Goal: Task Accomplishment & Management: Manage account settings

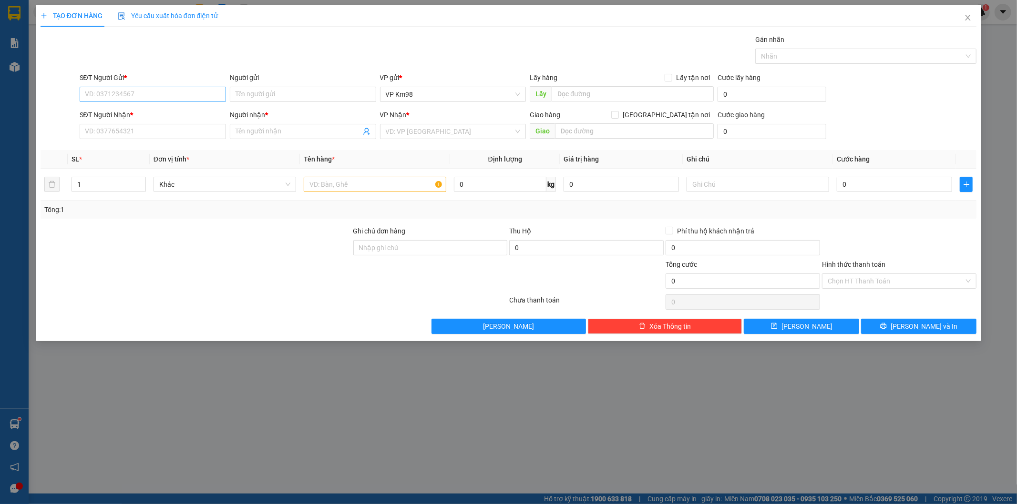
click at [103, 91] on input "SĐT Người Gửi *" at bounding box center [153, 94] width 146 height 15
type input "0976714491"
click at [150, 113] on div "0976714491 - ẾCH XANH" at bounding box center [152, 113] width 135 height 10
type input "ẾCH XANH"
type input "0972371989"
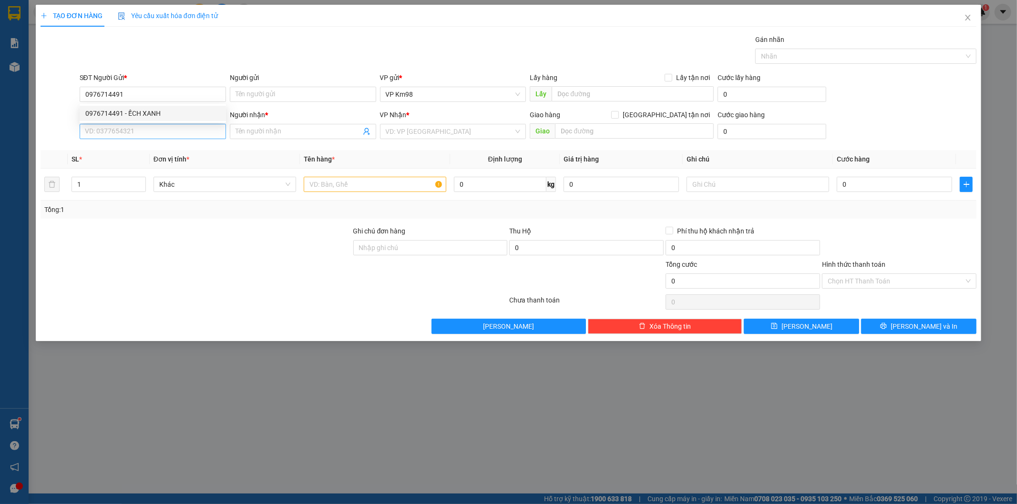
type input "CONG"
type input "0976714491"
click at [143, 135] on input "0972371989" at bounding box center [153, 131] width 146 height 15
type input "0"
type input "0878133629"
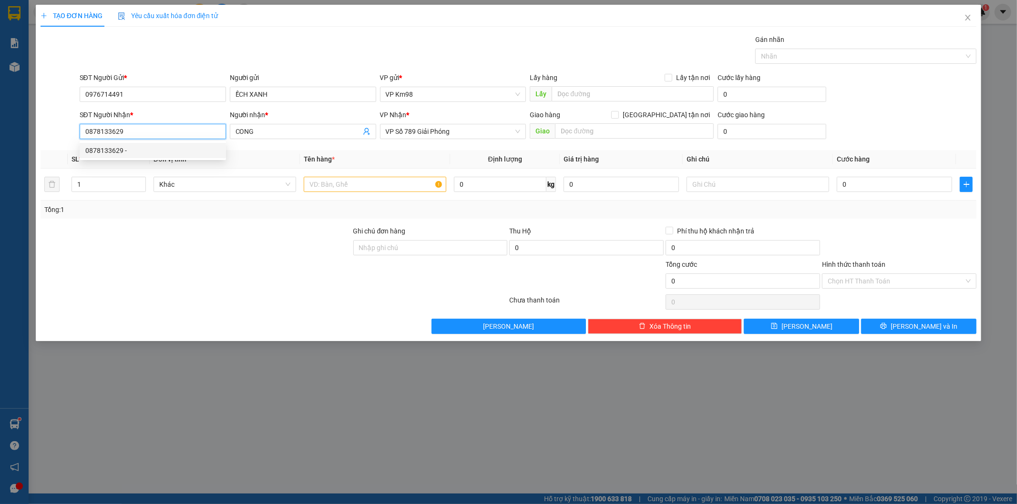
click at [107, 150] on div "0878133629 -" at bounding box center [152, 150] width 135 height 10
checkbox input "true"
type input "hàng trên xe 80582"
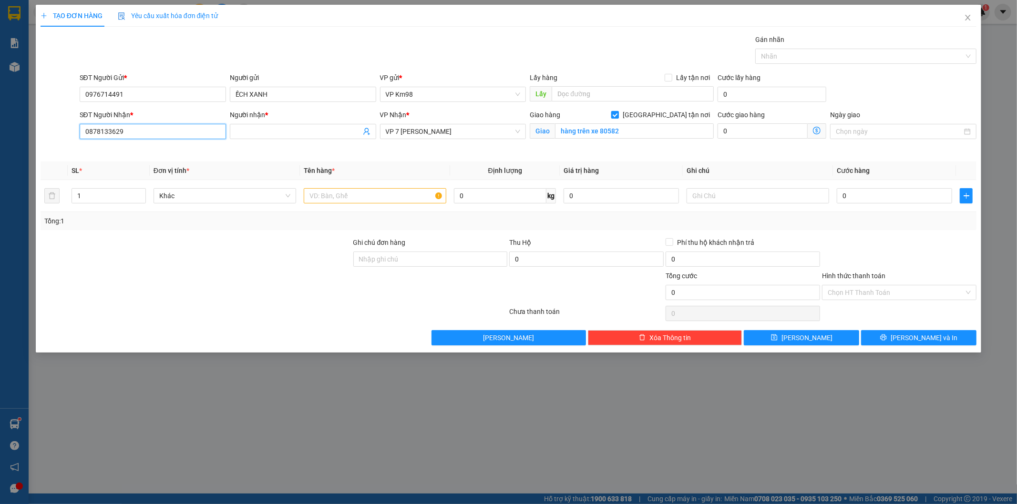
type input "0878133629"
click at [618, 115] on input "[GEOGRAPHIC_DATA] tận nơi" at bounding box center [614, 114] width 7 height 7
checkbox input "false"
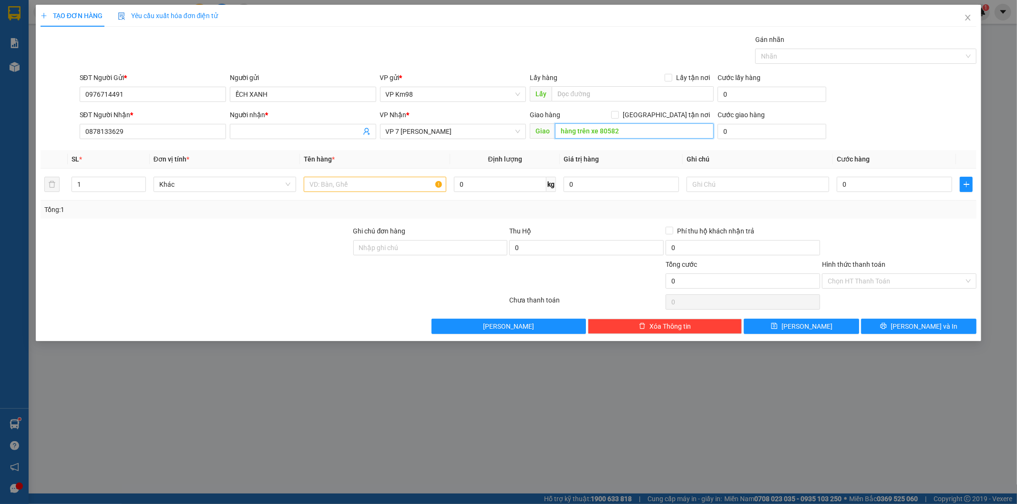
click at [639, 129] on input "hàng trên xe 80582" at bounding box center [634, 130] width 159 height 15
click at [254, 130] on input "Người nhận *" at bounding box center [298, 131] width 125 height 10
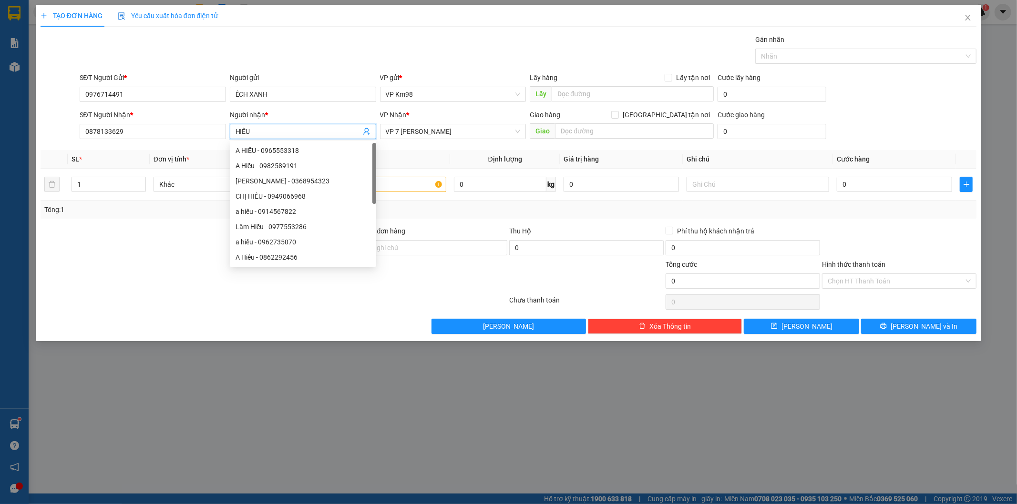
type input "HIẾU"
click at [194, 255] on div at bounding box center [196, 242] width 313 height 33
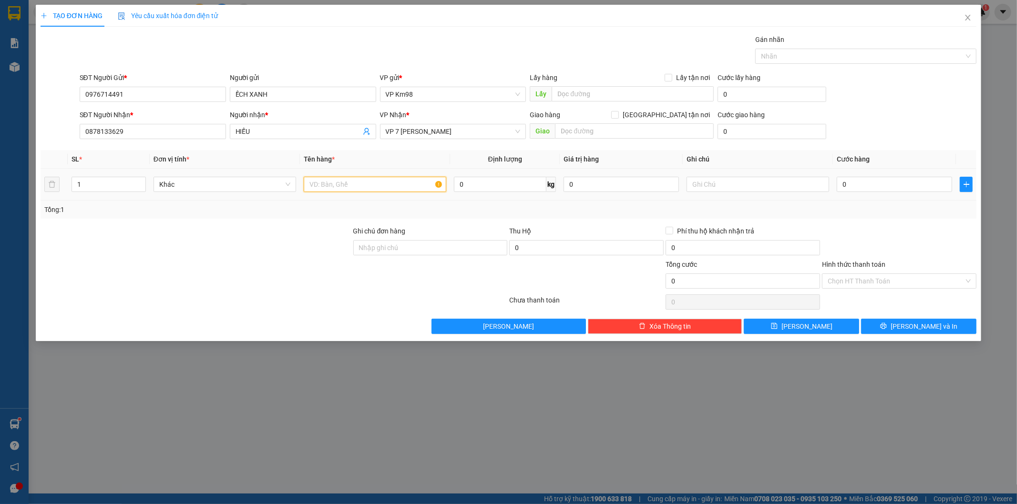
click at [390, 186] on input "text" at bounding box center [375, 184] width 143 height 15
type input "HỘP GIẤY"
click at [850, 175] on div "0" at bounding box center [894, 184] width 115 height 19
click at [849, 183] on input "0" at bounding box center [894, 184] width 115 height 15
type input "5"
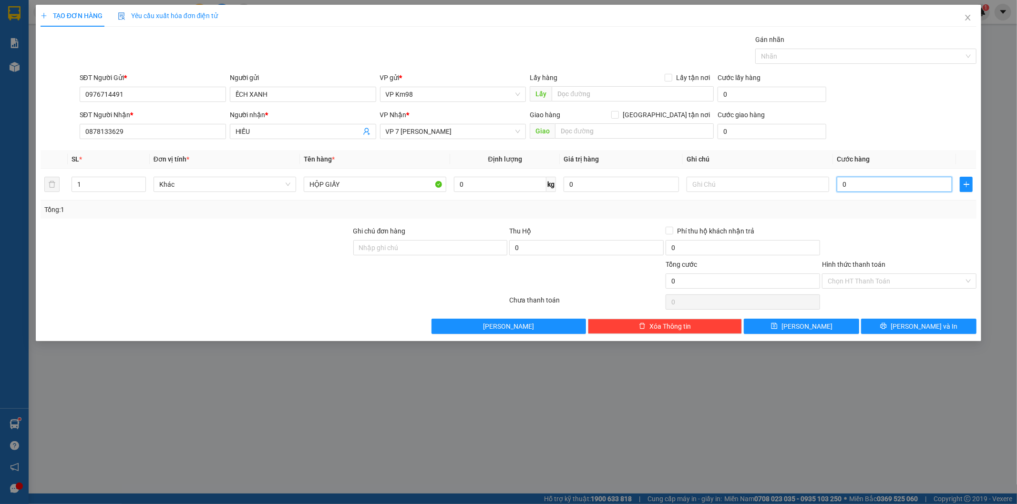
type input "5"
type input "50"
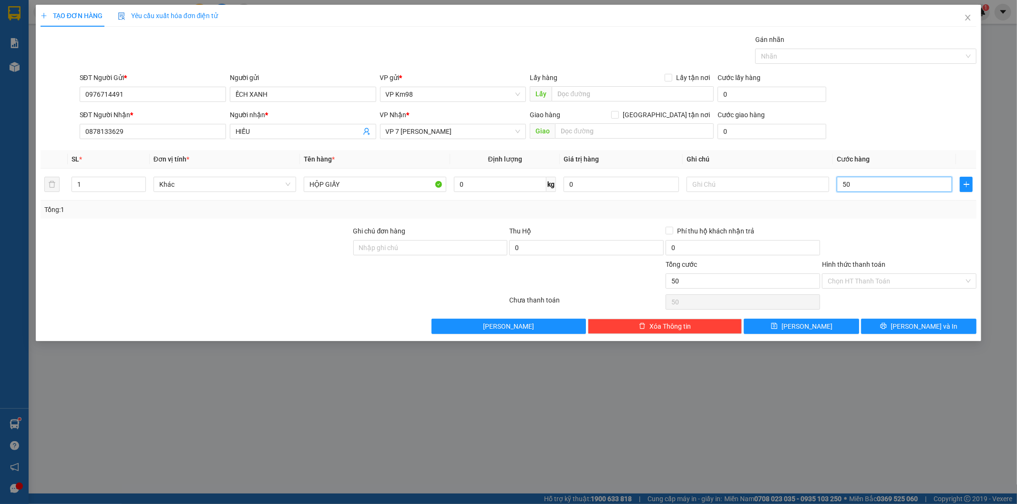
type input "500"
type input "5.000"
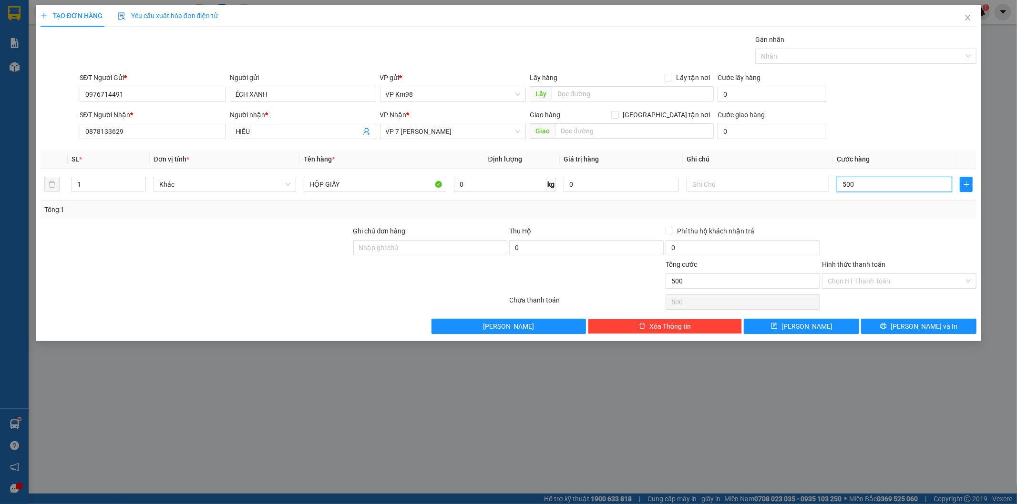
type input "5.000"
type input "50.000"
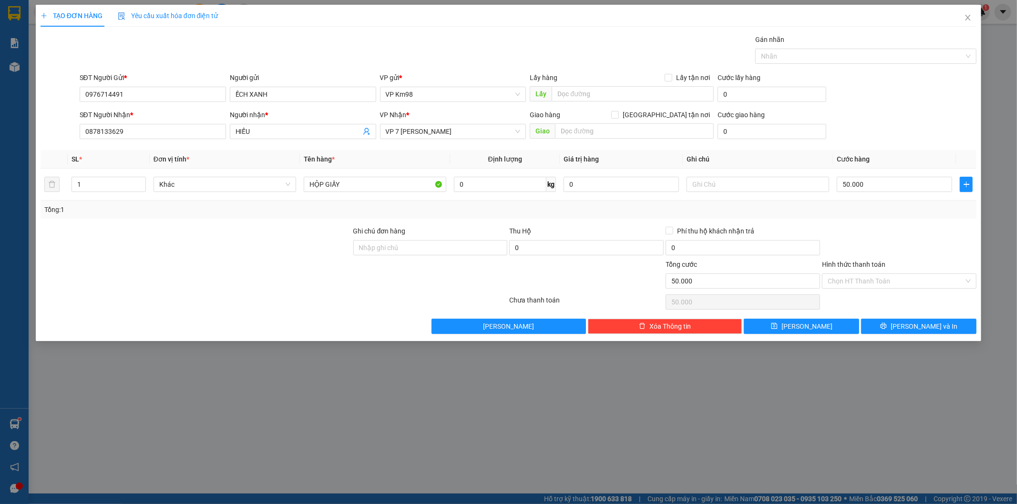
click at [842, 264] on label "Hình thức thanh toán" at bounding box center [853, 265] width 63 height 8
click at [842, 274] on input "Hình thức thanh toán" at bounding box center [896, 281] width 136 height 14
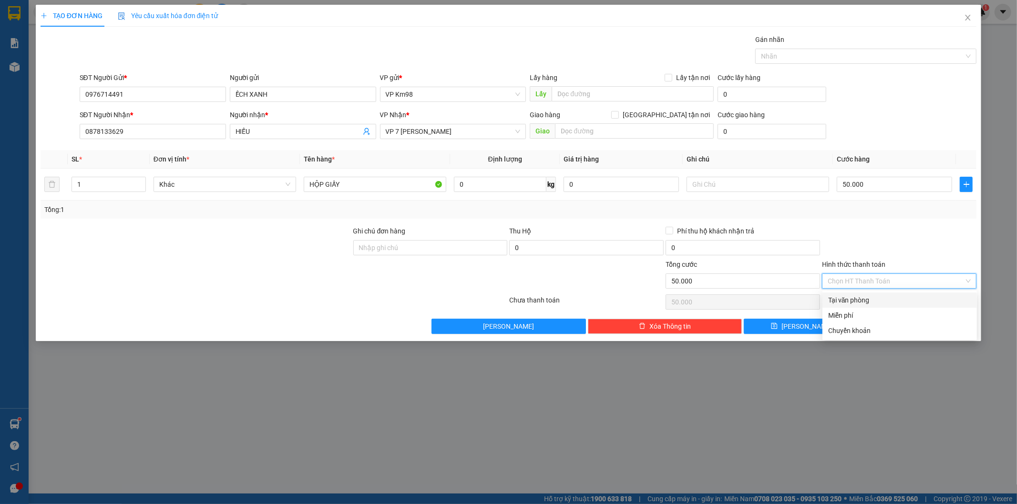
click at [850, 298] on div "Tại văn phòng" at bounding box center [899, 300] width 143 height 10
type input "0"
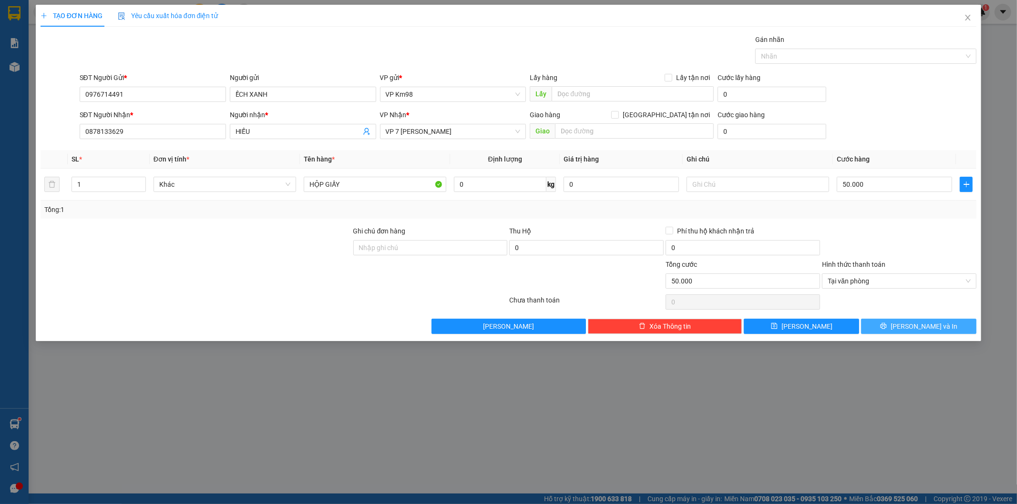
drag, startPoint x: 904, startPoint y: 326, endPoint x: 869, endPoint y: 322, distance: 35.5
click at [887, 328] on icon "printer" at bounding box center [883, 326] width 7 height 7
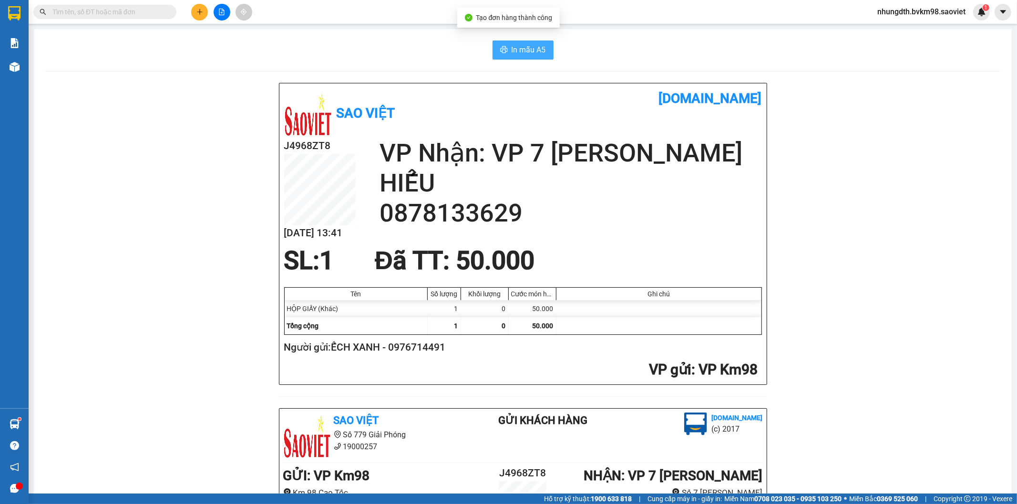
click at [520, 49] on span "In mẫu A5" at bounding box center [529, 50] width 34 height 12
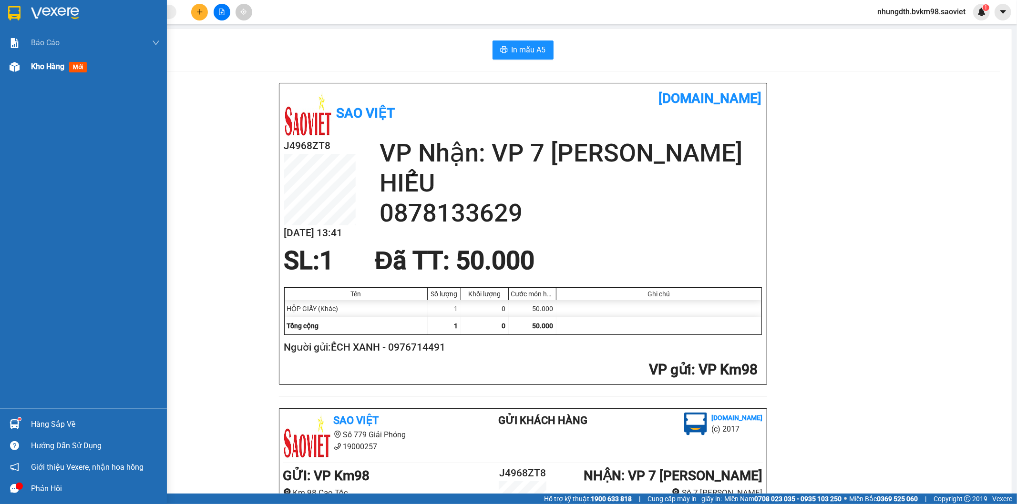
click at [11, 62] on img at bounding box center [15, 67] width 10 height 10
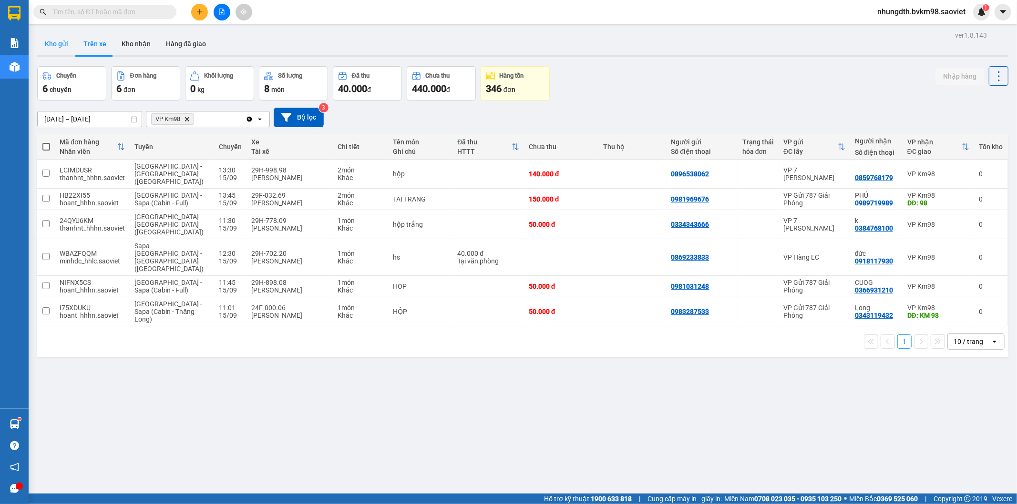
click at [64, 48] on button "Kho gửi" at bounding box center [56, 43] width 39 height 23
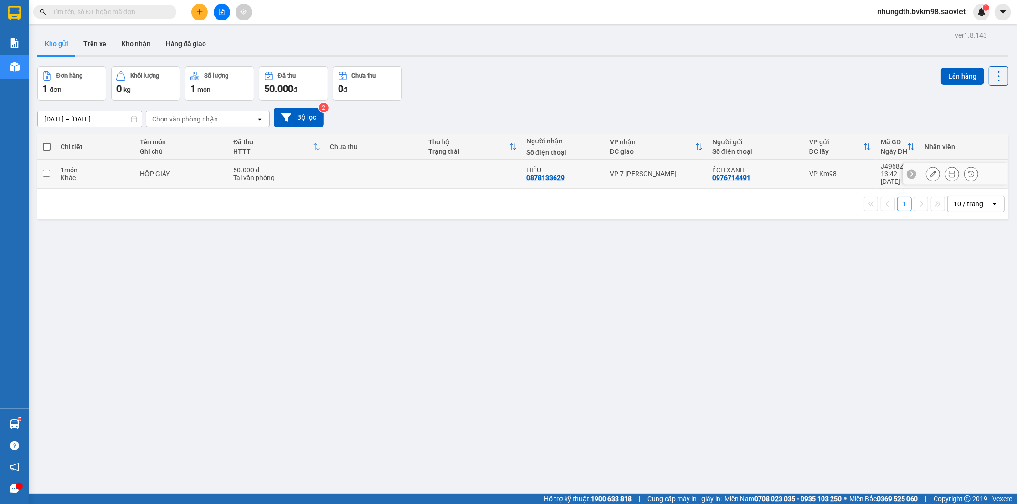
click at [47, 170] on input "checkbox" at bounding box center [46, 173] width 7 height 7
checkbox input "true"
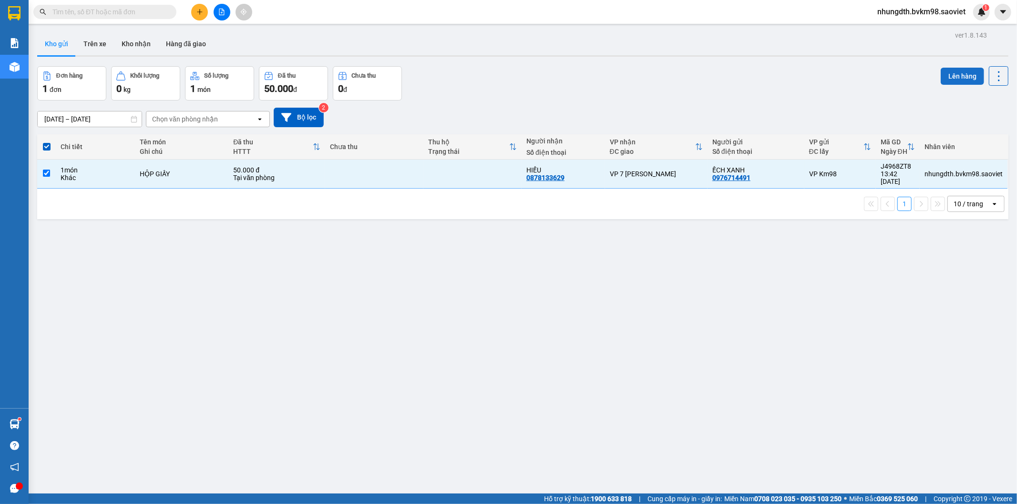
click at [945, 79] on button "Lên hàng" at bounding box center [962, 76] width 43 height 17
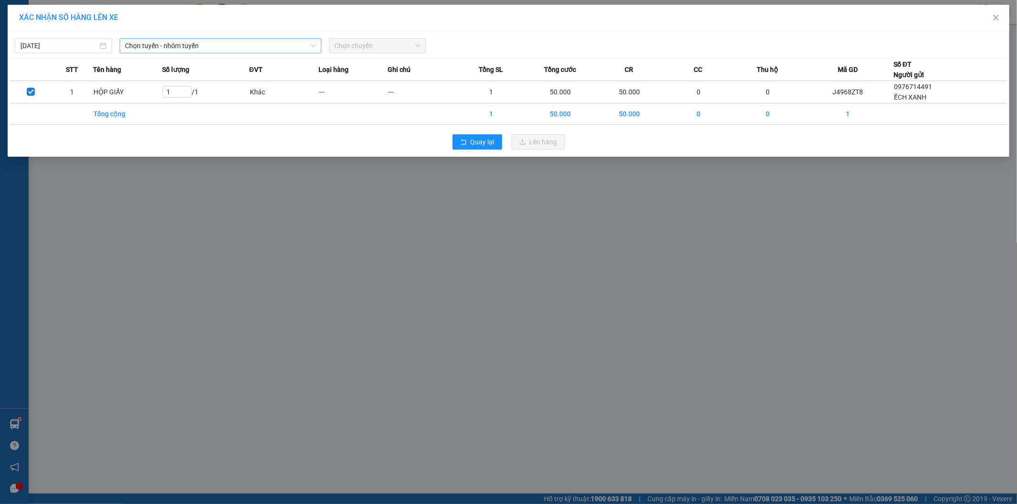
click at [234, 44] on span "Chọn tuyến - nhóm tuyến" at bounding box center [220, 46] width 190 height 14
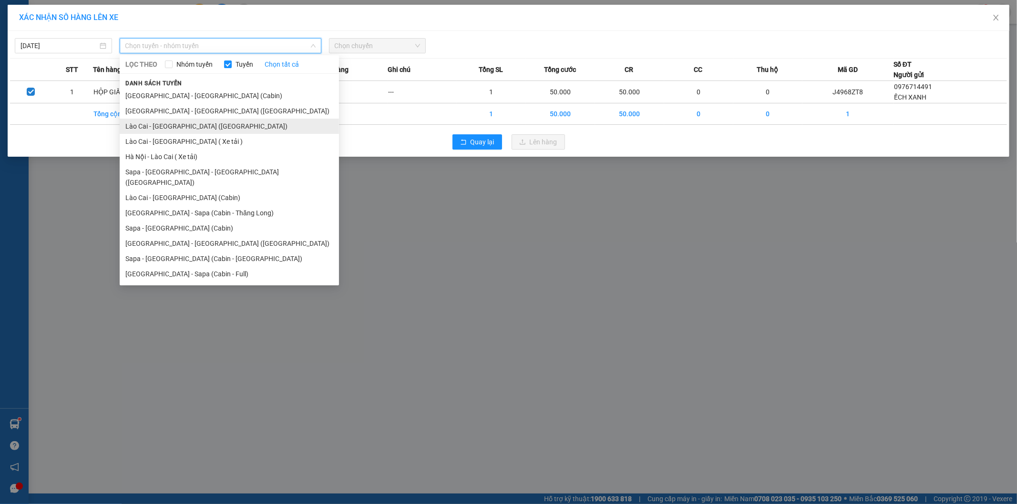
click at [189, 130] on li "Lào Cai - [GEOGRAPHIC_DATA] ([GEOGRAPHIC_DATA])" at bounding box center [229, 126] width 219 height 15
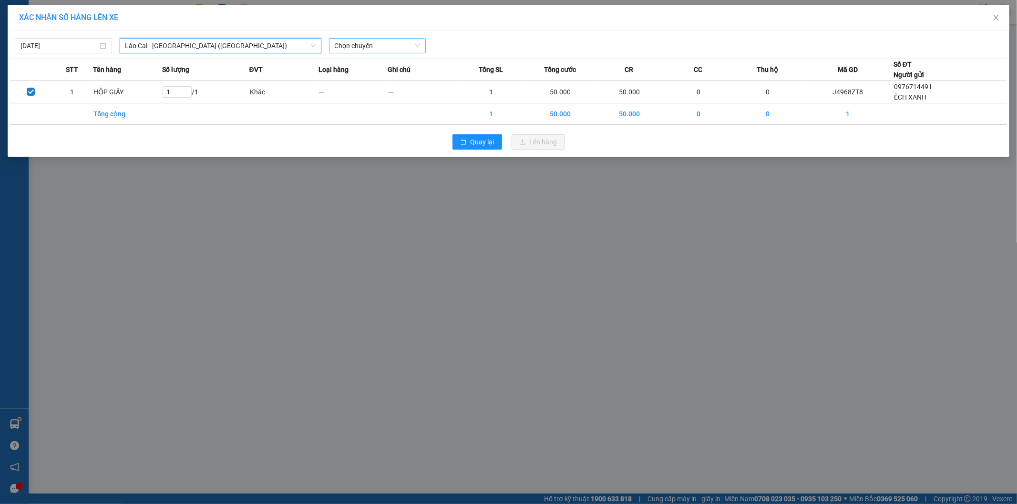
click at [365, 45] on span "Chọn chuyến" at bounding box center [378, 46] width 86 height 14
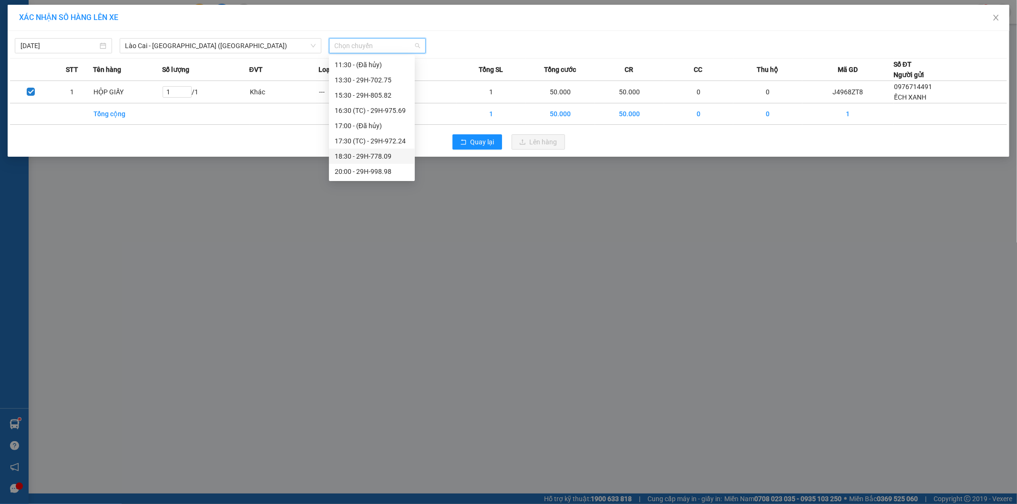
scroll to position [1, 0]
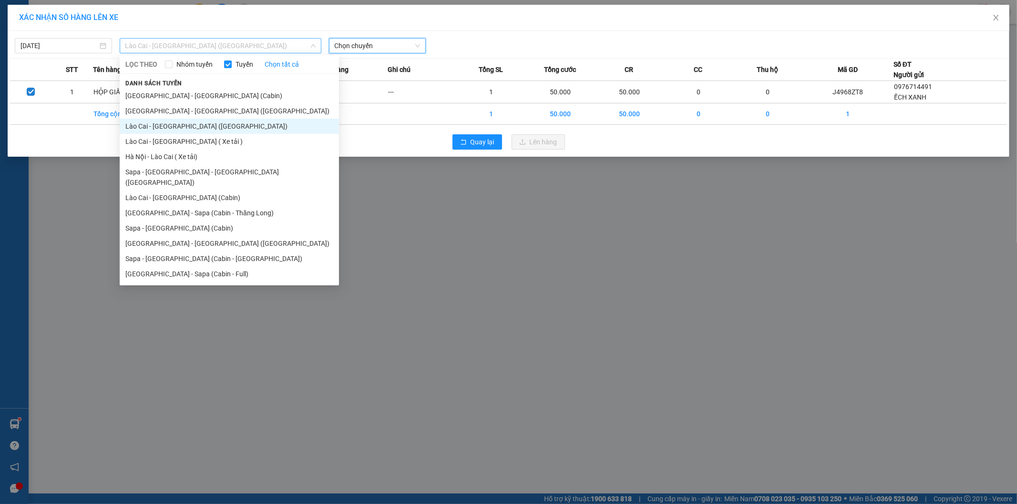
click at [183, 51] on span "Lào Cai - [GEOGRAPHIC_DATA] ([GEOGRAPHIC_DATA])" at bounding box center [220, 46] width 190 height 14
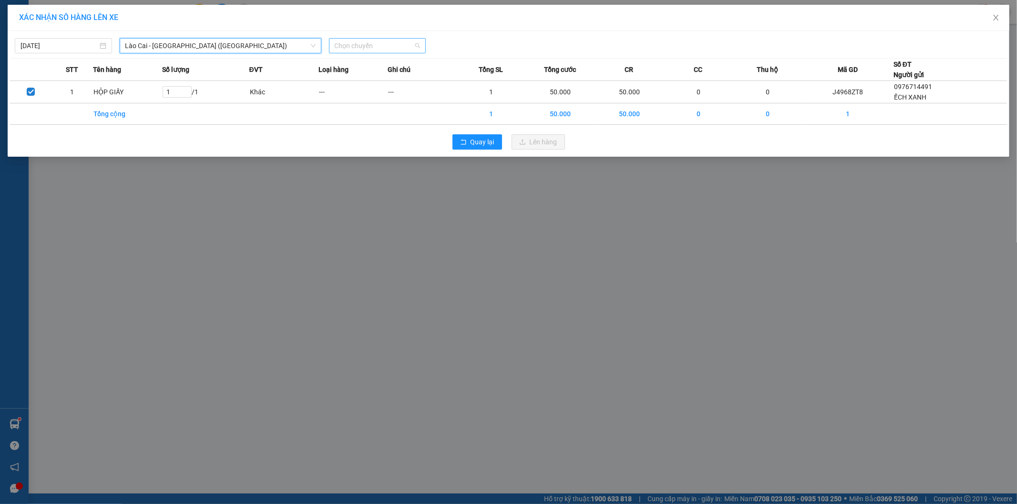
click at [381, 48] on span "Chọn chuyến" at bounding box center [378, 46] width 86 height 14
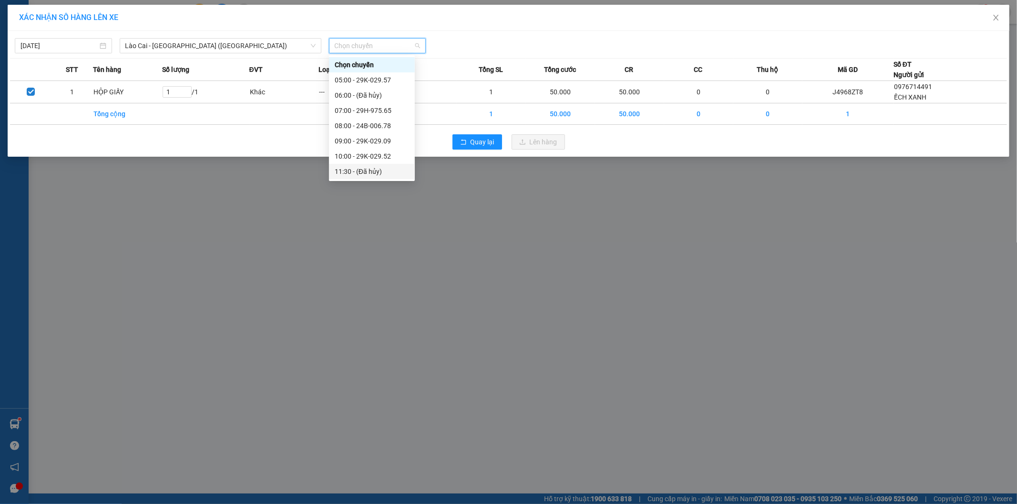
scroll to position [53, 0]
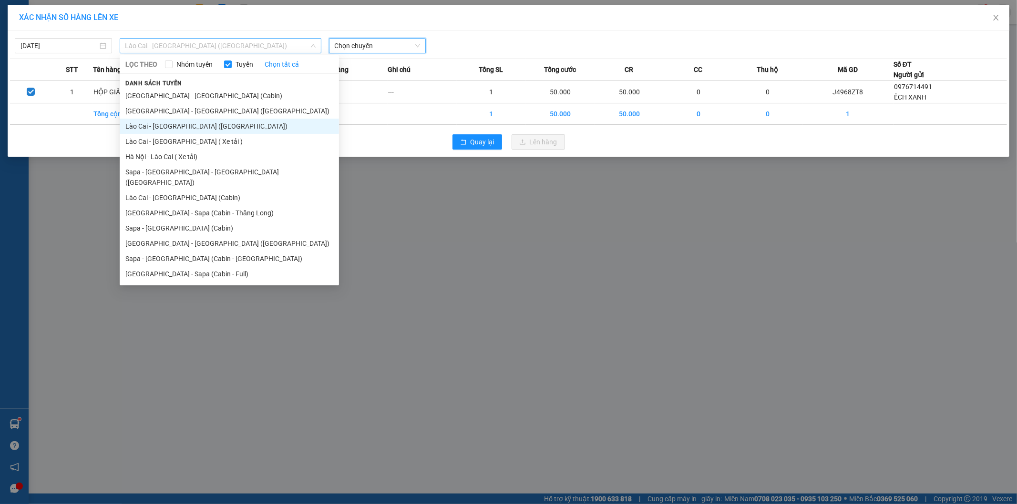
click at [159, 50] on span "Lào Cai - [GEOGRAPHIC_DATA] ([GEOGRAPHIC_DATA])" at bounding box center [220, 46] width 190 height 14
click at [192, 174] on li "Sapa - [GEOGRAPHIC_DATA] - [GEOGRAPHIC_DATA] ([GEOGRAPHIC_DATA])" at bounding box center [229, 177] width 219 height 26
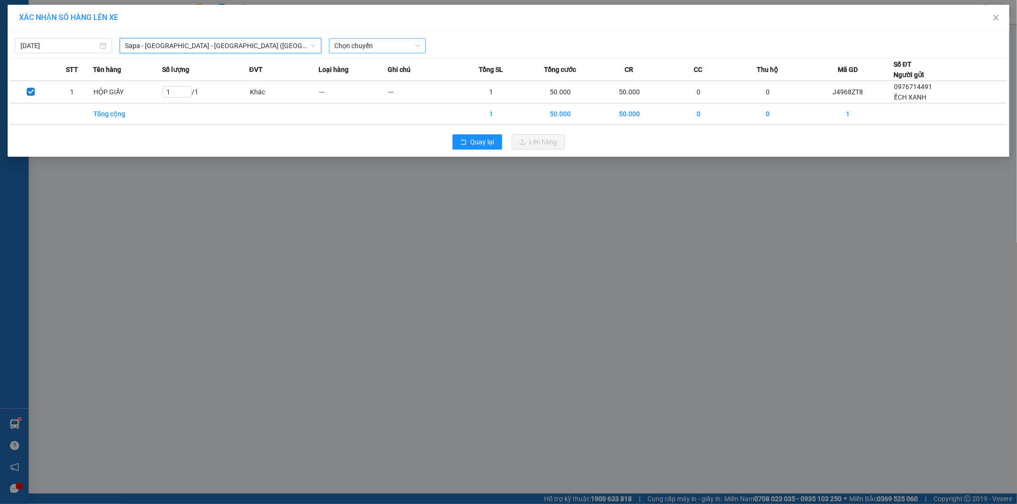
click at [351, 43] on span "Chọn chuyến" at bounding box center [378, 46] width 86 height 14
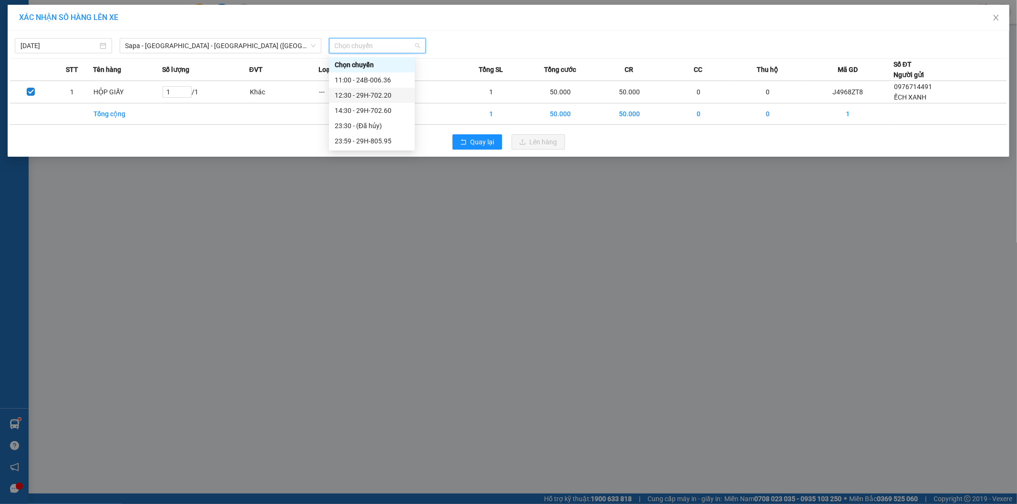
drag, startPoint x: 359, startPoint y: 95, endPoint x: 399, endPoint y: 109, distance: 41.8
click at [359, 96] on div "12:30 - 29H-702.20" at bounding box center [372, 95] width 74 height 10
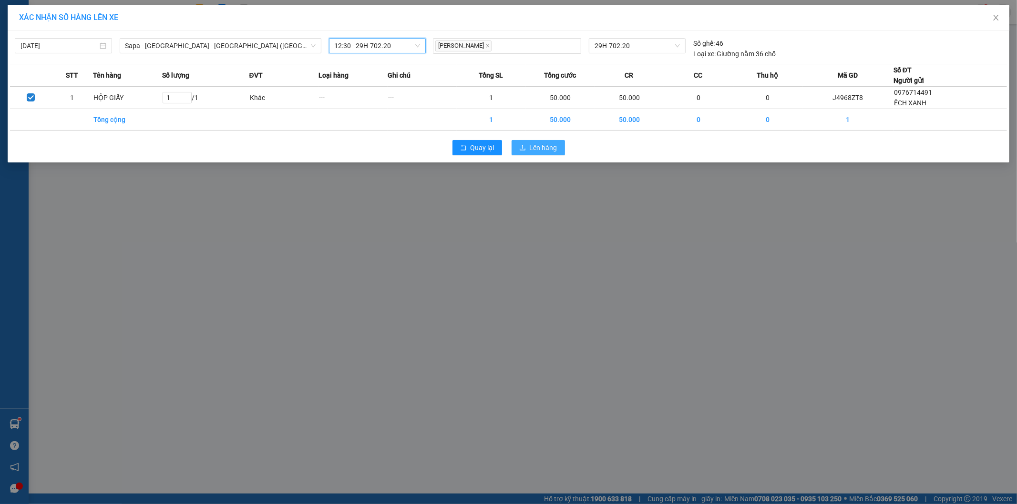
click at [537, 144] on span "Lên hàng" at bounding box center [544, 148] width 28 height 10
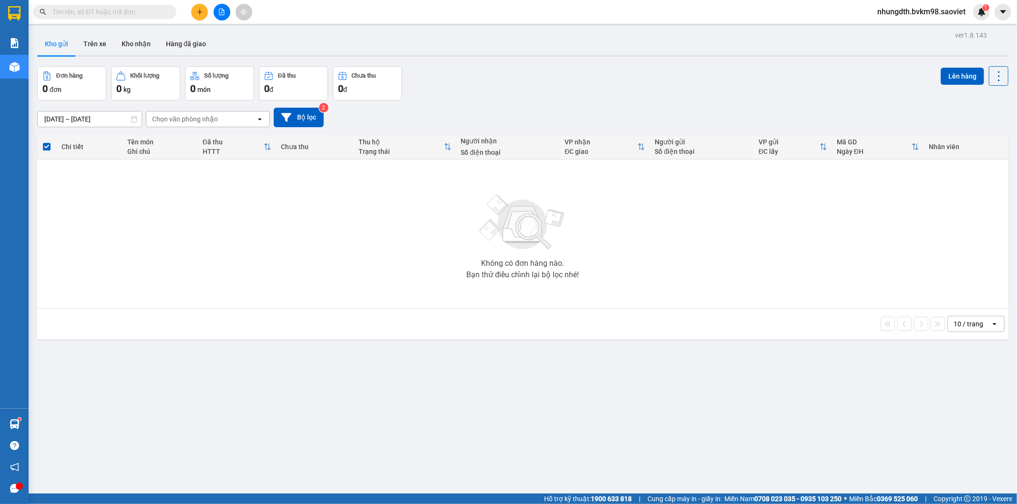
click at [198, 11] on icon "plus" at bounding box center [199, 11] width 5 height 0
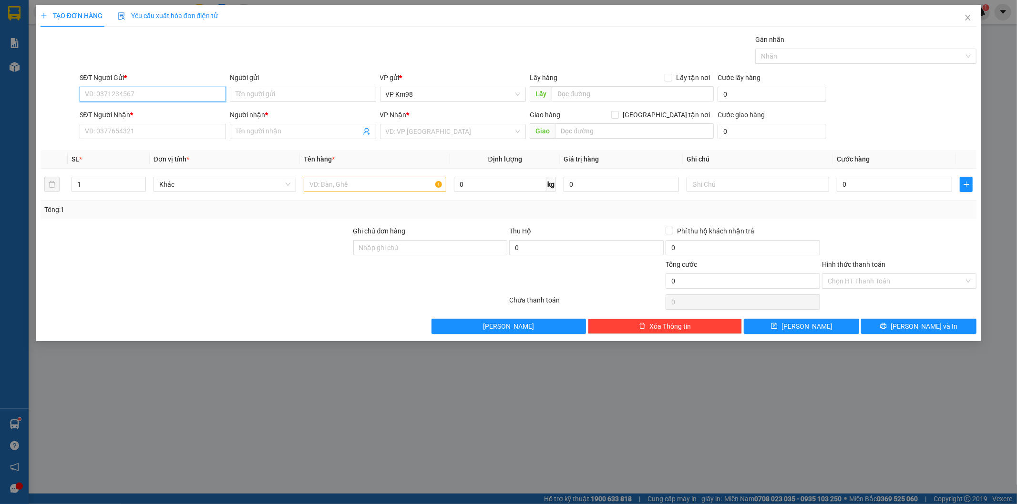
click at [136, 92] on input "SĐT Người Gửi *" at bounding box center [153, 94] width 146 height 15
type input "0379882036"
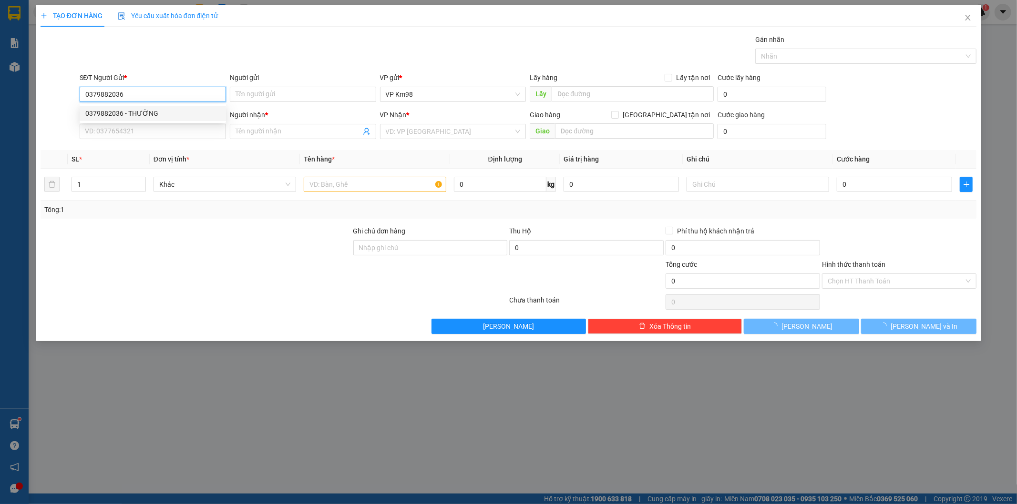
click at [142, 110] on div "0379882036 - THƯỜNG" at bounding box center [152, 113] width 135 height 10
type input "THƯỜNG"
type input "0984759438"
type input "nam"
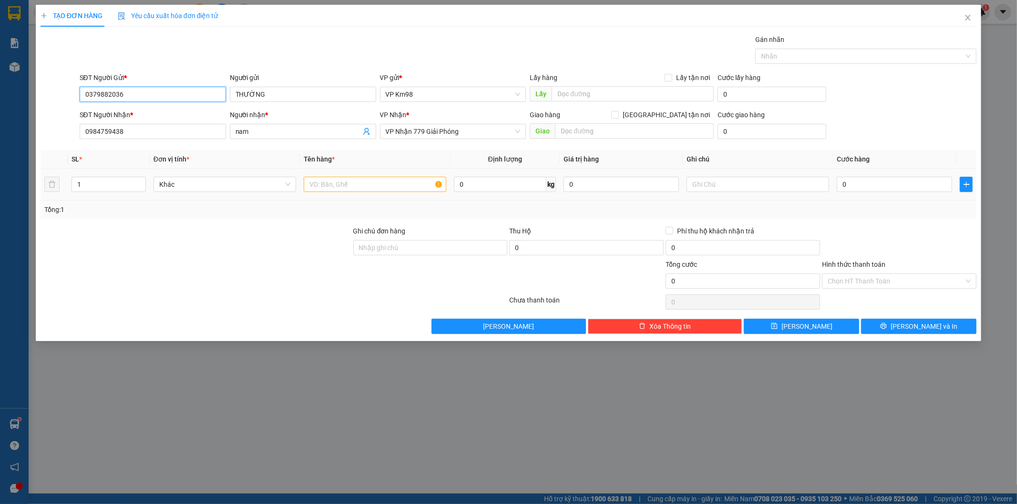
type input "0379882036"
click at [361, 183] on input "text" at bounding box center [375, 184] width 143 height 15
type input "XỐP ĐỒ ĂN"
click at [892, 189] on input "0" at bounding box center [894, 184] width 115 height 15
type input "5"
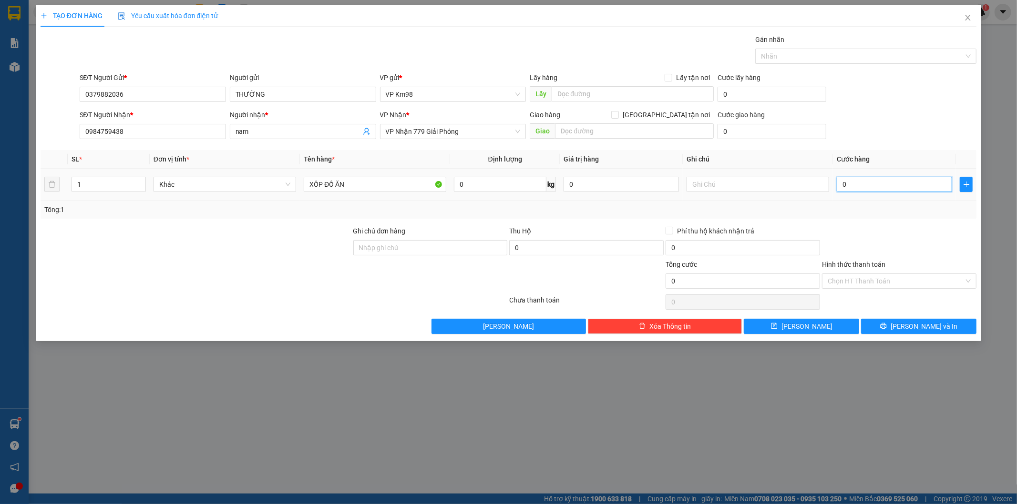
type input "5"
type input "50"
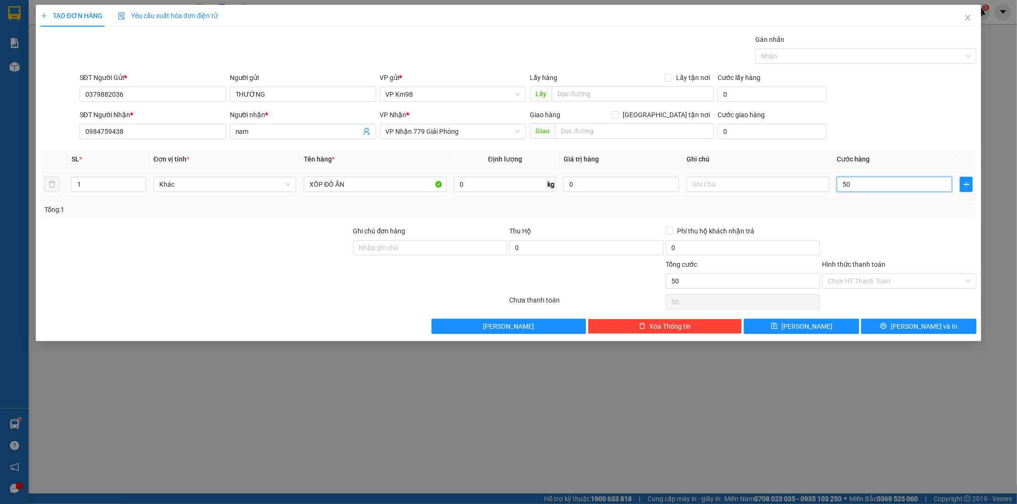
type input "500"
type input "5.000"
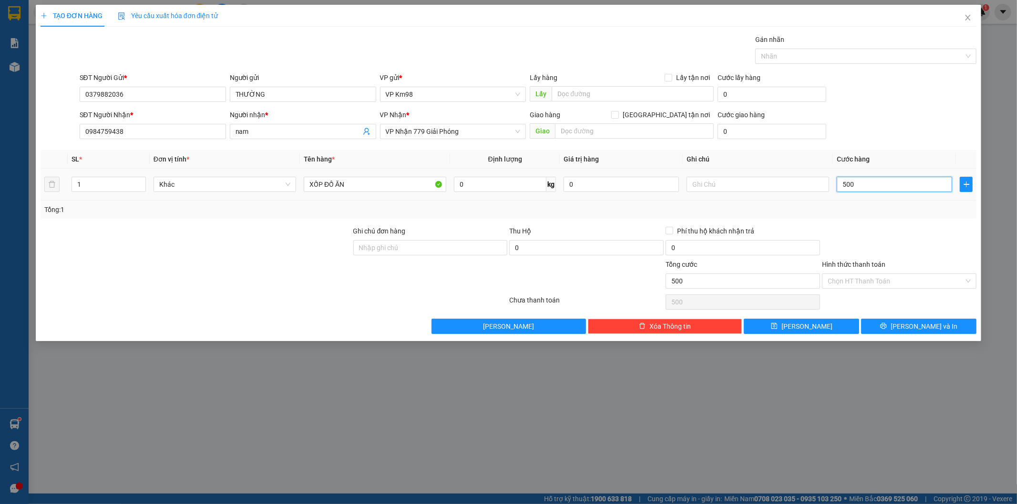
type input "5.000"
type input "50.000"
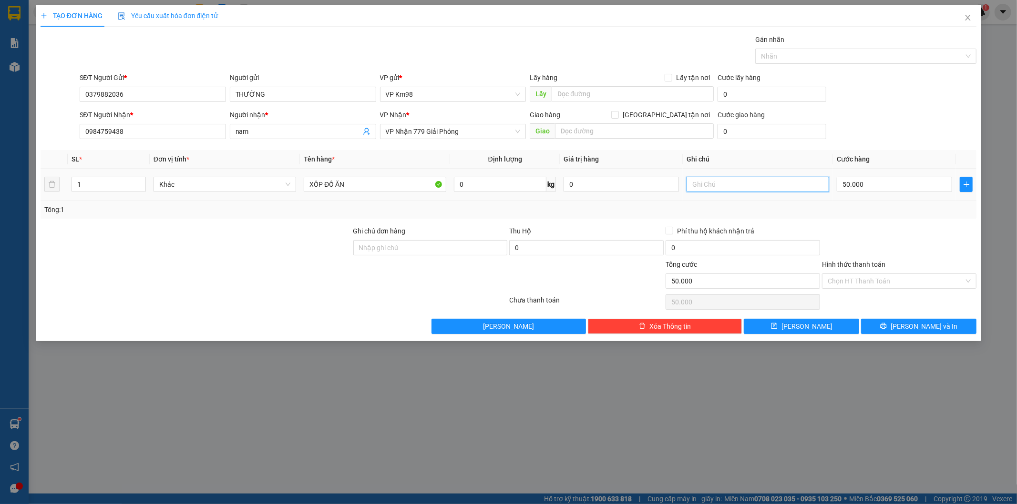
click at [728, 187] on input "text" at bounding box center [758, 184] width 143 height 15
type input "CÓ TRỨNG XIN NHẸ TAY"
click at [870, 264] on label "Hình thức thanh toán" at bounding box center [853, 265] width 63 height 8
click at [870, 274] on input "Hình thức thanh toán" at bounding box center [896, 281] width 136 height 14
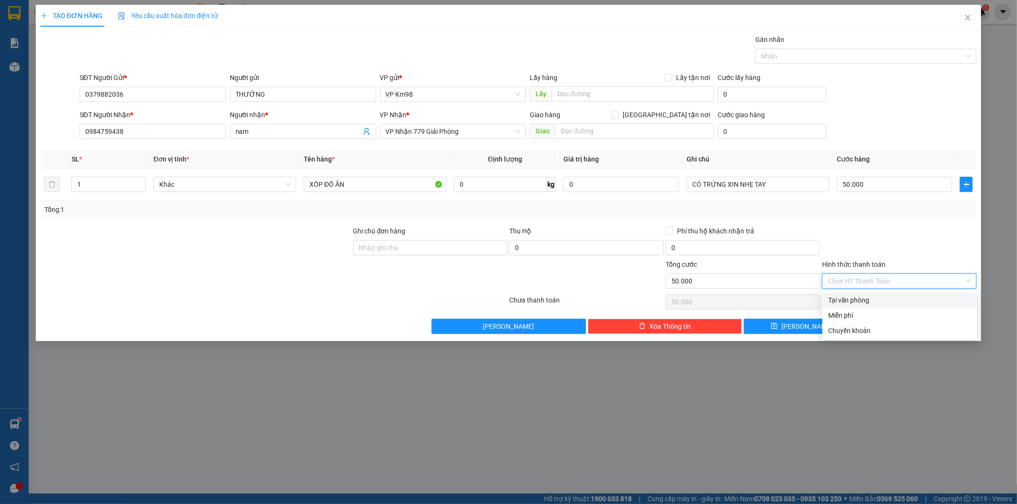
click at [857, 302] on div "Tại văn phòng" at bounding box center [899, 300] width 143 height 10
type input "0"
click at [890, 329] on button "[PERSON_NAME] và In" at bounding box center [918, 326] width 115 height 15
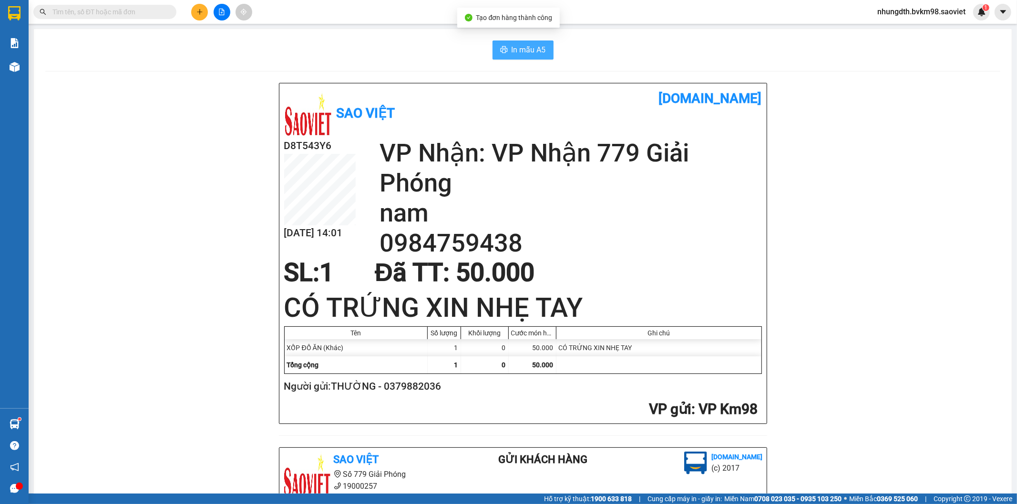
click at [519, 49] on span "In mẫu A5" at bounding box center [529, 50] width 34 height 12
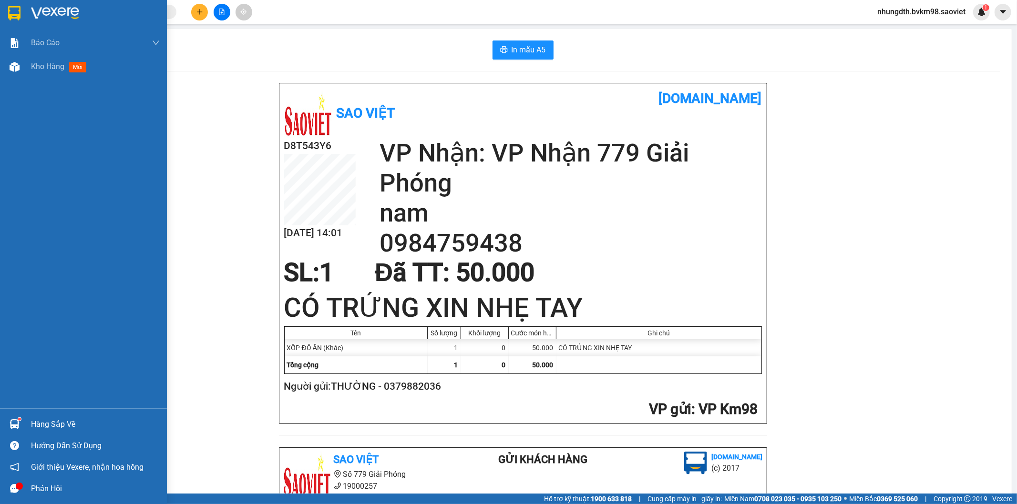
drag, startPoint x: 10, startPoint y: 67, endPoint x: 132, endPoint y: 116, distance: 131.4
click at [10, 67] on img at bounding box center [15, 67] width 10 height 10
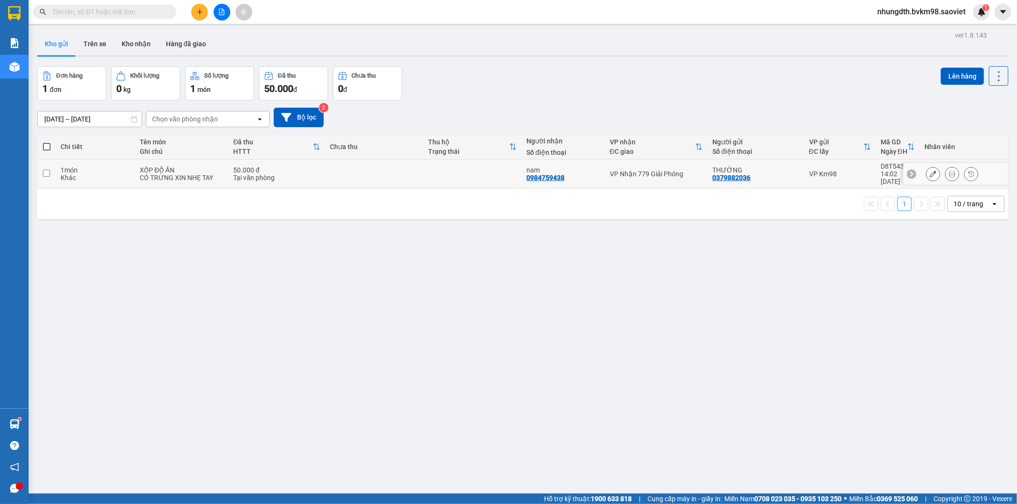
click at [48, 170] on input "checkbox" at bounding box center [46, 173] width 7 height 7
checkbox input "true"
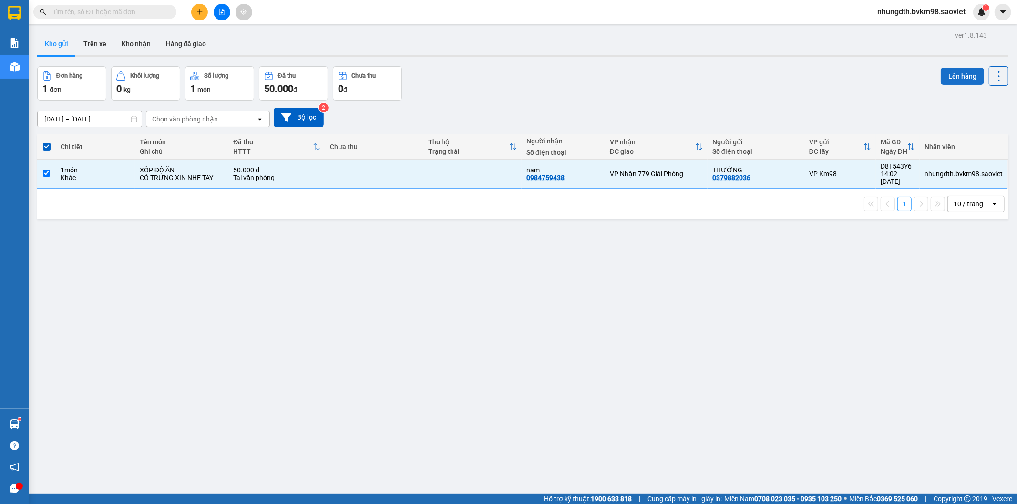
click at [959, 79] on button "Lên hàng" at bounding box center [962, 76] width 43 height 17
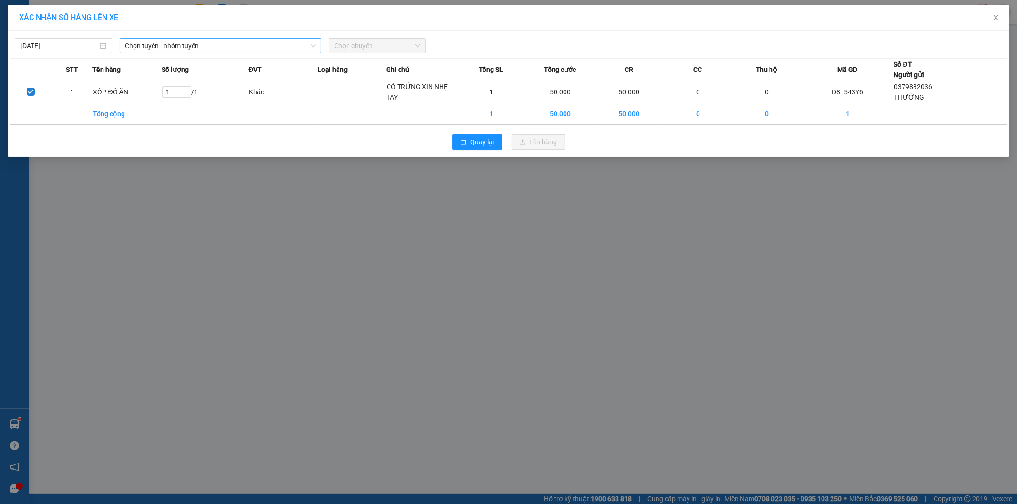
click at [165, 45] on span "Chọn tuyến - nhóm tuyến" at bounding box center [220, 46] width 190 height 14
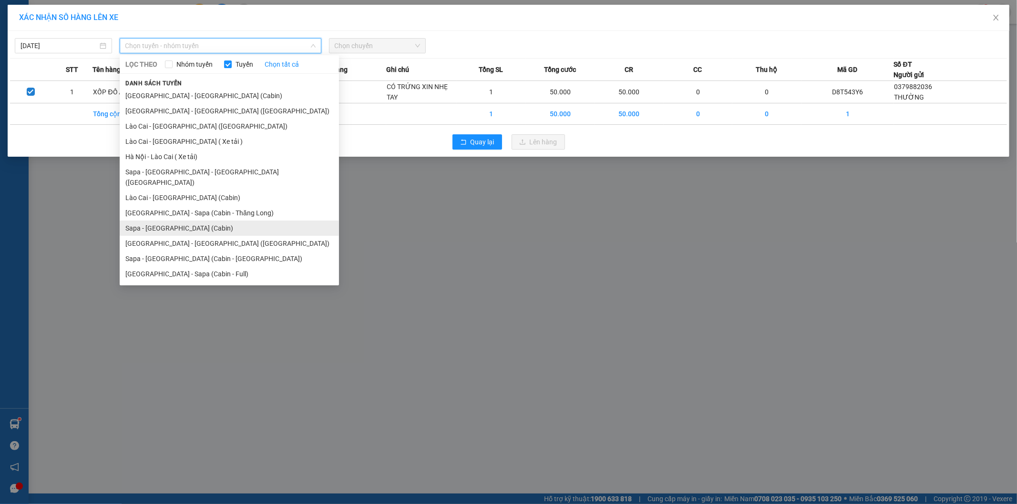
click at [167, 221] on li "Sapa - [GEOGRAPHIC_DATA] (Cabin)" at bounding box center [229, 228] width 219 height 15
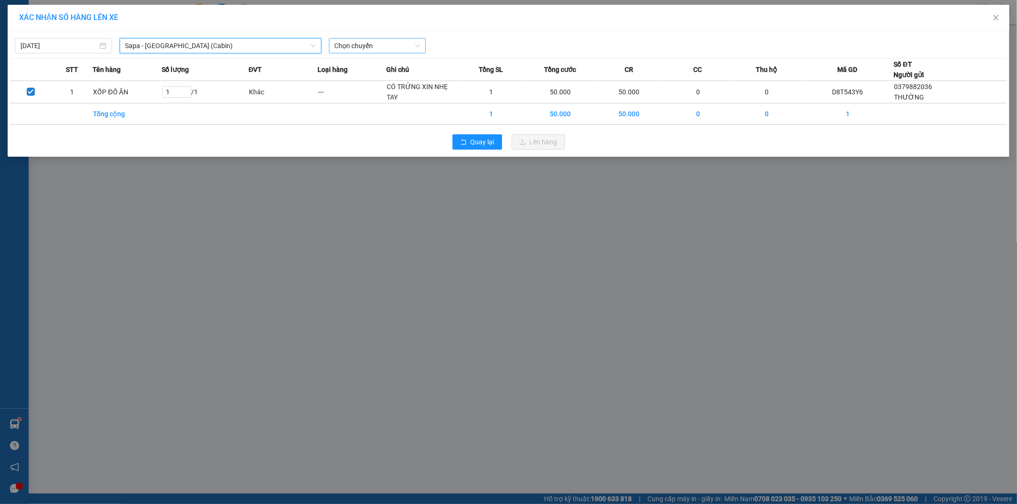
click at [357, 49] on span "Chọn chuyến" at bounding box center [378, 46] width 86 height 14
click at [253, 213] on div "XÁC NHẬN SỐ HÀNG LÊN XE [DATE] [GEOGRAPHIC_DATA] - [GEOGRAPHIC_DATA] ([GEOGRAPH…" at bounding box center [508, 252] width 1017 height 504
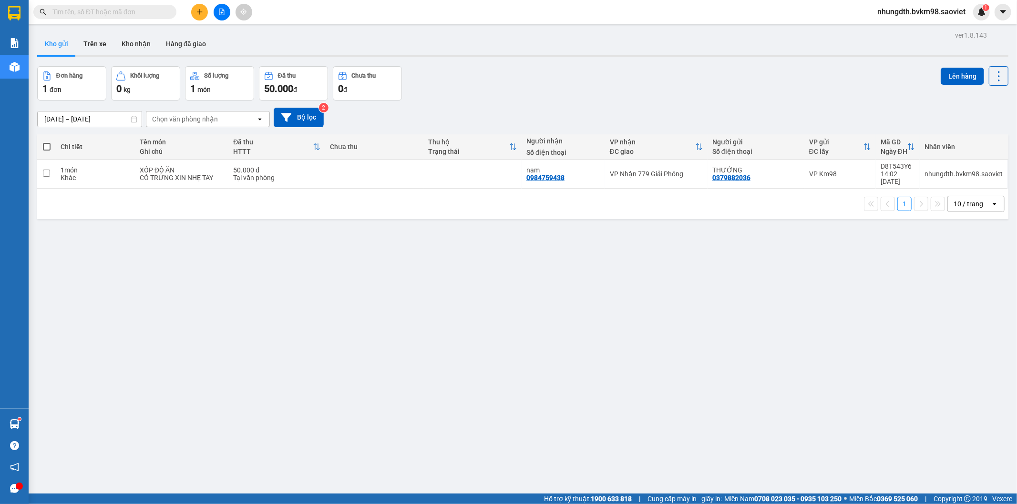
click at [221, 14] on icon "file-add" at bounding box center [221, 12] width 7 height 7
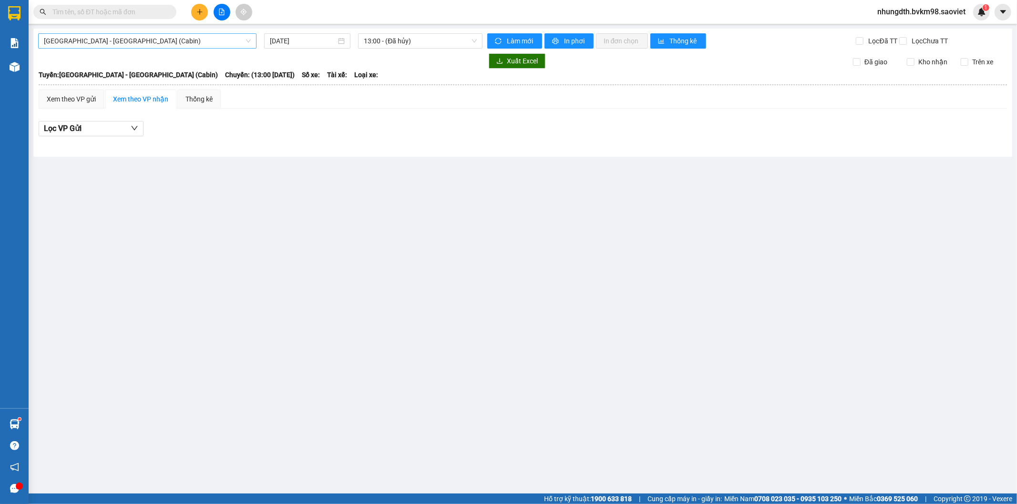
click at [129, 41] on span "[GEOGRAPHIC_DATA] - [GEOGRAPHIC_DATA] (Cabin)" at bounding box center [147, 41] width 207 height 14
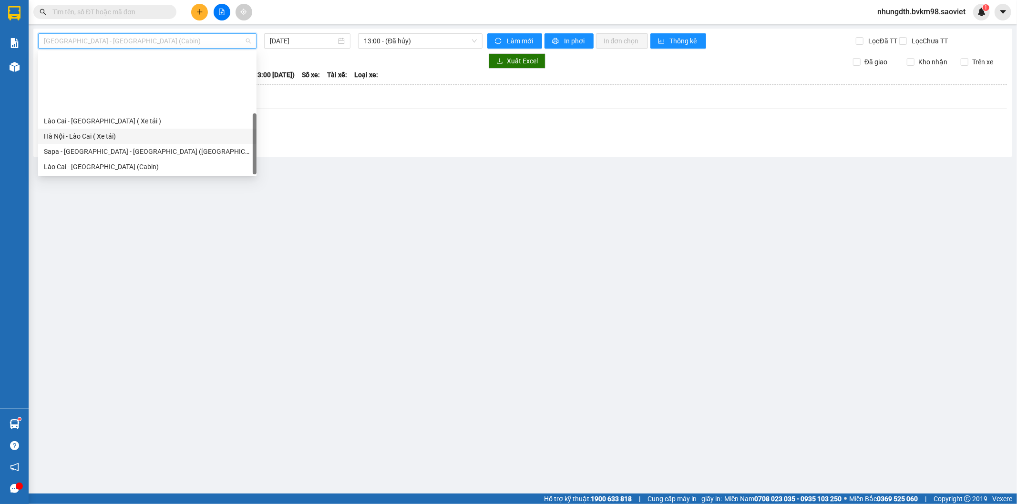
scroll to position [76, 0]
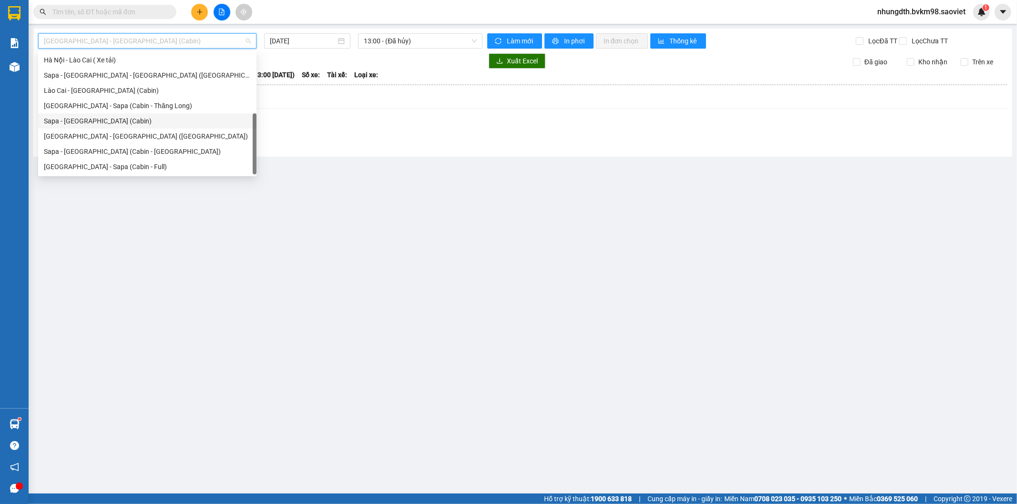
click at [96, 119] on div "Sapa - [GEOGRAPHIC_DATA] (Cabin)" at bounding box center [147, 121] width 207 height 10
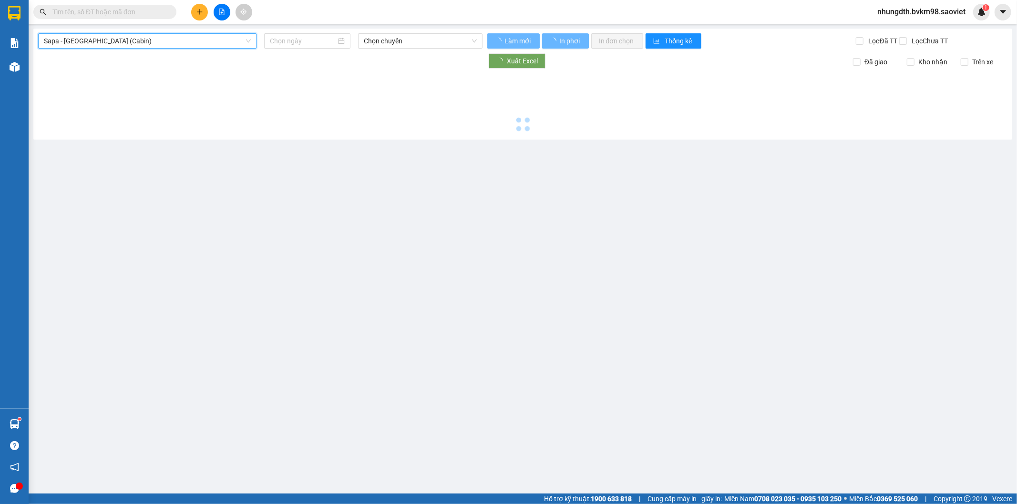
type input "[DATE]"
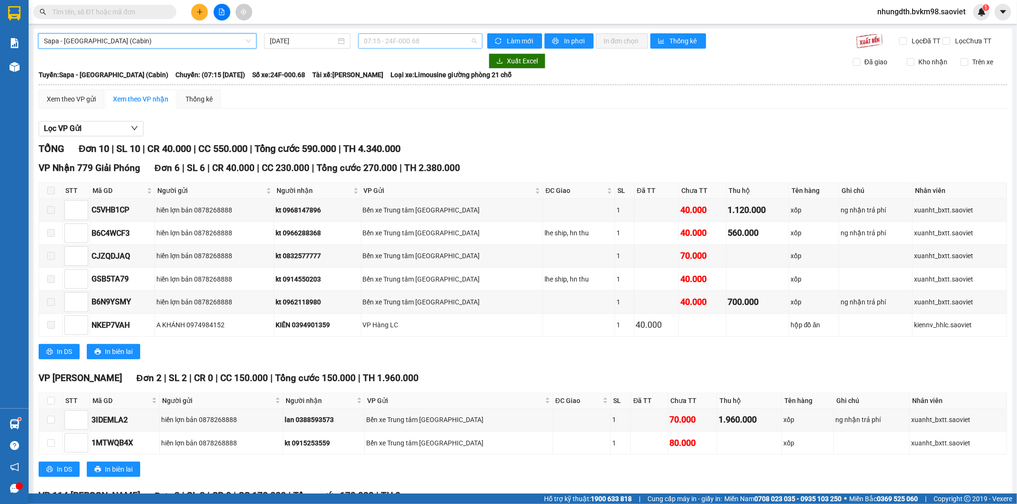
click at [405, 42] on span "07:15 - 24F-000.68" at bounding box center [420, 41] width 113 height 14
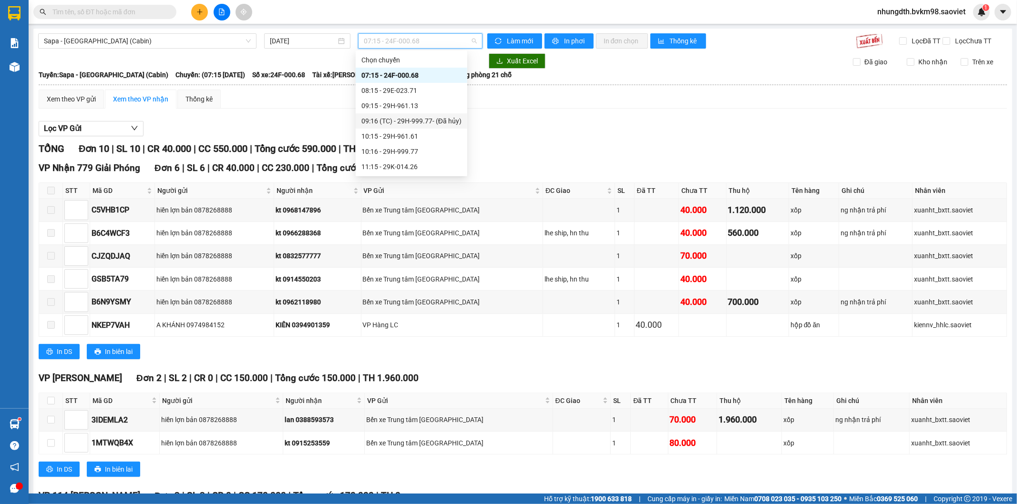
scroll to position [53, 0]
click at [401, 141] on div "12:15 - 29K-027.70" at bounding box center [411, 144] width 100 height 10
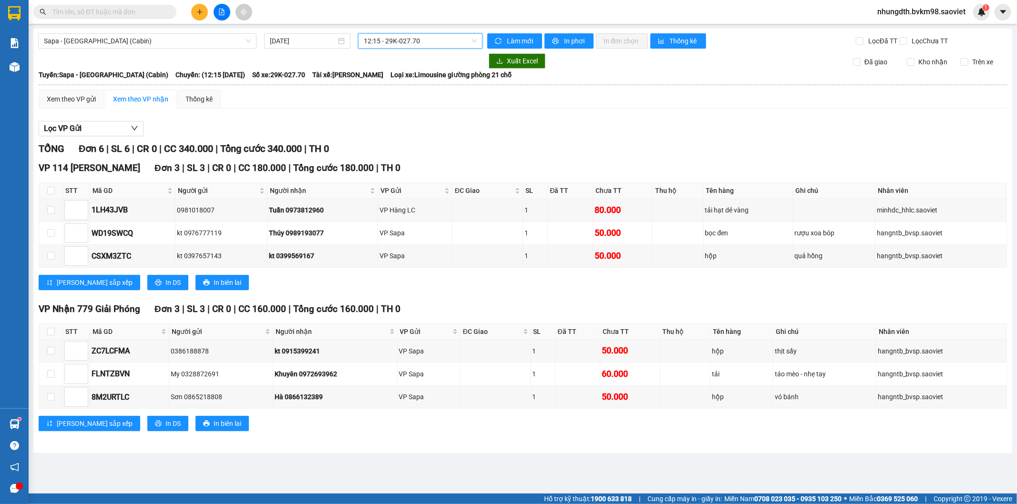
click at [404, 42] on span "12:15 - 29K-027.70" at bounding box center [420, 41] width 113 height 14
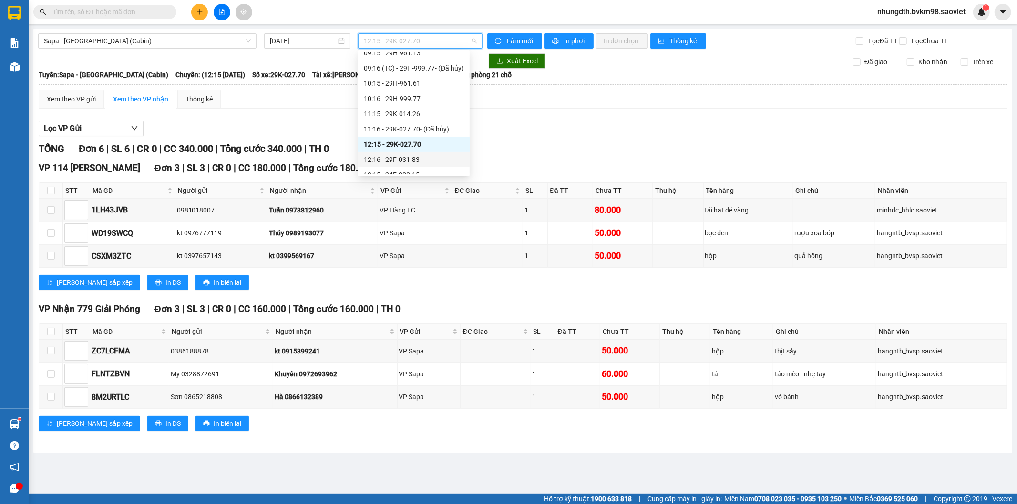
click at [404, 156] on div "12:16 - 29F-031.83" at bounding box center [414, 159] width 100 height 10
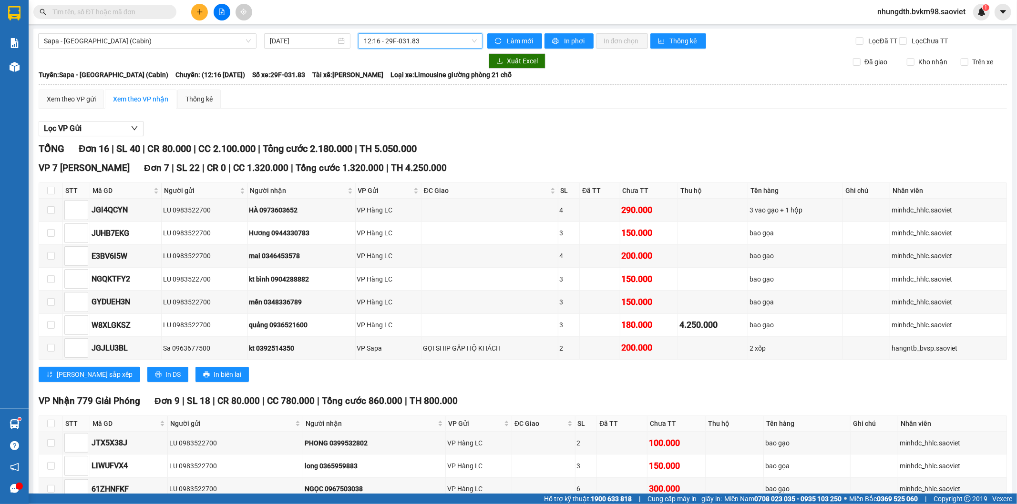
click at [392, 41] on span "12:16 - 29F-031.83" at bounding box center [420, 41] width 113 height 14
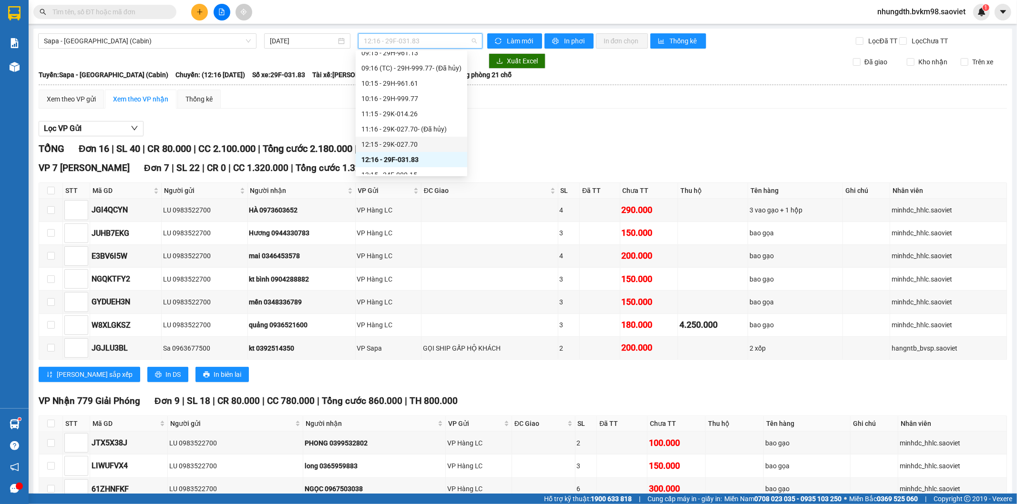
click at [395, 144] on div "12:15 - 29K-027.70" at bounding box center [411, 144] width 100 height 10
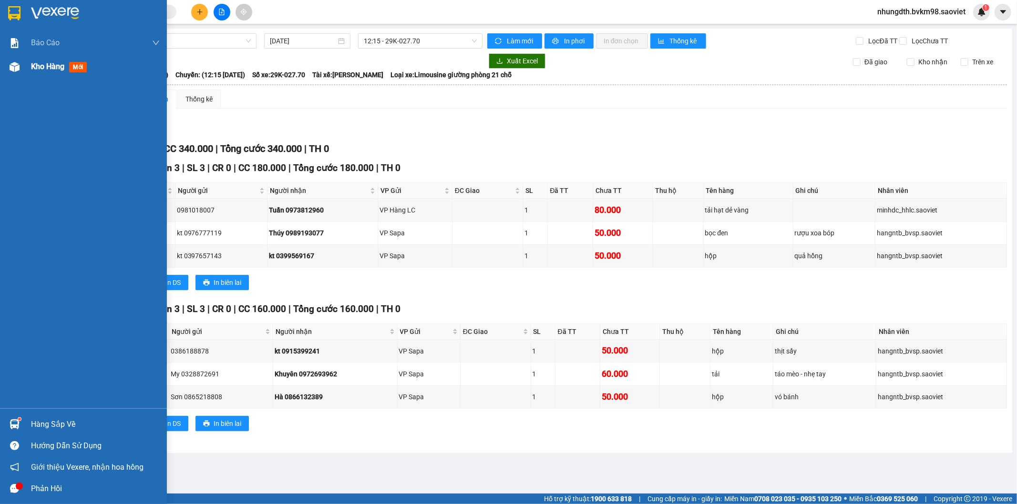
click at [10, 66] on img at bounding box center [15, 67] width 10 height 10
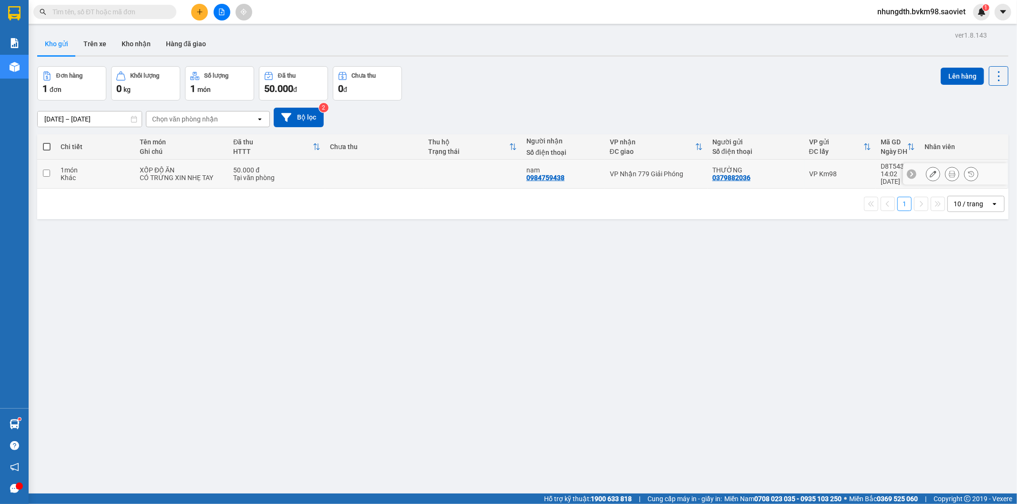
click at [46, 170] on input "checkbox" at bounding box center [46, 173] width 7 height 7
checkbox input "true"
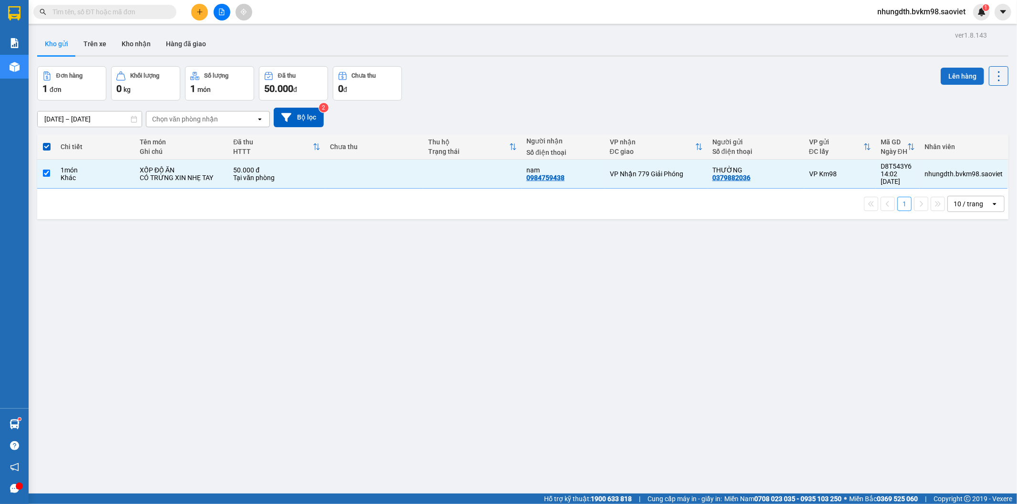
click at [941, 74] on button "Lên hàng" at bounding box center [962, 76] width 43 height 17
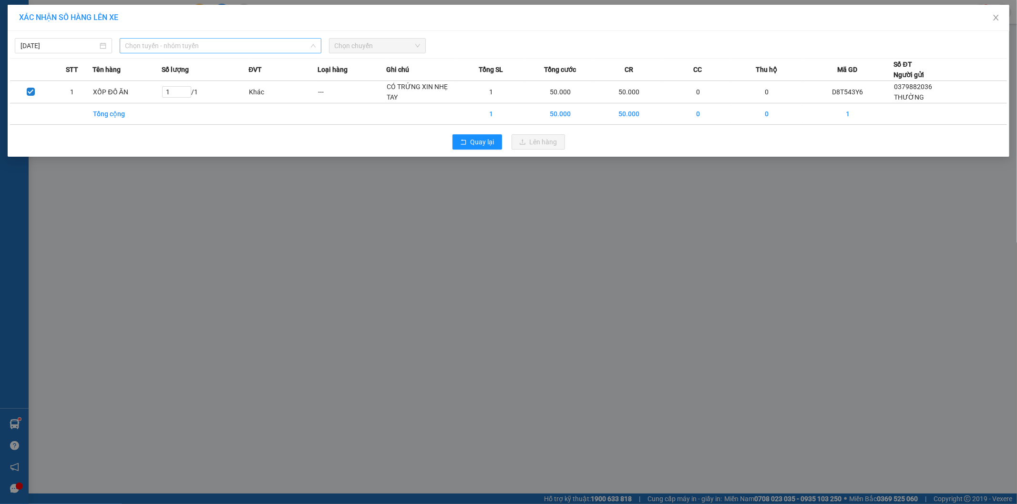
click at [197, 49] on span "Chọn tuyến - nhóm tuyến" at bounding box center [220, 46] width 190 height 14
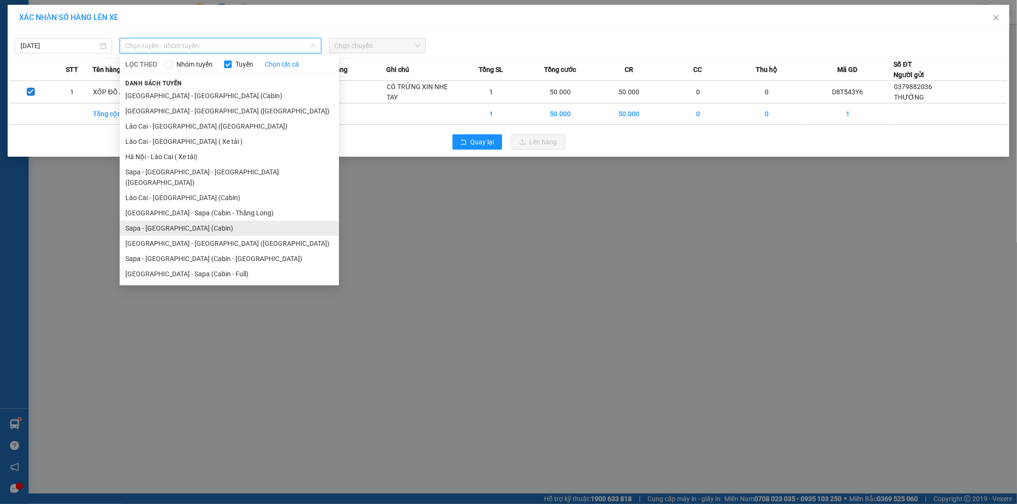
click at [182, 221] on li "Sapa - [GEOGRAPHIC_DATA] (Cabin)" at bounding box center [229, 228] width 219 height 15
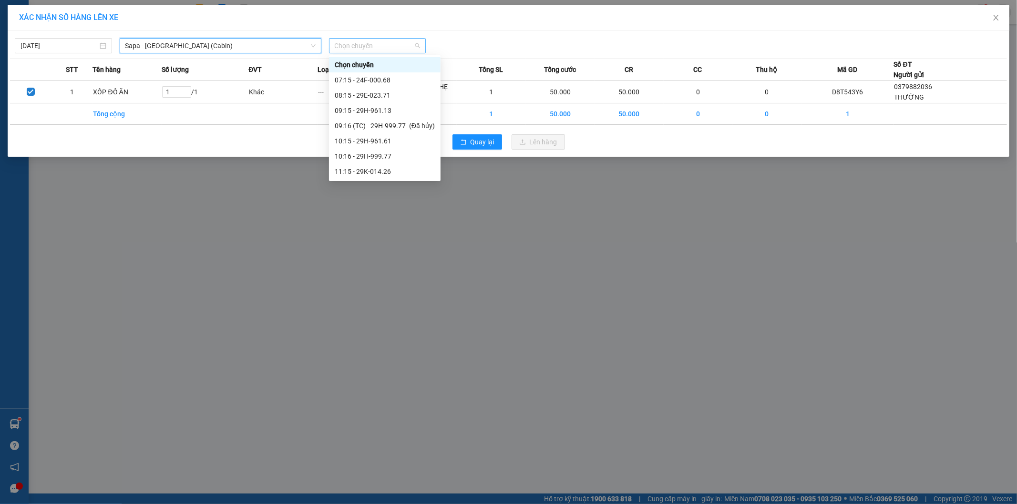
click at [374, 49] on span "Chọn chuyến" at bounding box center [378, 46] width 86 height 14
click at [378, 149] on div "12:15 - 29K-027.70" at bounding box center [385, 149] width 100 height 10
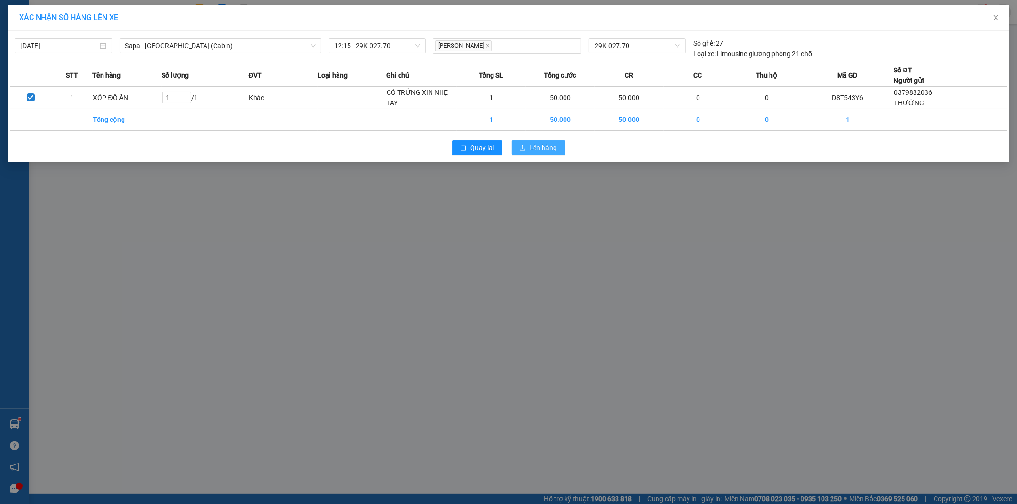
click at [527, 145] on button "Lên hàng" at bounding box center [538, 147] width 53 height 15
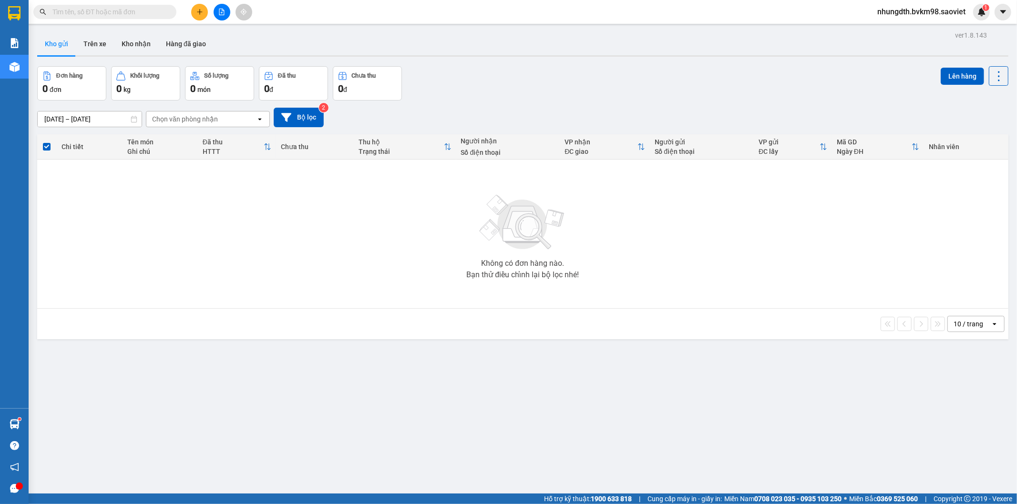
click at [226, 11] on button at bounding box center [222, 12] width 17 height 17
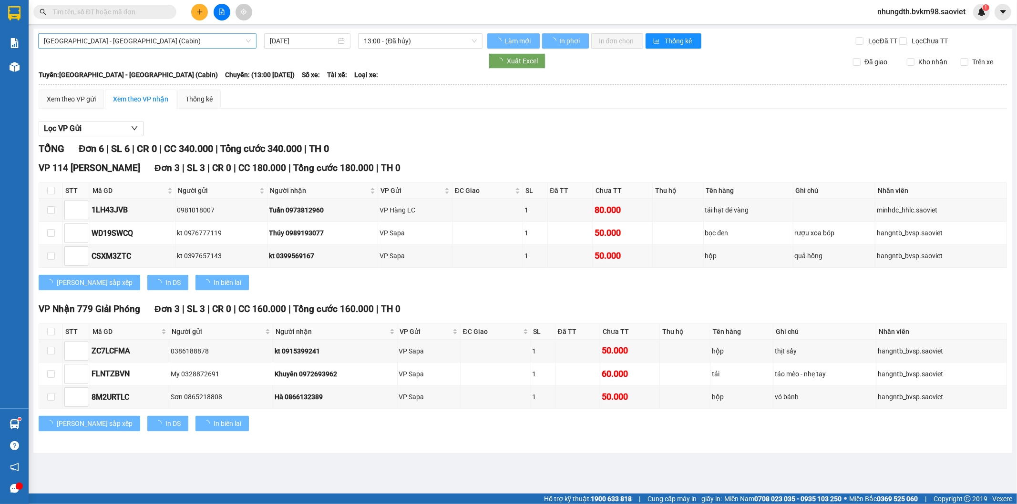
click at [193, 43] on span "[GEOGRAPHIC_DATA] - [GEOGRAPHIC_DATA] (Cabin)" at bounding box center [147, 41] width 207 height 14
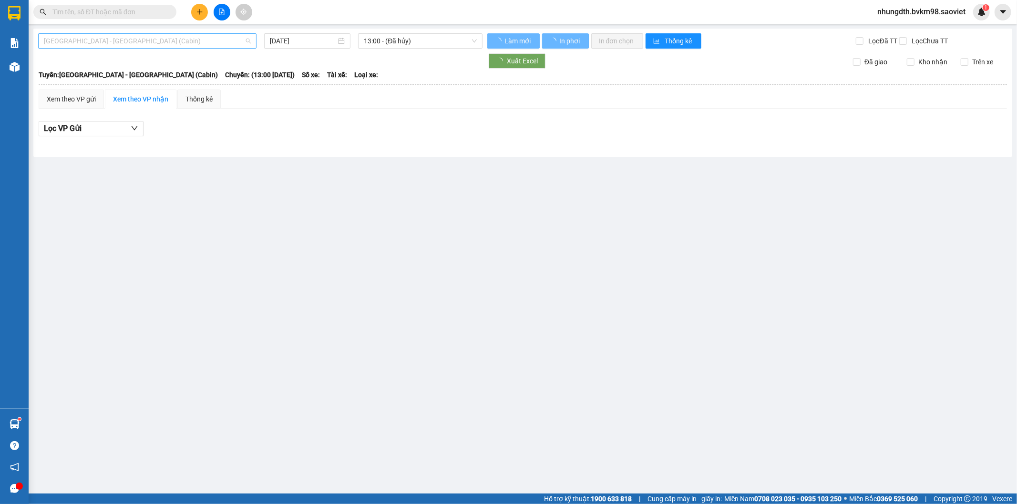
click at [150, 43] on span "[GEOGRAPHIC_DATA] - [GEOGRAPHIC_DATA] (Cabin)" at bounding box center [147, 41] width 207 height 14
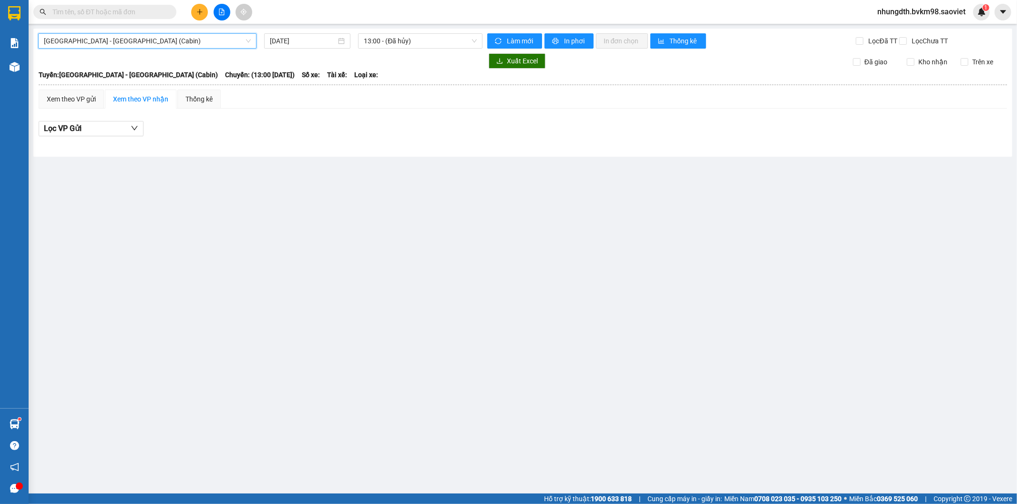
click at [150, 43] on span "[GEOGRAPHIC_DATA] - [GEOGRAPHIC_DATA] (Cabin)" at bounding box center [147, 41] width 207 height 14
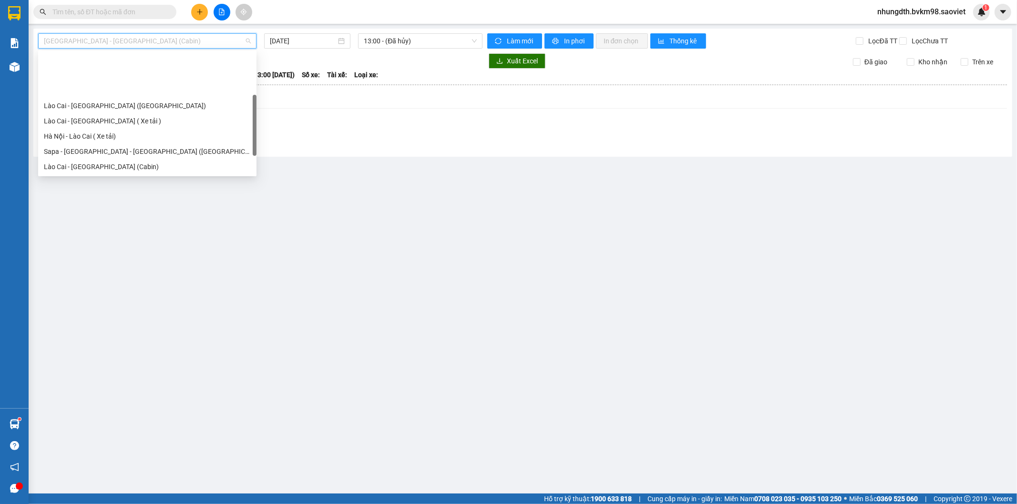
scroll to position [53, 0]
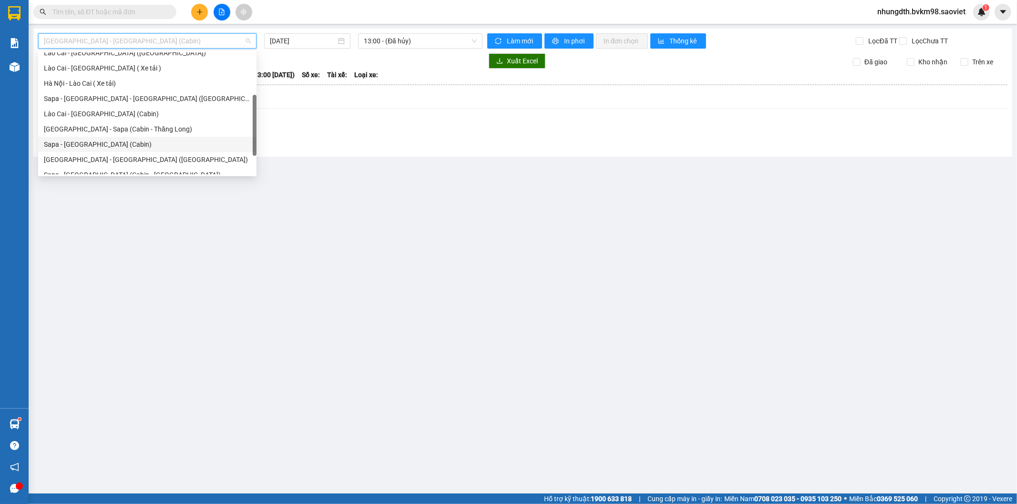
click at [91, 143] on div "Sapa - [GEOGRAPHIC_DATA] (Cabin)" at bounding box center [147, 144] width 207 height 10
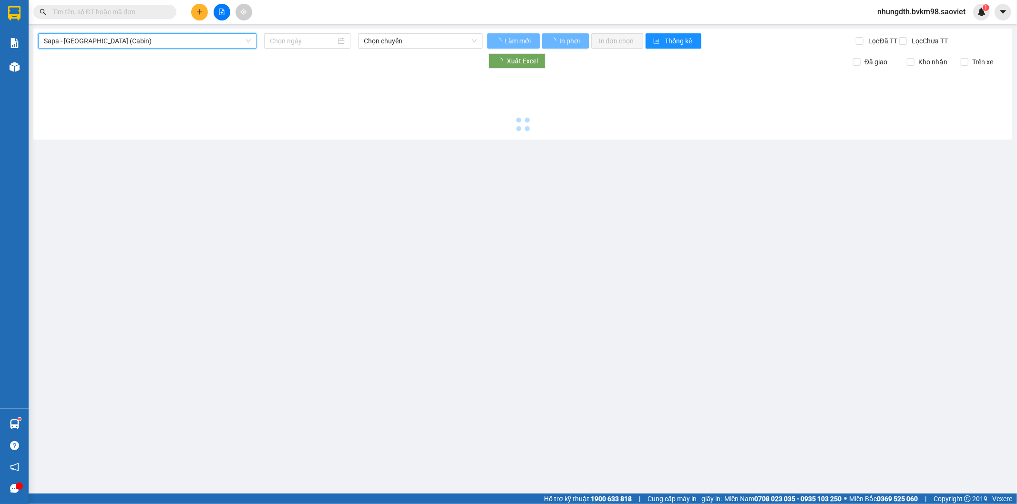
type input "[DATE]"
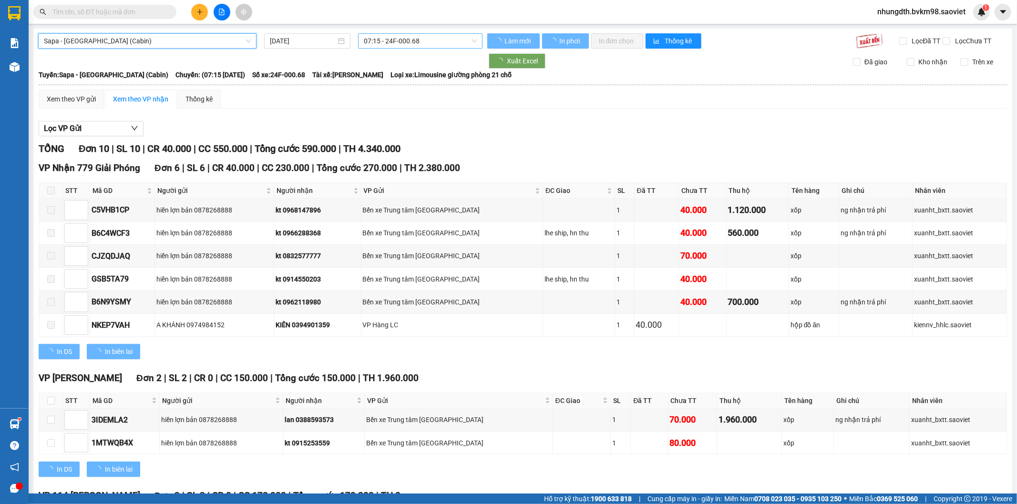
click at [407, 43] on span "07:15 - 24F-000.68" at bounding box center [420, 41] width 113 height 14
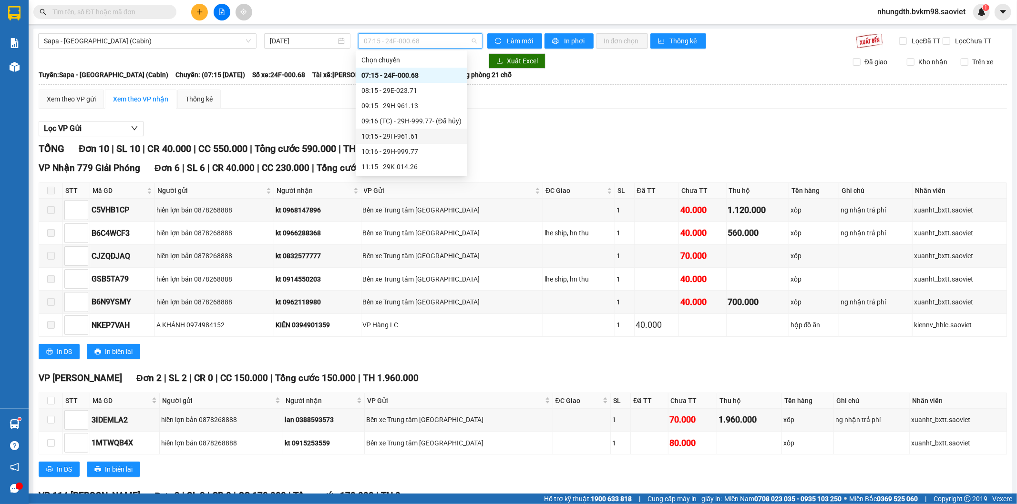
scroll to position [53, 0]
click at [404, 156] on div "12:16 - 29F-031.83" at bounding box center [411, 159] width 100 height 10
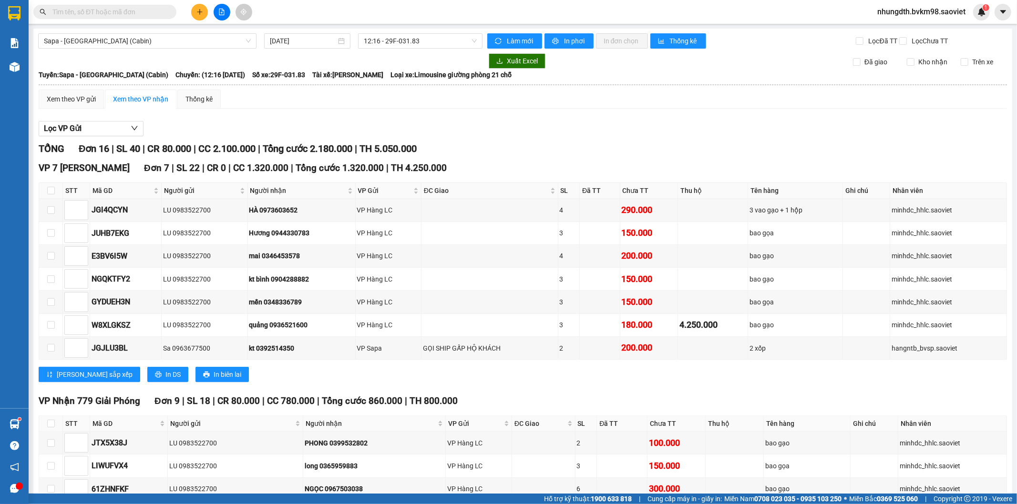
click at [134, 13] on input "text" at bounding box center [108, 12] width 113 height 10
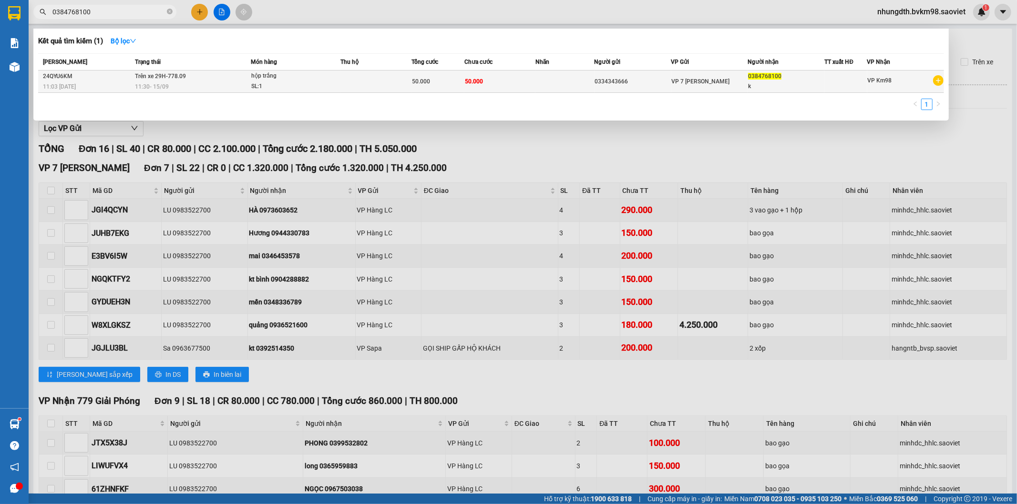
type input "0384768100"
click at [588, 86] on td at bounding box center [564, 82] width 59 height 22
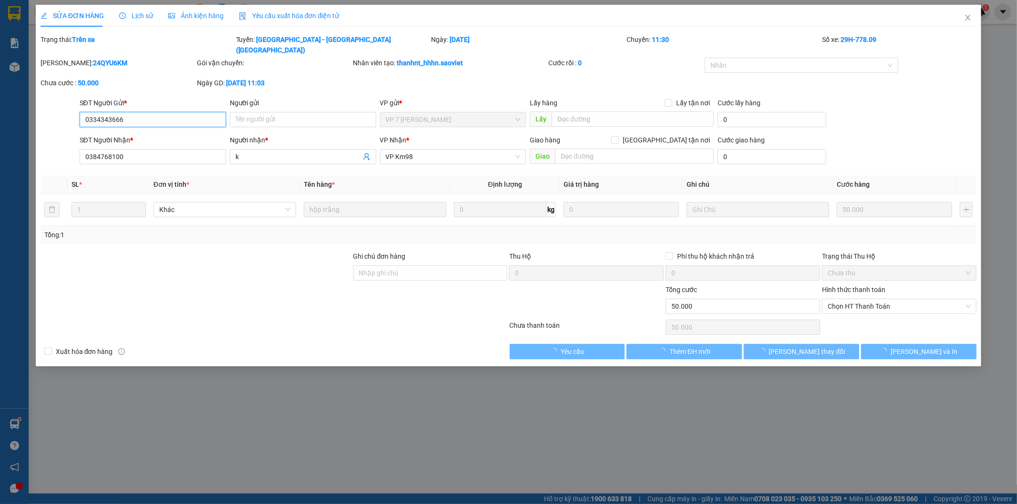
type input "0334343666"
type input "0384768100"
type input "k"
type input "50.000"
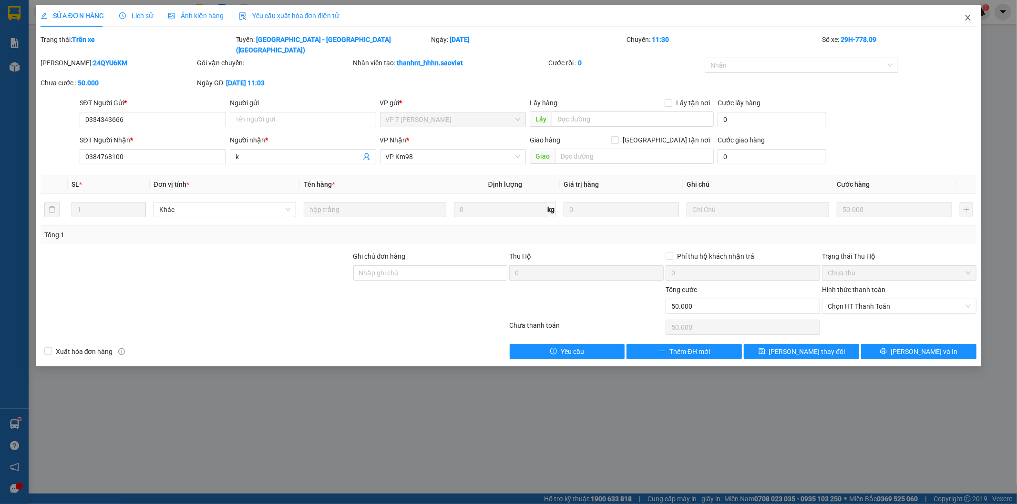
click at [962, 19] on span "Close" at bounding box center [968, 18] width 27 height 27
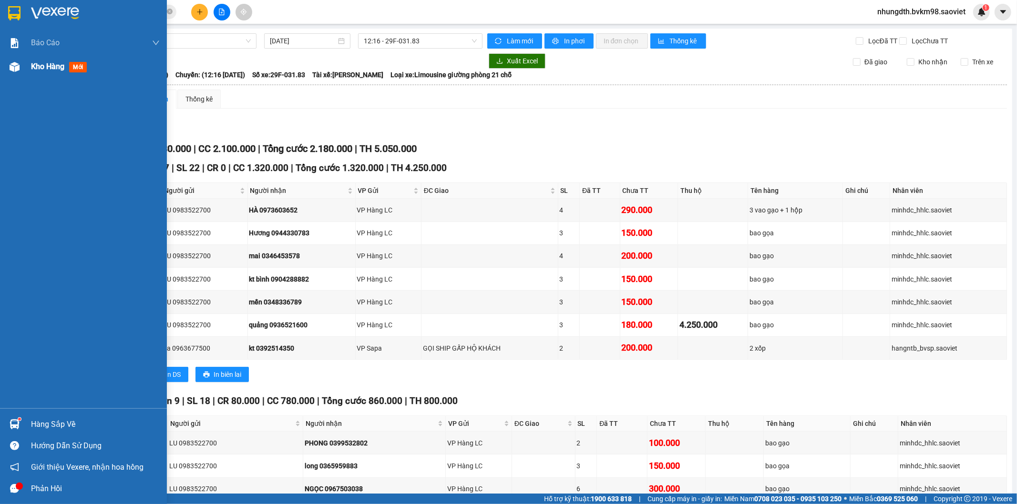
click at [12, 63] on img at bounding box center [15, 67] width 10 height 10
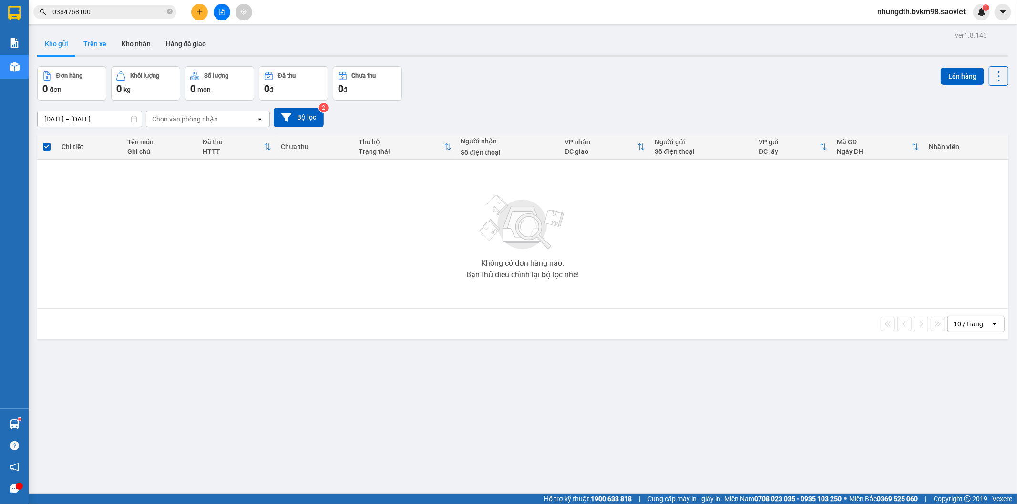
click at [93, 38] on button "Trên xe" at bounding box center [95, 43] width 38 height 23
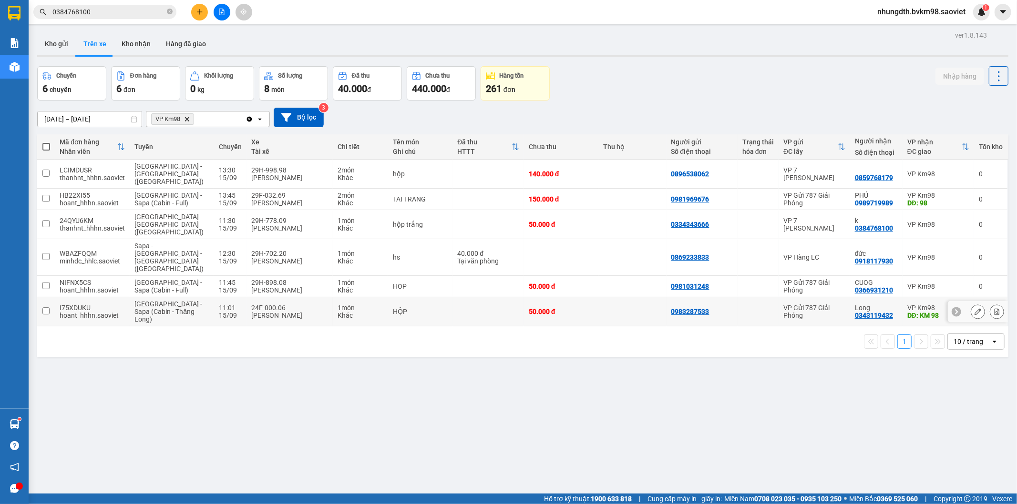
click at [45, 308] on input "checkbox" at bounding box center [45, 311] width 7 height 7
checkbox input "true"
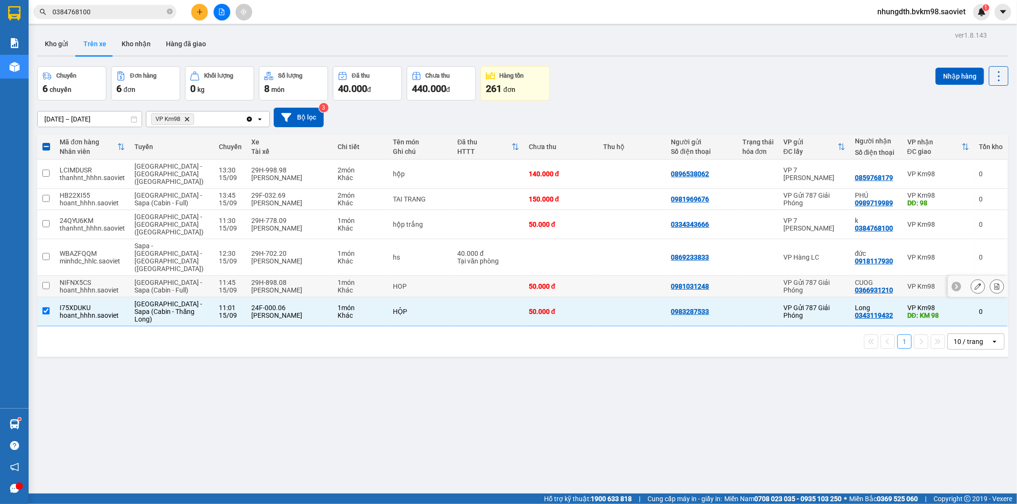
click at [43, 282] on input "checkbox" at bounding box center [45, 285] width 7 height 7
checkbox input "true"
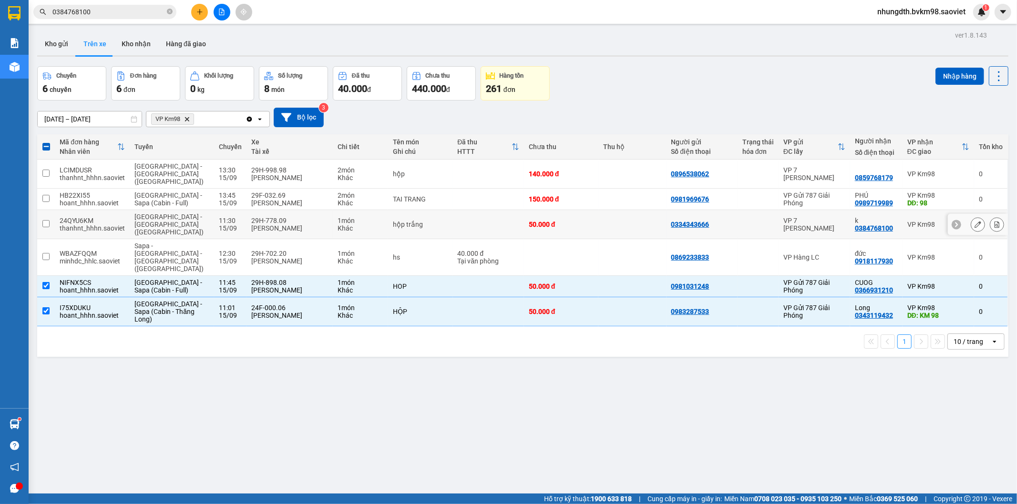
click at [43, 220] on input "checkbox" at bounding box center [45, 223] width 7 height 7
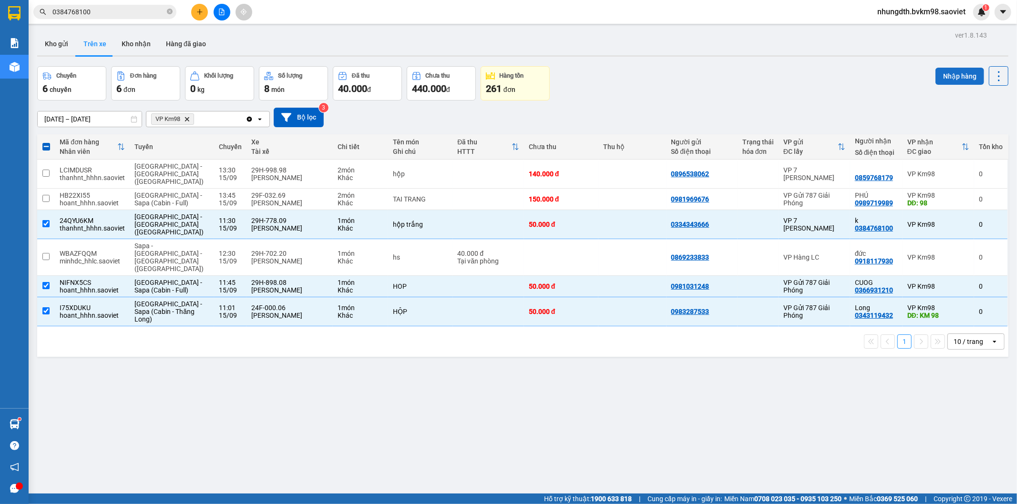
click at [945, 78] on button "Nhập hàng" at bounding box center [959, 76] width 49 height 17
checkbox input "false"
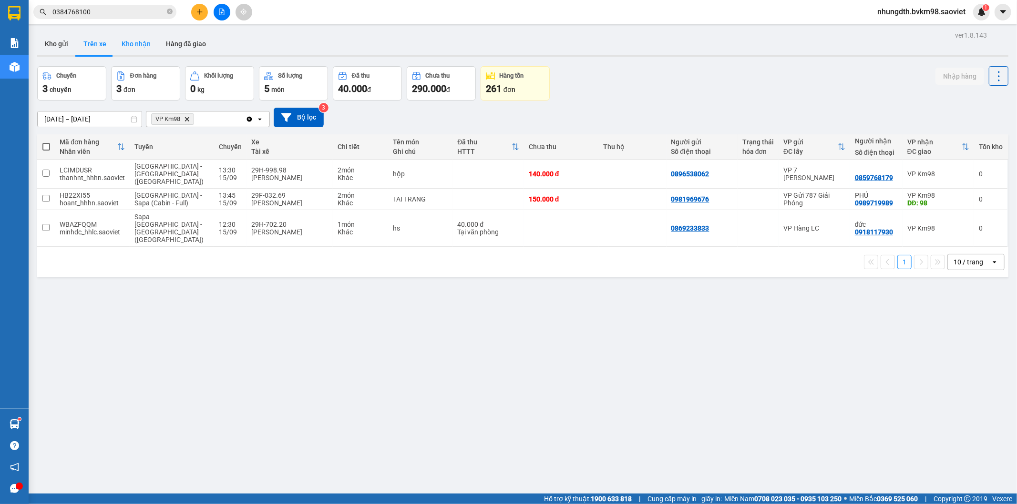
drag, startPoint x: 134, startPoint y: 44, endPoint x: 142, endPoint y: 53, distance: 11.5
click at [134, 44] on button "Kho nhận" at bounding box center [136, 43] width 44 height 23
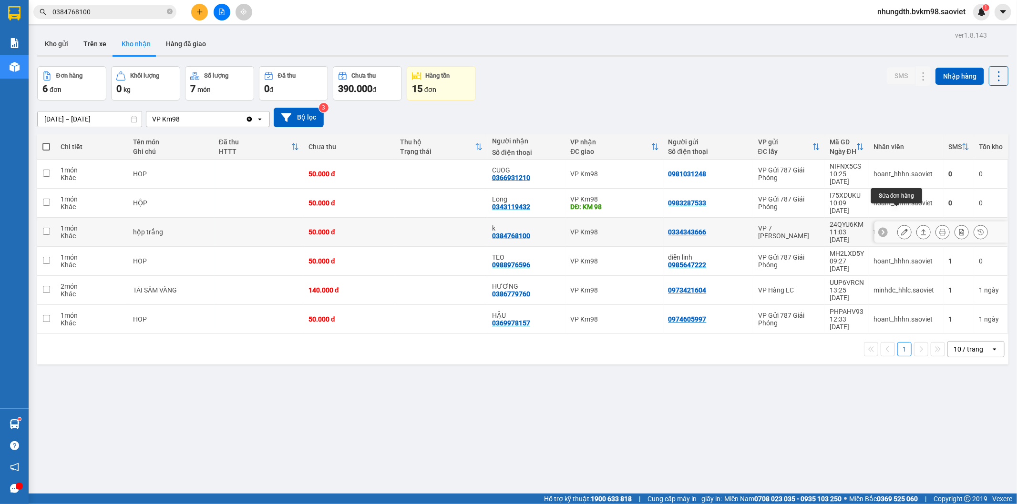
click at [901, 229] on icon at bounding box center [904, 232] width 7 height 7
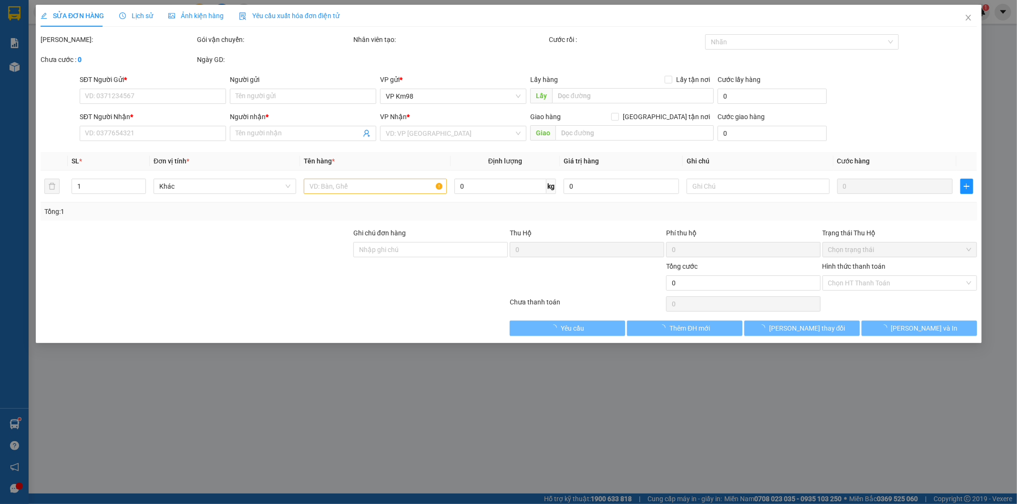
type input "0334343666"
type input "0384768100"
type input "k"
type input "50.000"
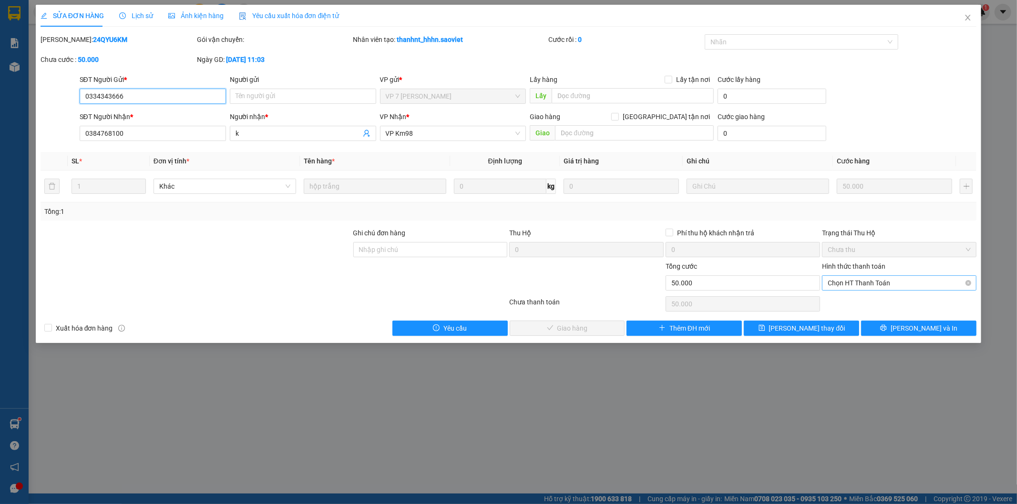
click at [869, 285] on span "Chọn HT Thanh Toán" at bounding box center [899, 283] width 143 height 14
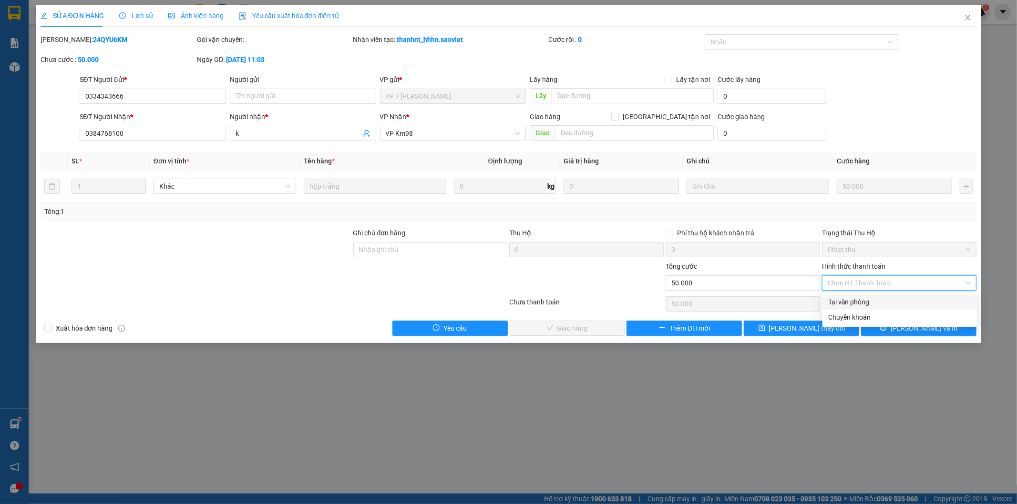
click at [841, 300] on div "Tại văn phòng" at bounding box center [899, 302] width 143 height 10
type input "0"
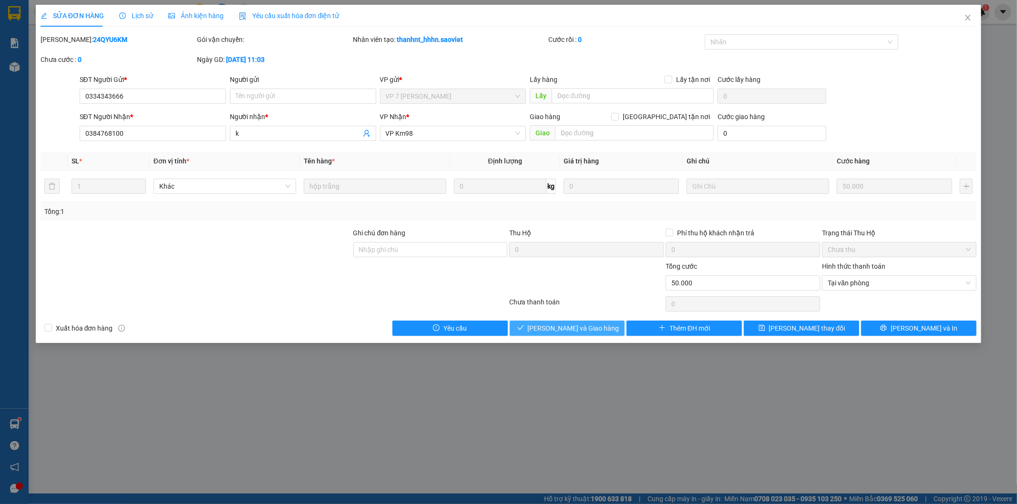
click at [553, 325] on span "[PERSON_NAME] và Giao hàng" at bounding box center [574, 328] width 92 height 10
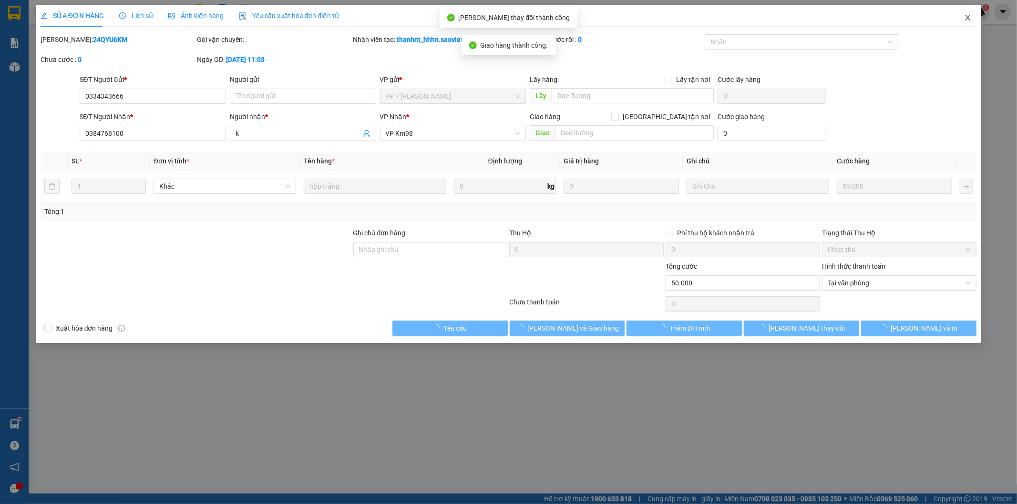
click at [968, 18] on icon "close" at bounding box center [967, 18] width 5 height 6
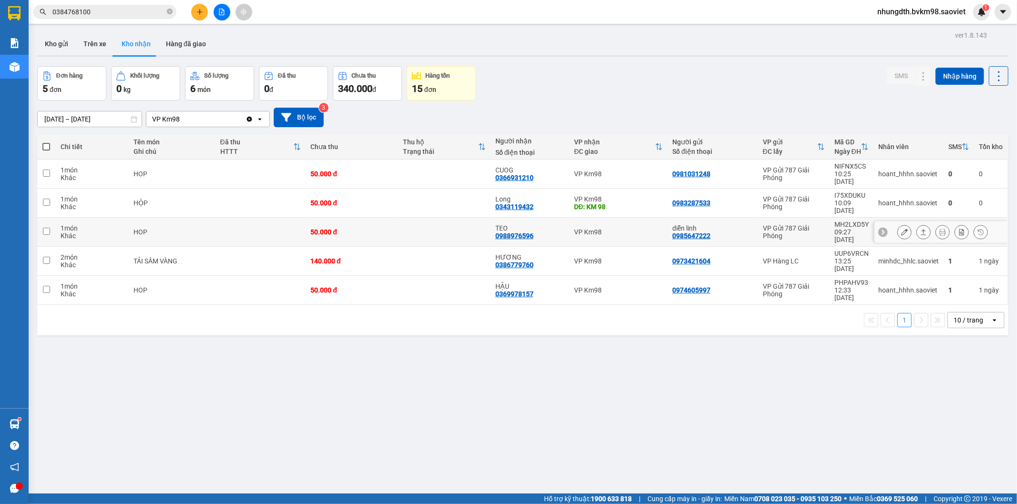
click at [417, 218] on td at bounding box center [444, 232] width 92 height 29
checkbox input "true"
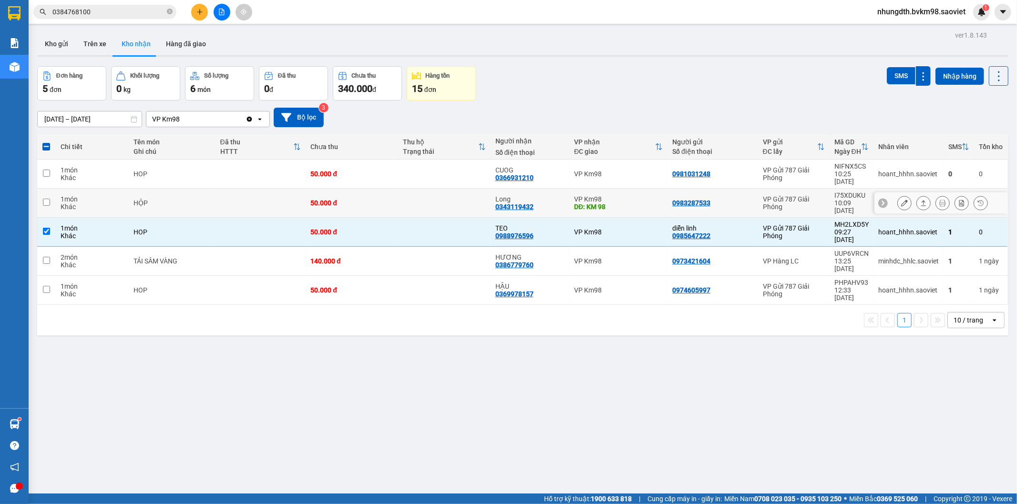
click at [434, 189] on td at bounding box center [444, 203] width 92 height 29
checkbox input "true"
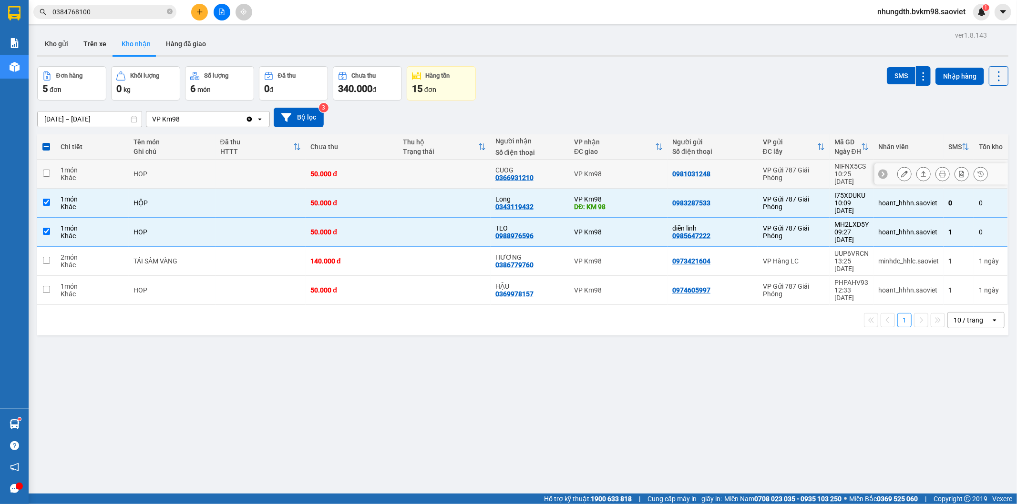
click at [445, 168] on td at bounding box center [444, 174] width 92 height 29
checkbox input "true"
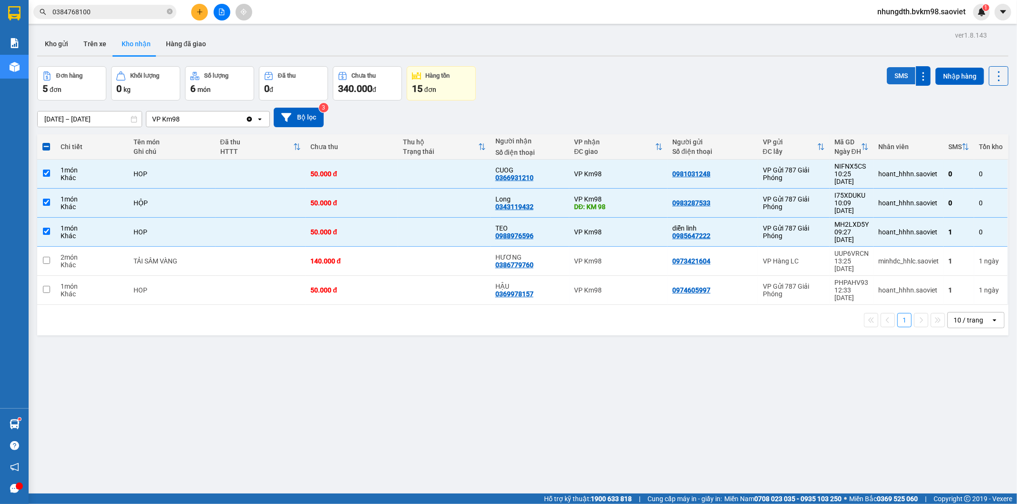
click at [892, 74] on button "SMS" at bounding box center [901, 75] width 29 height 17
click at [901, 171] on icon at bounding box center [904, 174] width 7 height 7
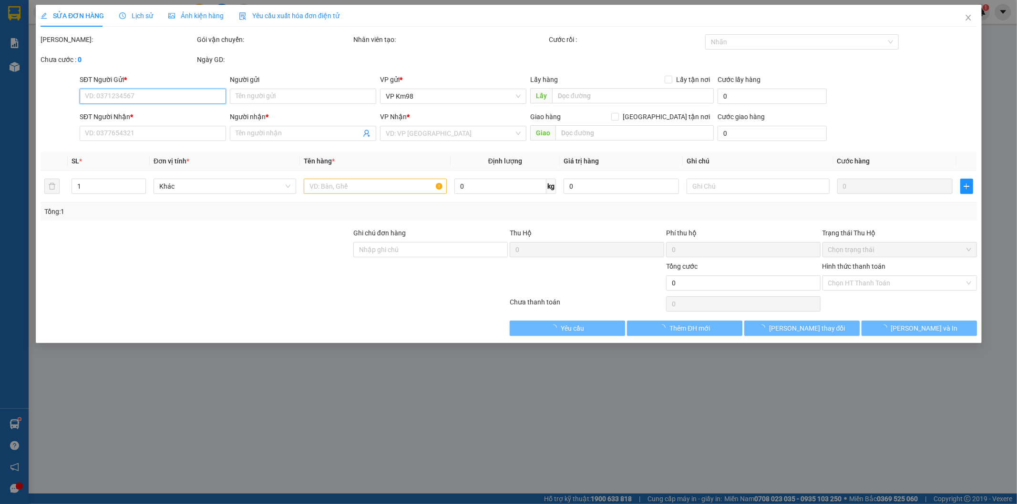
type input "0981031248"
type input "0366931210"
type input "CUOG"
type input "50.000"
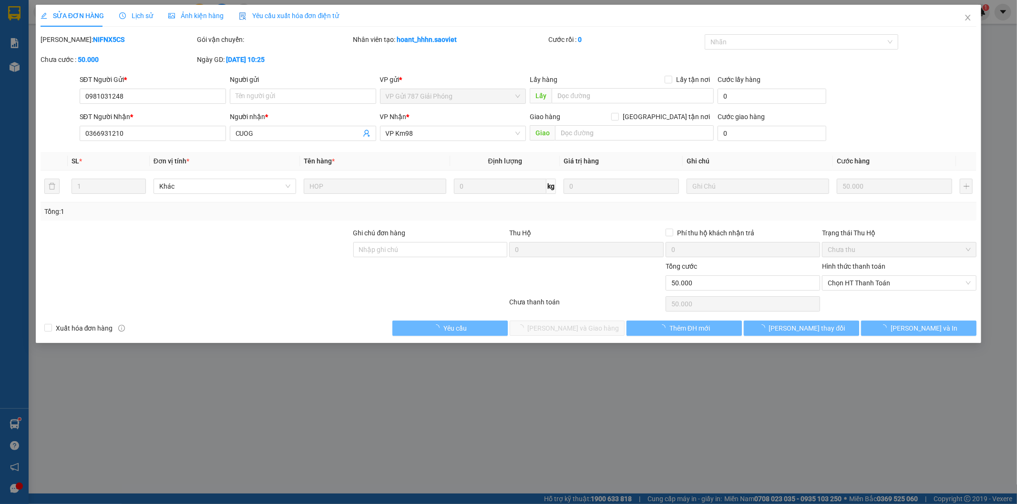
click at [140, 13] on span "Lịch sử" at bounding box center [136, 16] width 34 height 8
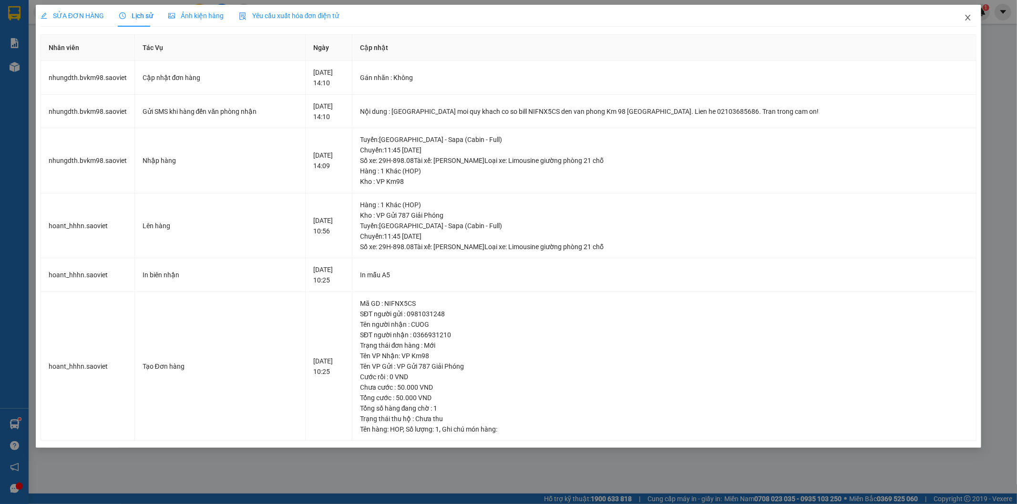
click at [967, 12] on span "Close" at bounding box center [968, 18] width 27 height 27
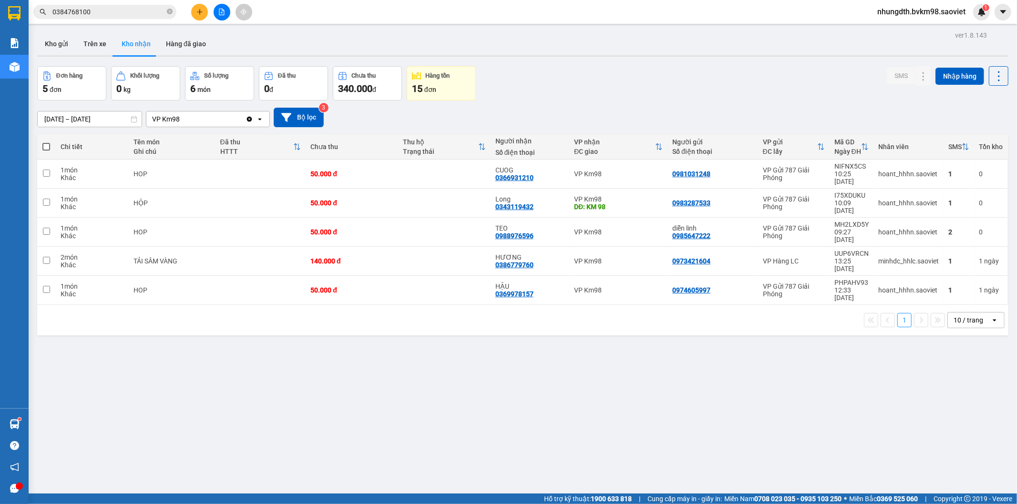
click at [108, 9] on input "0384768100" at bounding box center [108, 12] width 113 height 10
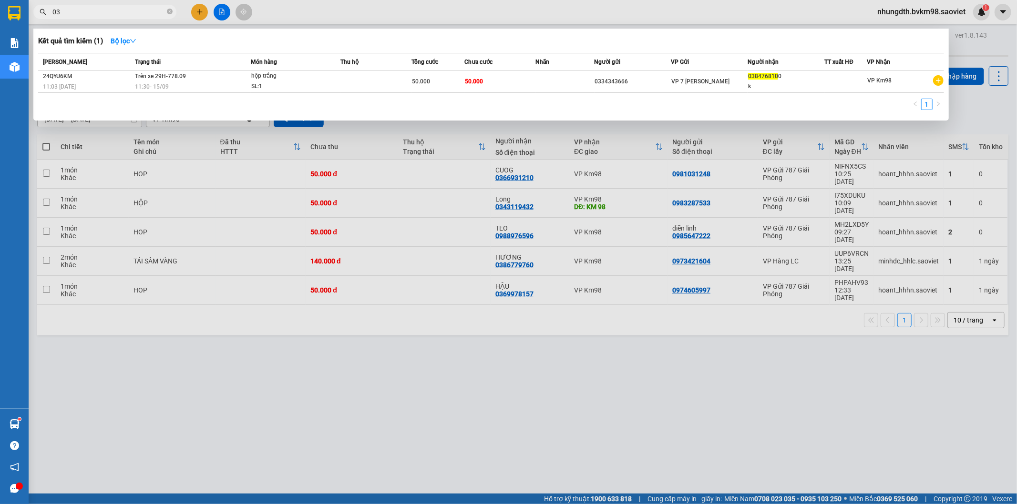
type input "0"
type input "0366931210"
drag, startPoint x: 375, startPoint y: 364, endPoint x: 369, endPoint y: 359, distance: 8.1
click at [378, 363] on div at bounding box center [508, 252] width 1017 height 504
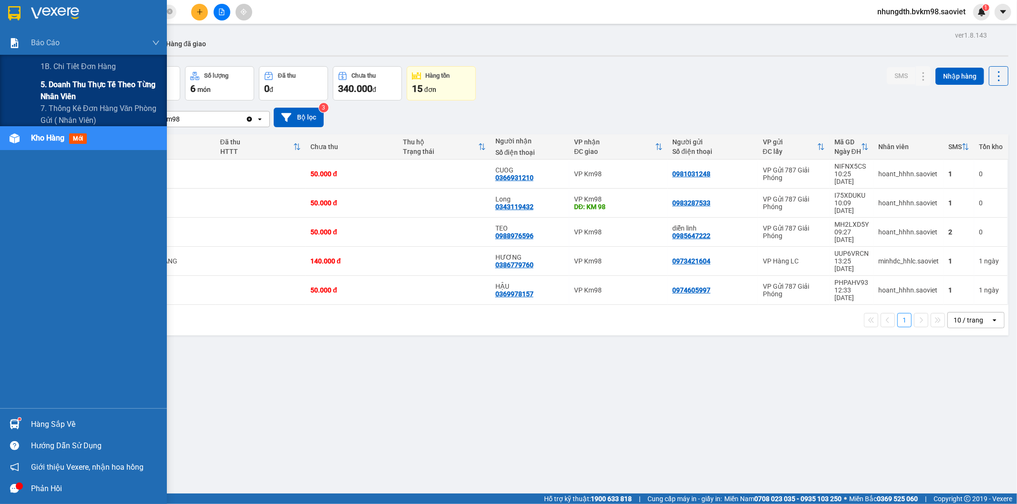
click at [59, 81] on span "5. Doanh thu thực tế theo từng nhân viên" at bounding box center [100, 91] width 119 height 24
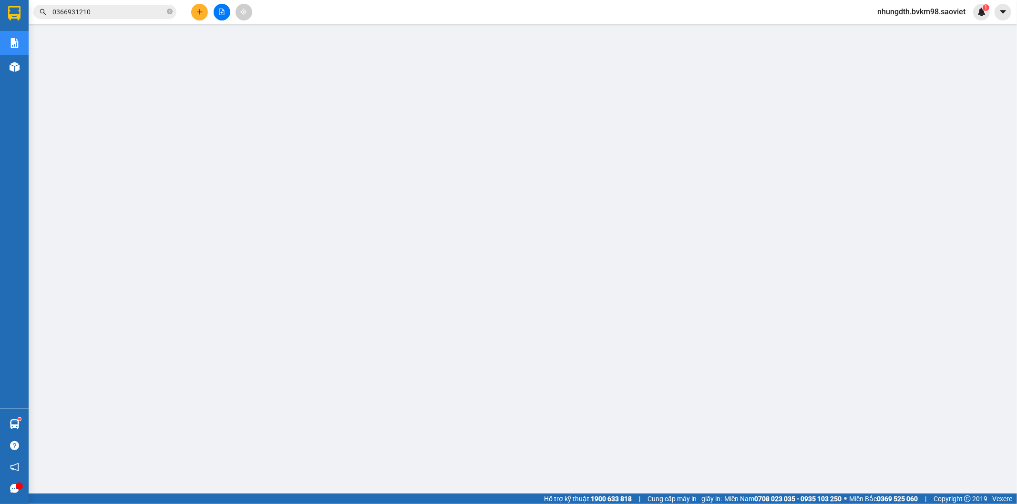
click at [223, 11] on icon "file-add" at bounding box center [221, 12] width 7 height 7
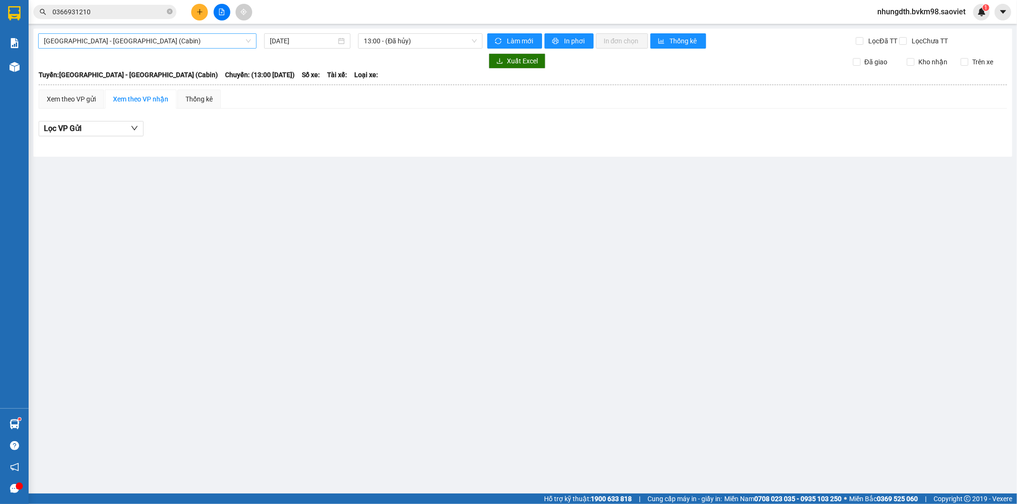
click at [127, 46] on span "[GEOGRAPHIC_DATA] - [GEOGRAPHIC_DATA] (Cabin)" at bounding box center [147, 41] width 207 height 14
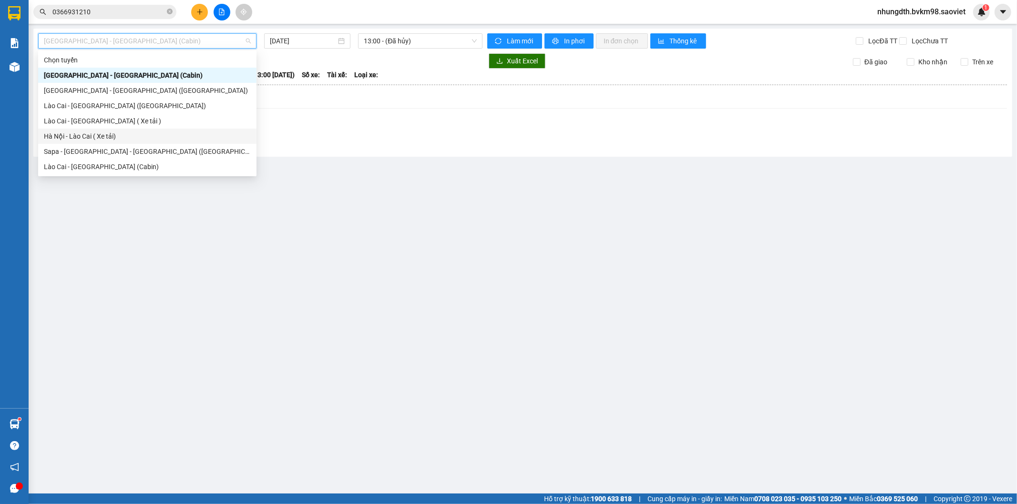
scroll to position [76, 0]
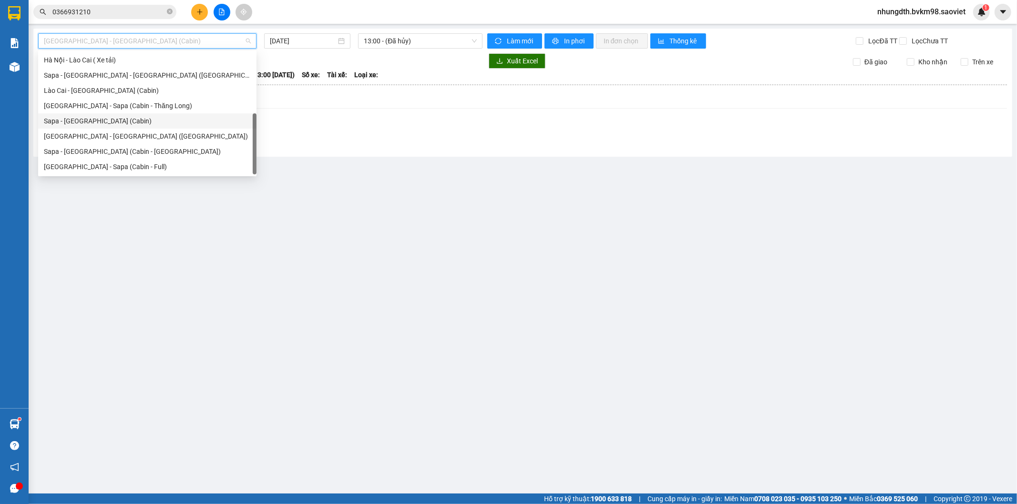
click at [98, 118] on div "Sapa - [GEOGRAPHIC_DATA] (Cabin)" at bounding box center [147, 121] width 207 height 10
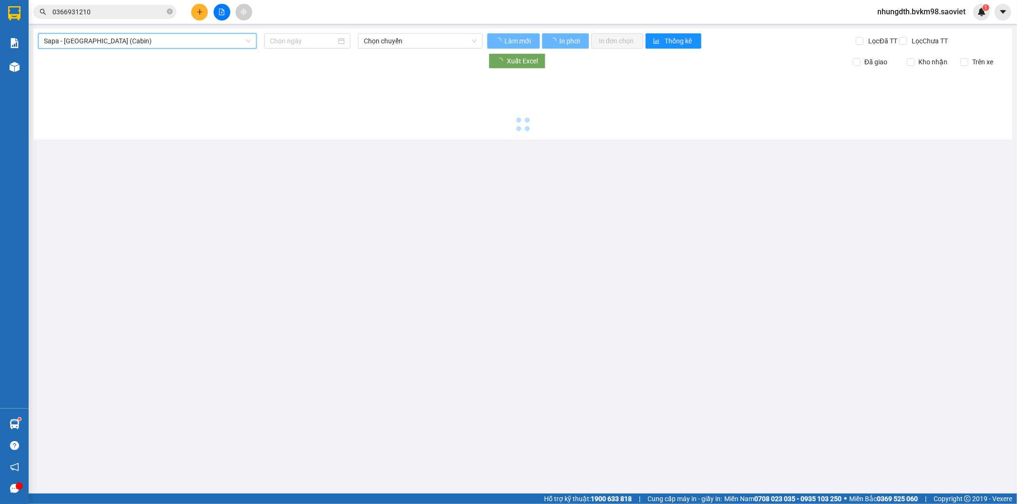
type input "[DATE]"
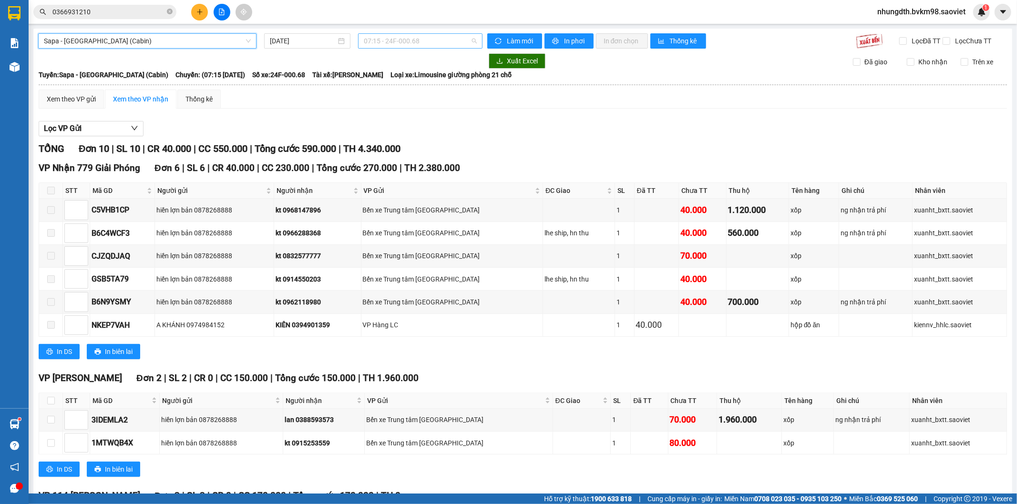
click at [405, 44] on span "07:15 - 24F-000.68" at bounding box center [420, 41] width 113 height 14
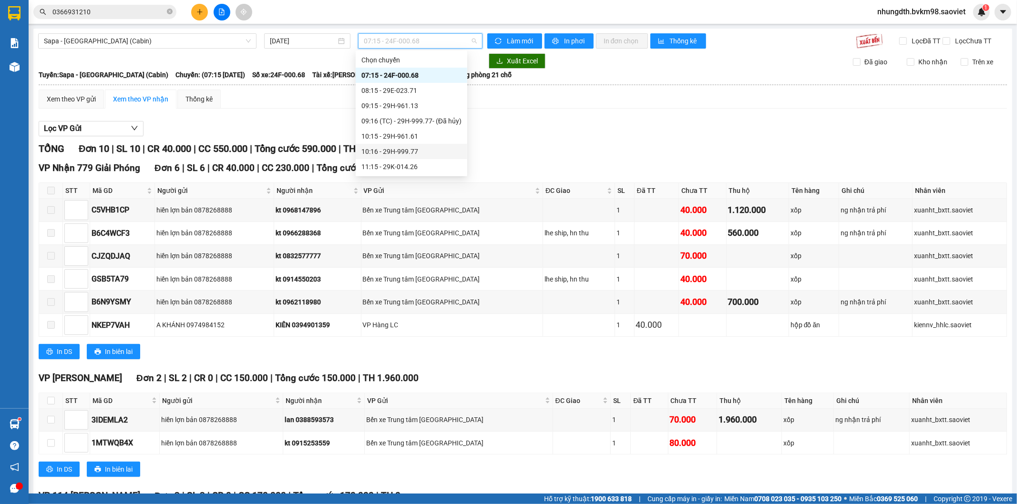
scroll to position [106, 0]
click at [400, 109] on div "12:16 - 29F-031.83" at bounding box center [411, 107] width 100 height 10
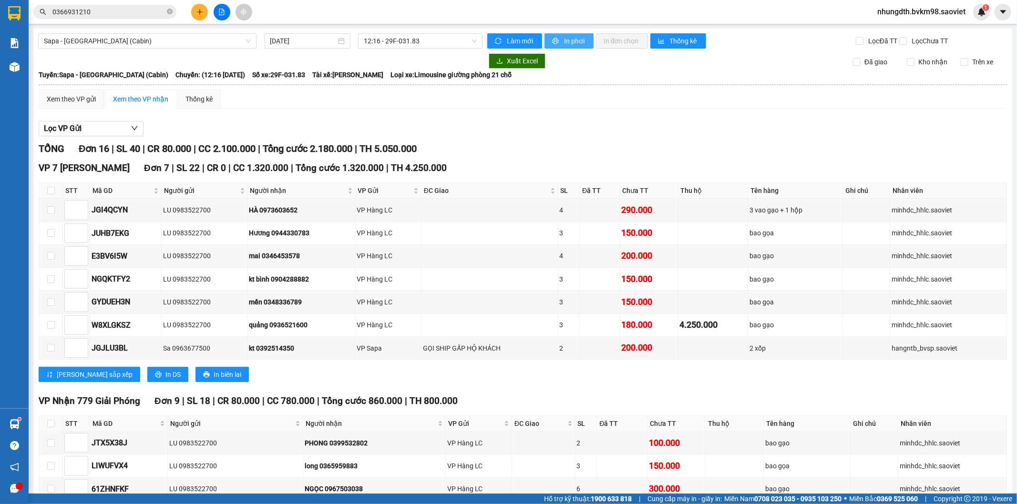
click at [564, 41] on span "In phơi" at bounding box center [575, 41] width 22 height 10
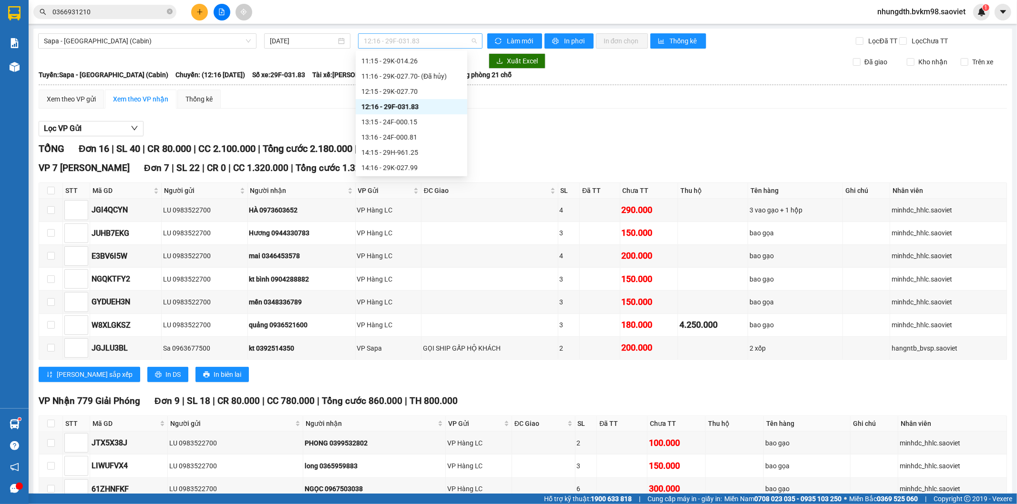
click at [399, 41] on span "12:16 - 29F-031.83" at bounding box center [420, 41] width 113 height 14
click at [404, 90] on div "12:15 - 29K-027.70" at bounding box center [411, 91] width 100 height 10
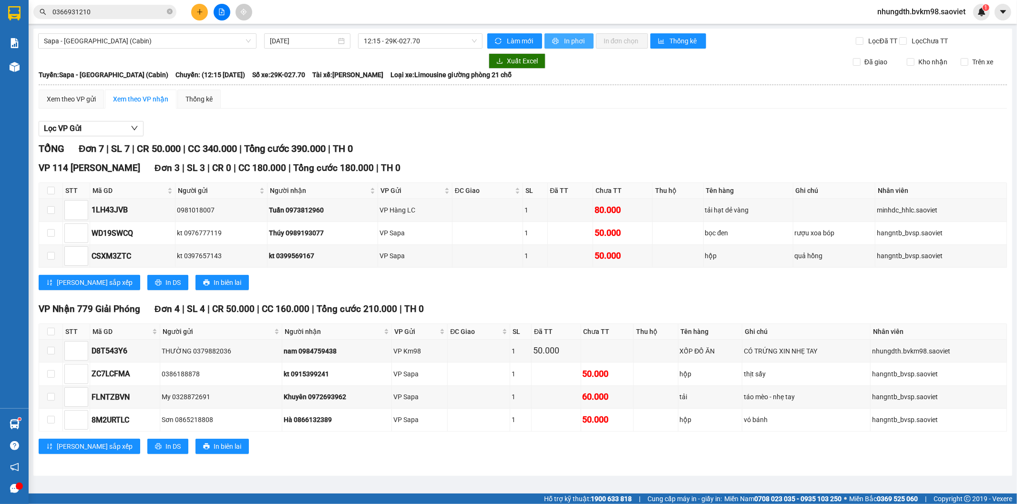
click at [570, 44] on span "In phơi" at bounding box center [575, 41] width 22 height 10
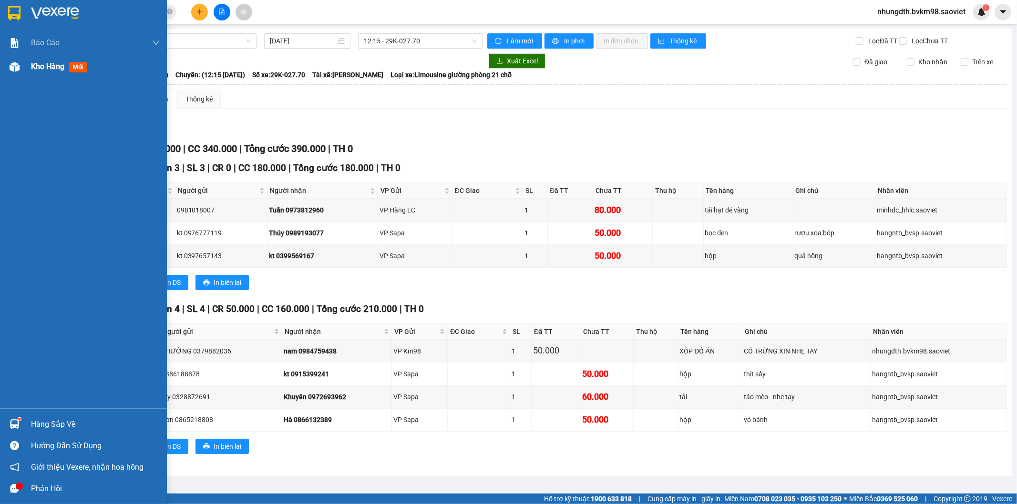
click at [15, 65] on img at bounding box center [15, 67] width 10 height 10
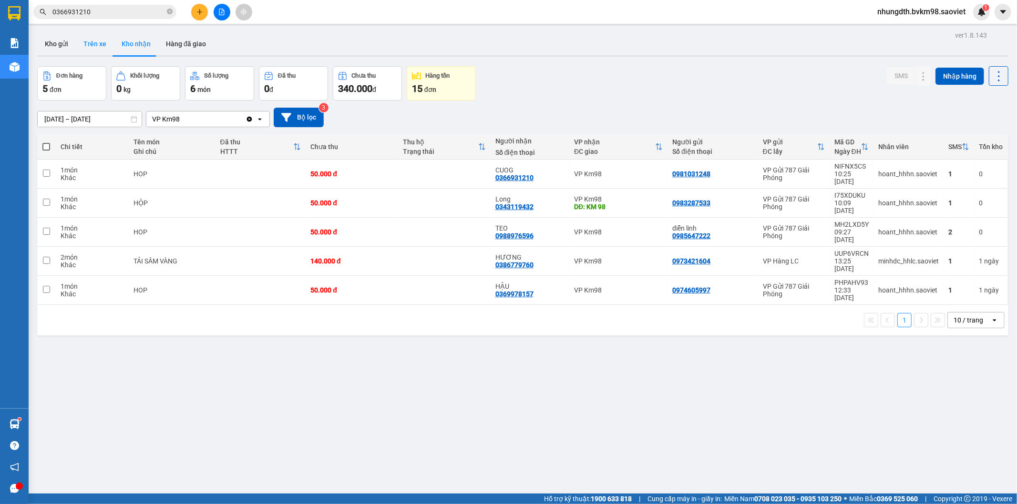
click at [107, 46] on button "Trên xe" at bounding box center [95, 43] width 38 height 23
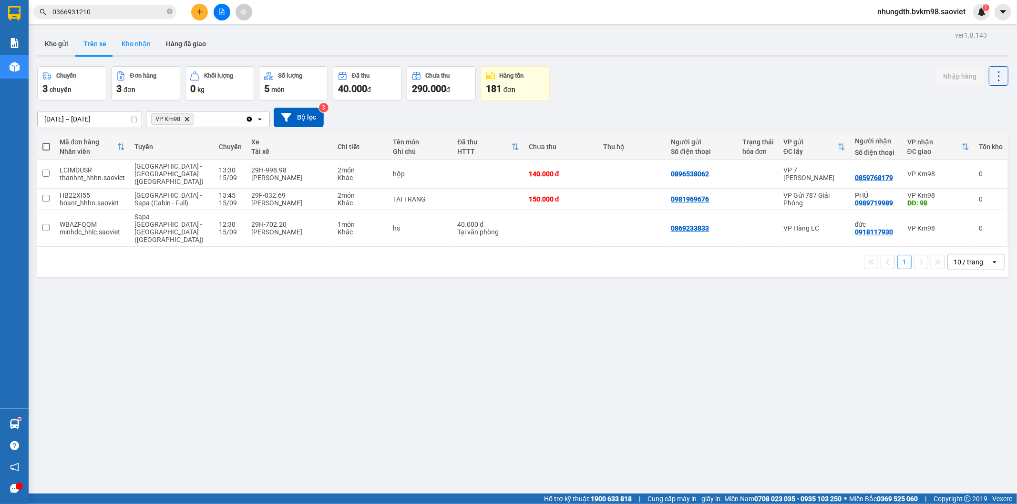
click at [145, 45] on button "Kho nhận" at bounding box center [136, 43] width 44 height 23
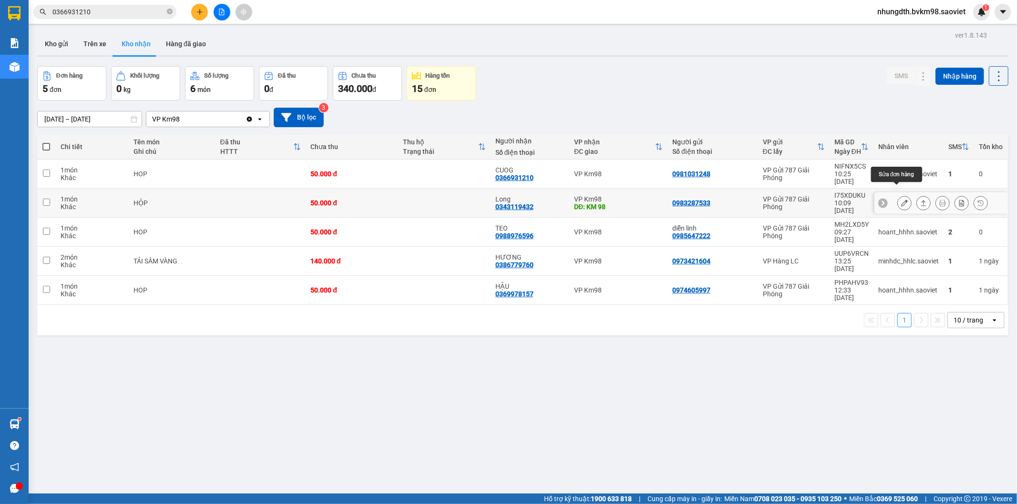
click at [898, 195] on button at bounding box center [904, 203] width 13 height 17
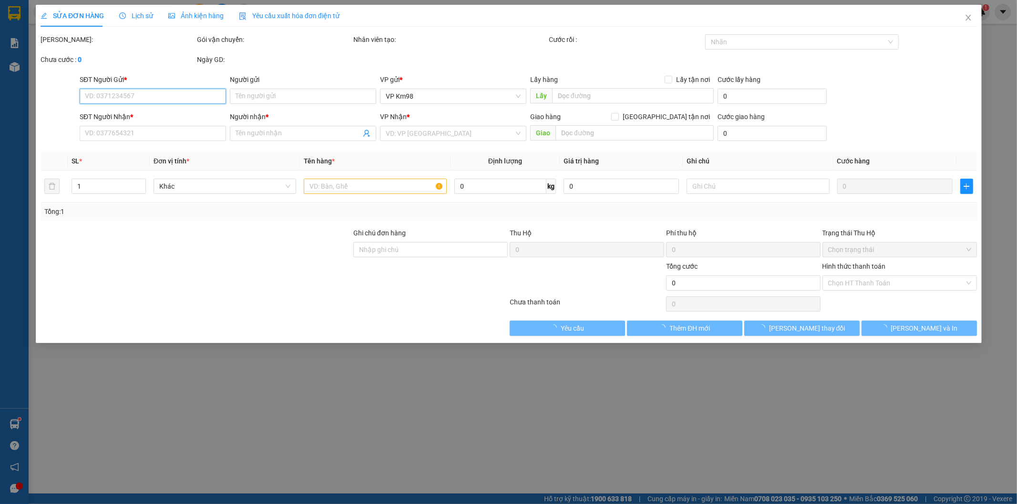
type input "0983287533"
type input "0343119432"
type input "Long"
type input "KM 98"
type input "50.000"
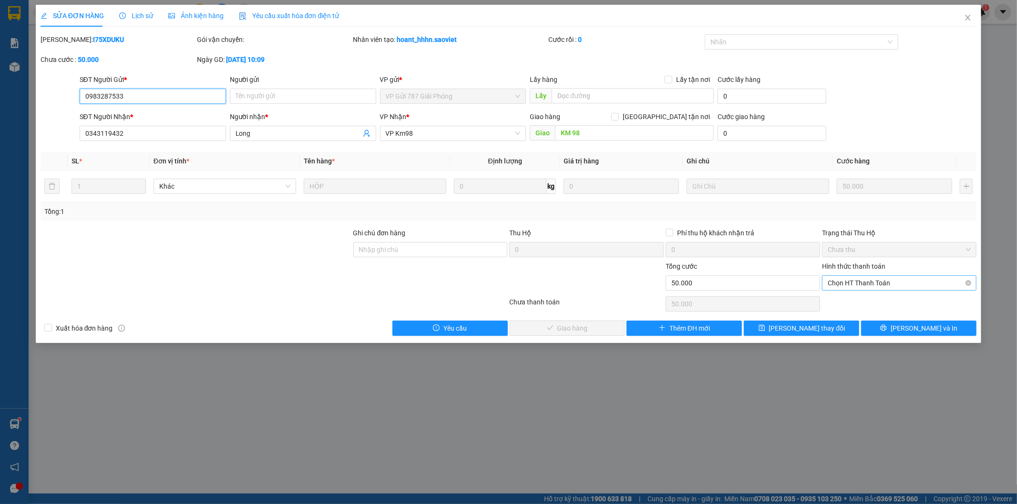
click at [873, 284] on span "Chọn HT Thanh Toán" at bounding box center [899, 283] width 143 height 14
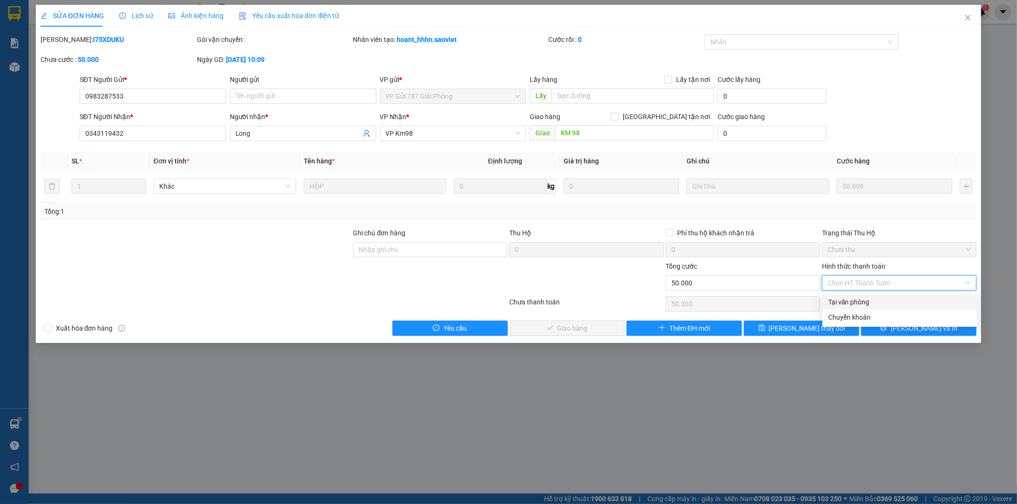
click at [838, 303] on div "Tại văn phòng" at bounding box center [899, 302] width 143 height 10
type input "0"
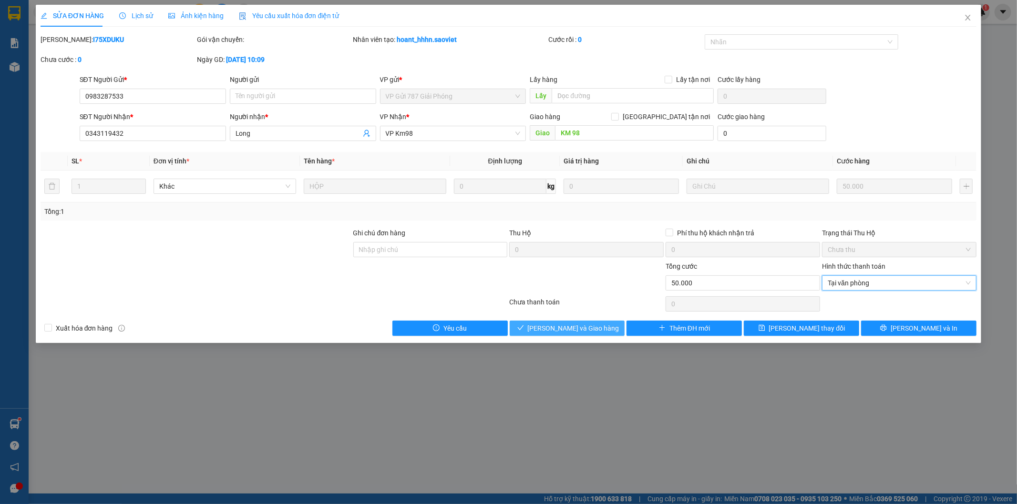
click at [589, 328] on span "[PERSON_NAME] và Giao hàng" at bounding box center [574, 328] width 92 height 10
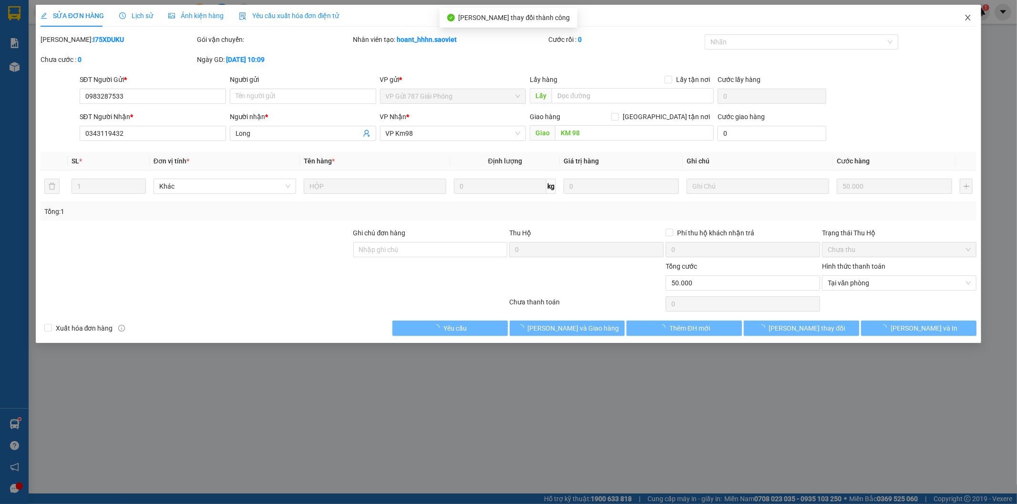
click at [971, 14] on icon "close" at bounding box center [968, 18] width 8 height 8
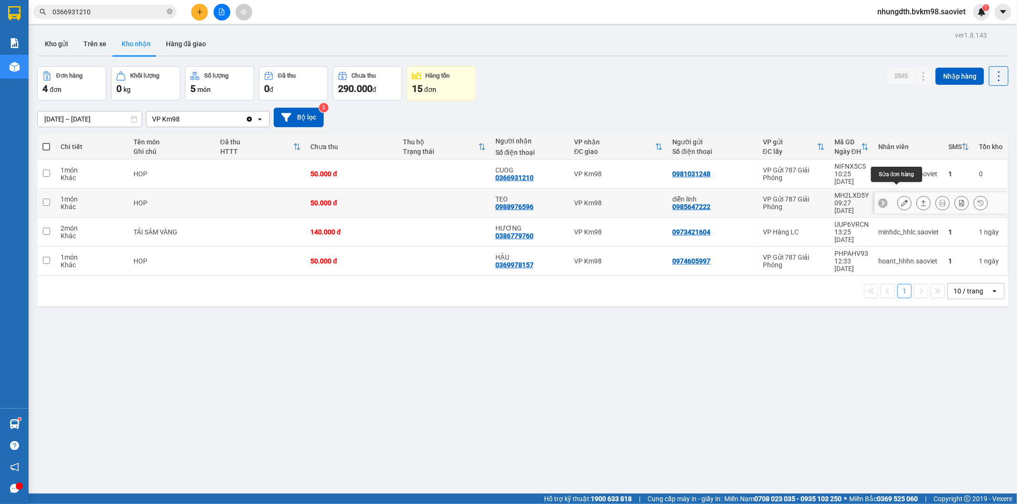
click at [898, 195] on button at bounding box center [904, 203] width 13 height 17
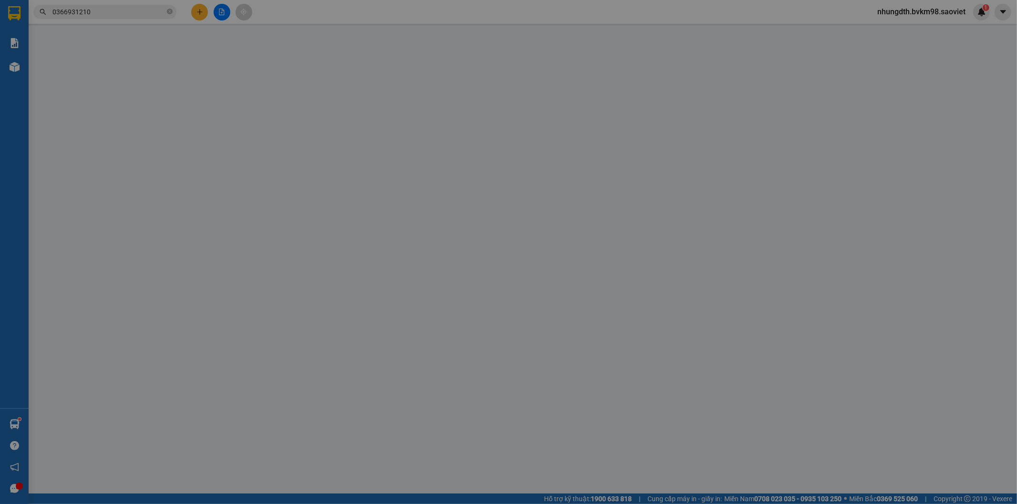
type input "0985647222"
type input "diễn linh"
type input "0988976596"
type input "TEO"
type input "50.000"
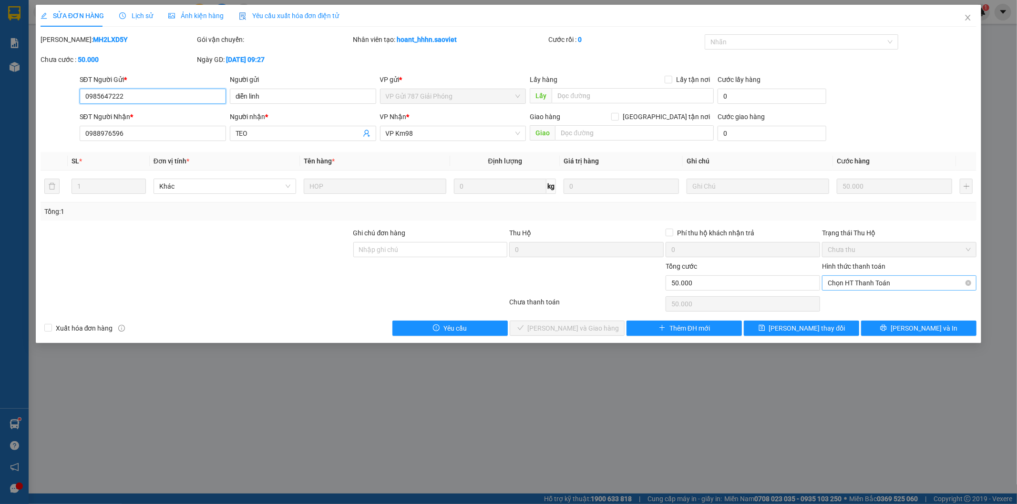
click at [849, 287] on span "Chọn HT Thanh Toán" at bounding box center [899, 283] width 143 height 14
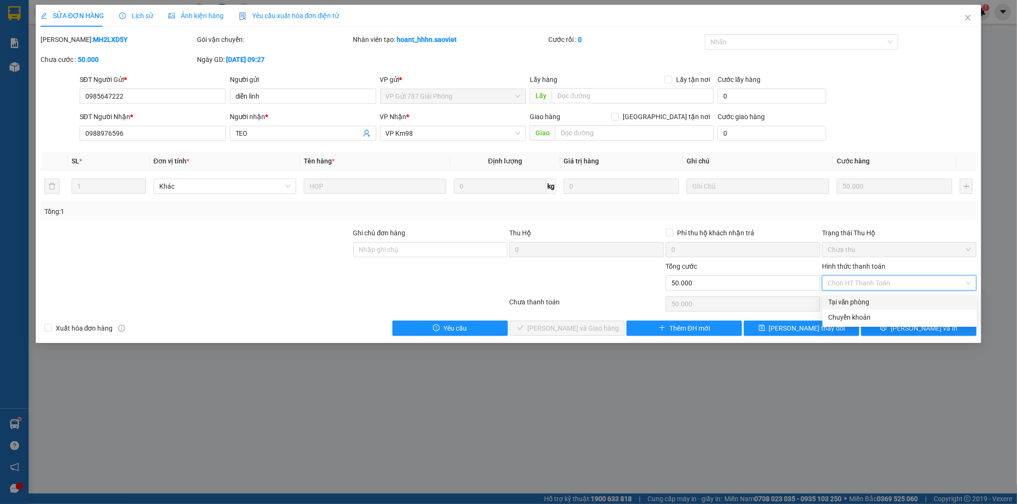
click at [842, 299] on div "Tại văn phòng" at bounding box center [899, 302] width 143 height 10
type input "0"
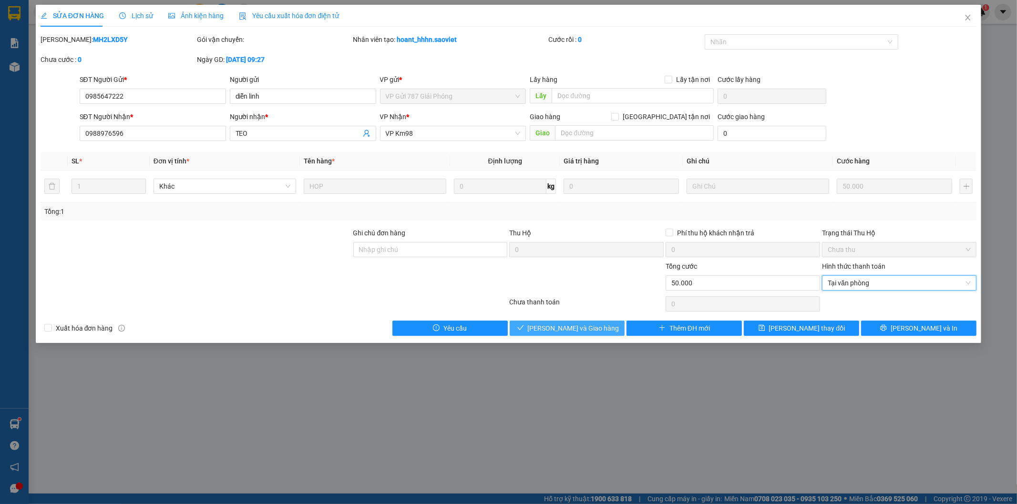
click at [592, 329] on span "[PERSON_NAME] và Giao hàng" at bounding box center [574, 328] width 92 height 10
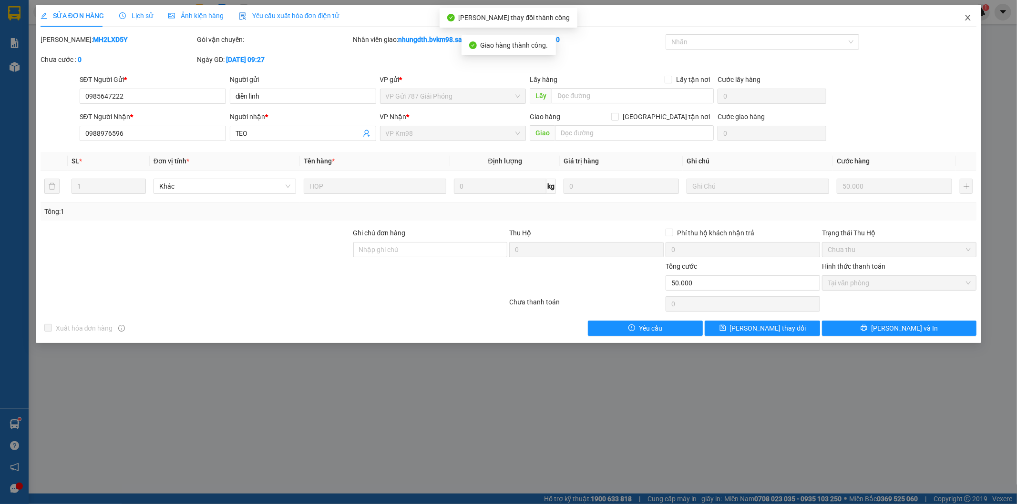
click at [970, 20] on icon "close" at bounding box center [968, 18] width 8 height 8
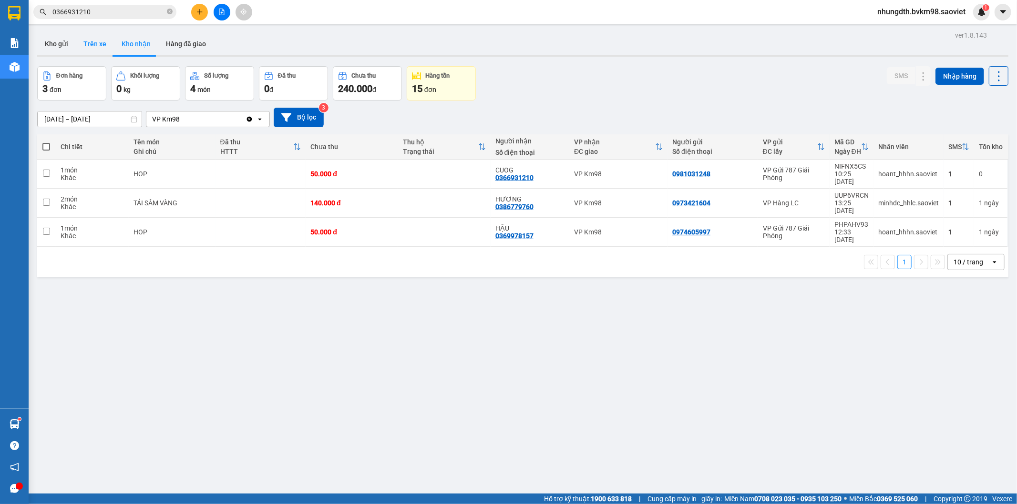
click at [96, 46] on button "Trên xe" at bounding box center [95, 43] width 38 height 23
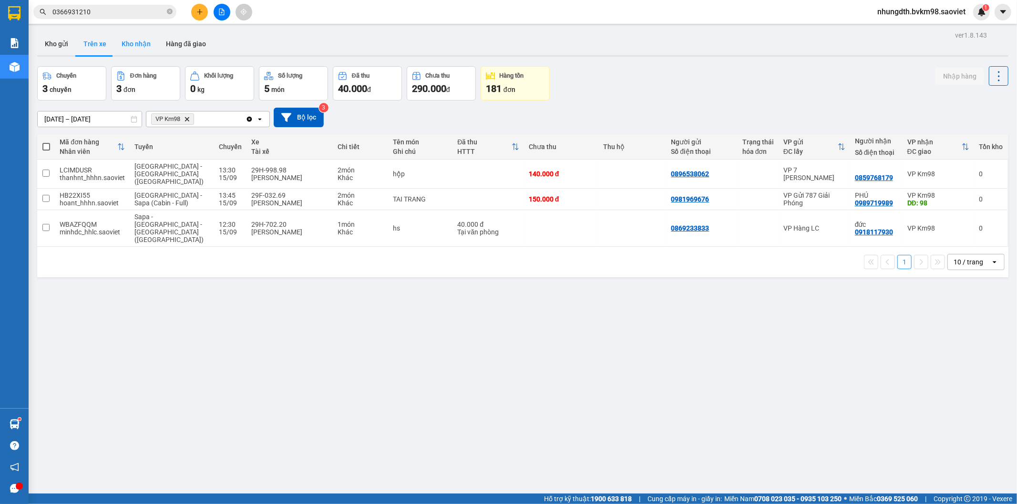
click at [135, 39] on button "Kho nhận" at bounding box center [136, 43] width 44 height 23
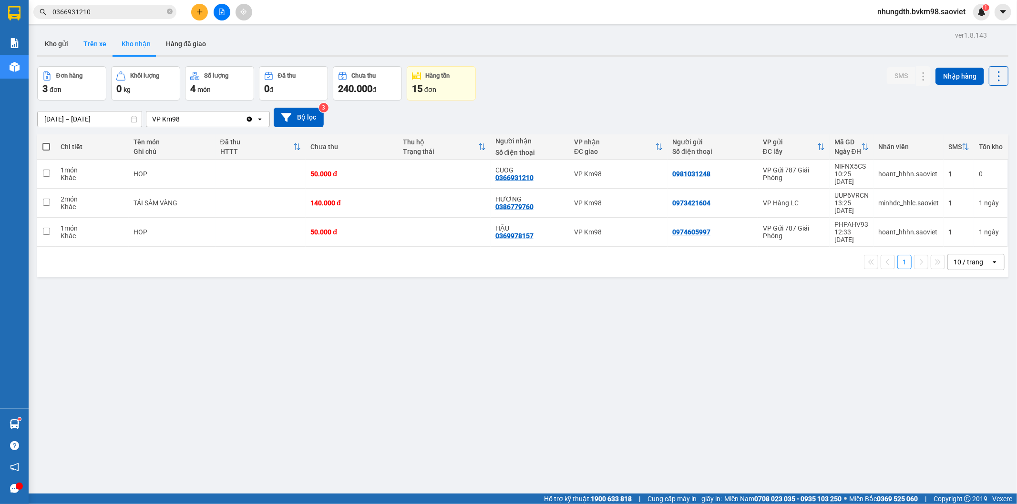
click at [90, 43] on button "Trên xe" at bounding box center [95, 43] width 38 height 23
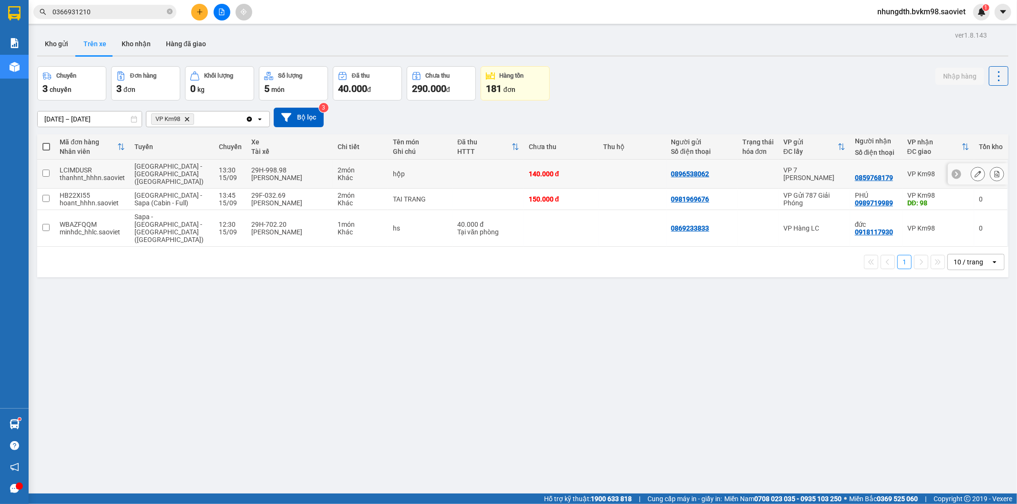
click at [975, 171] on icon at bounding box center [978, 174] width 7 height 7
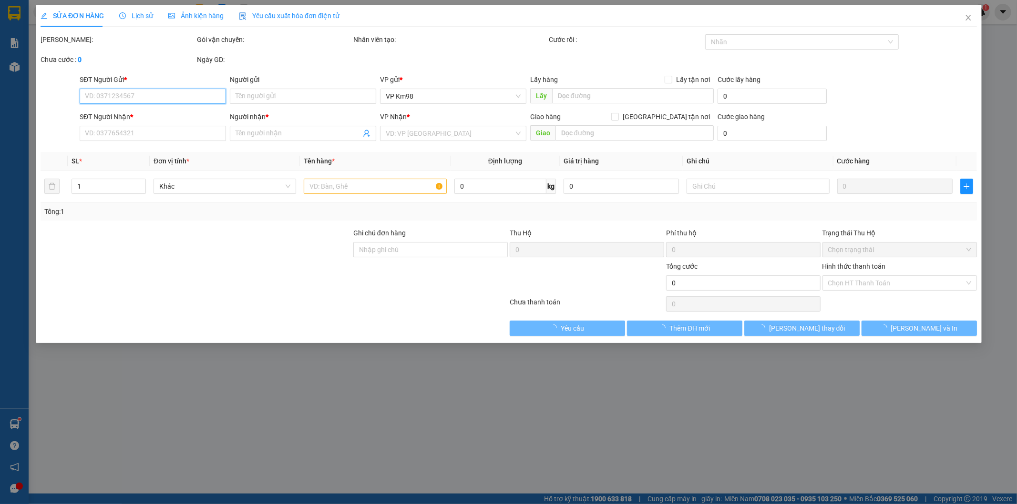
type input "0896538062"
type input "0859768179"
type input "140.000"
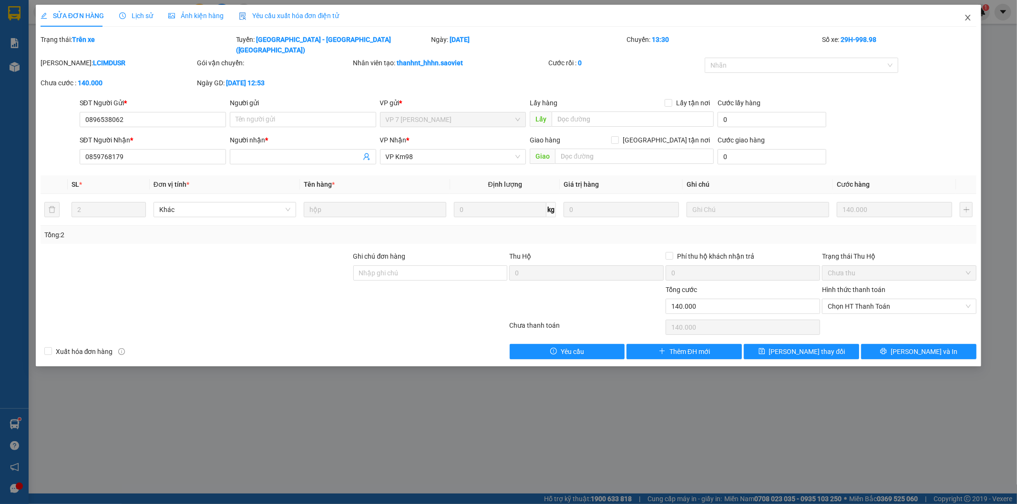
click at [968, 17] on icon "close" at bounding box center [968, 18] width 8 height 8
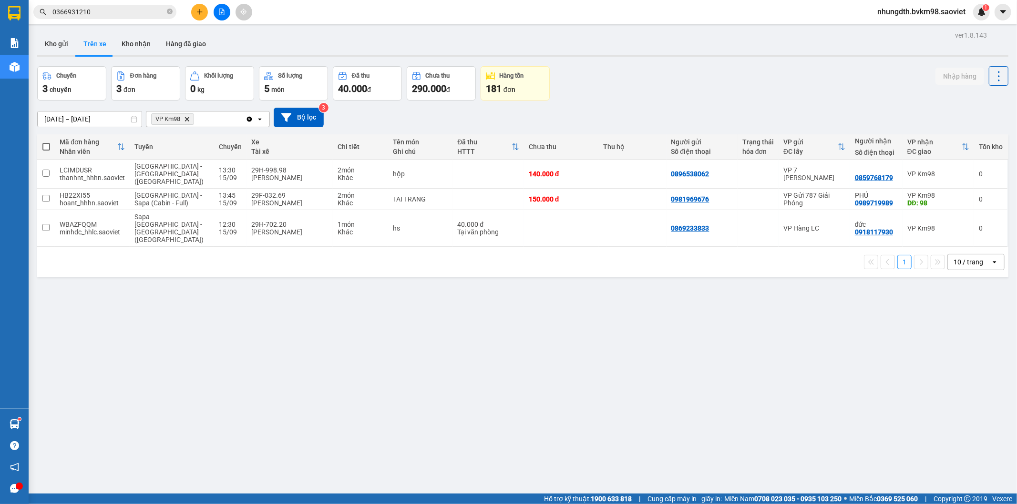
drag, startPoint x: 135, startPoint y: 43, endPoint x: 137, endPoint y: 61, distance: 17.3
click at [135, 44] on button "Kho nhận" at bounding box center [136, 43] width 44 height 23
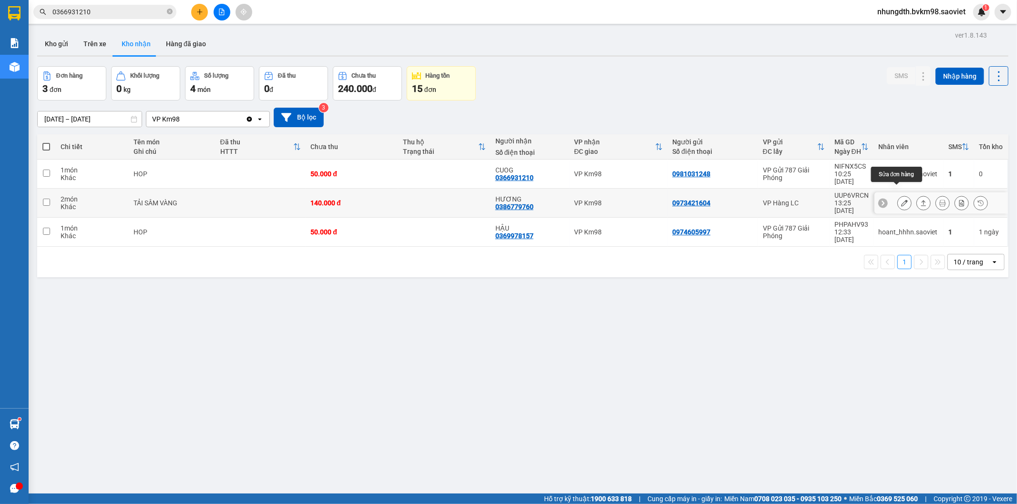
click at [901, 200] on icon at bounding box center [904, 203] width 7 height 7
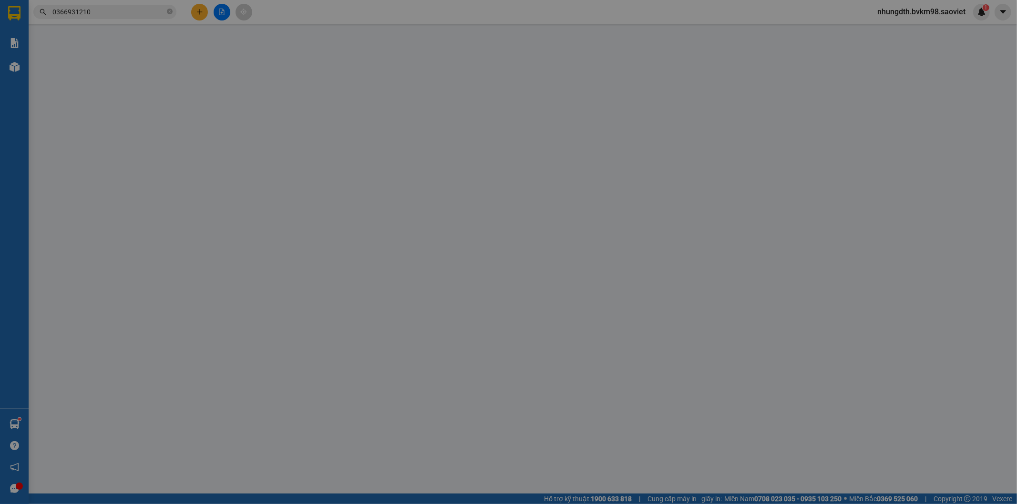
type input "0973421604"
type input "0386779760"
type input "HƯƠNG"
type input "140.000"
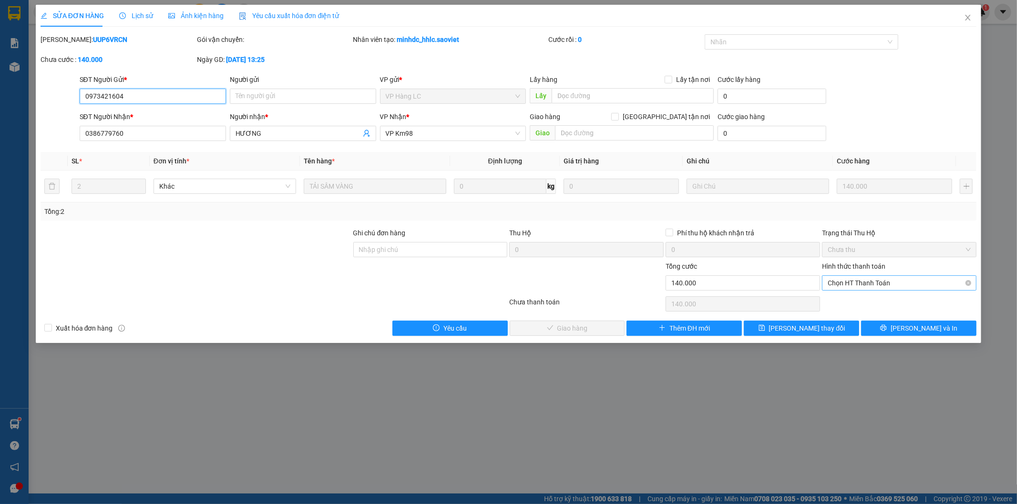
click at [850, 282] on span "Chọn HT Thanh Toán" at bounding box center [899, 283] width 143 height 14
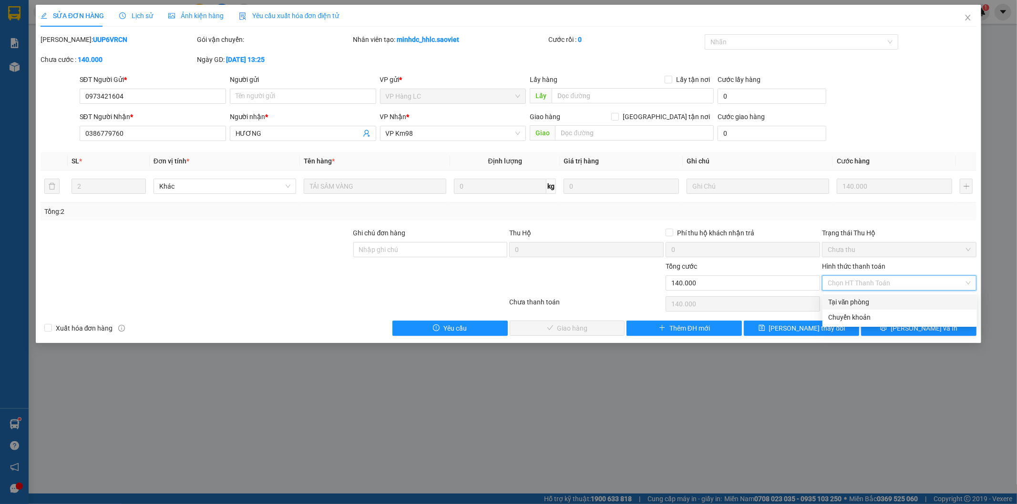
click at [847, 301] on div "Tại văn phòng" at bounding box center [899, 302] width 143 height 10
type input "0"
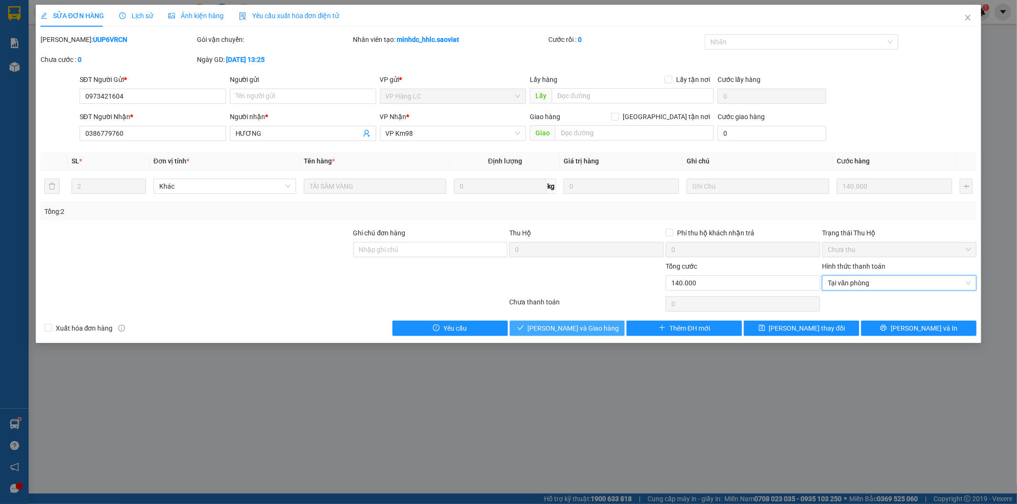
click at [568, 327] on span "[PERSON_NAME] và Giao hàng" at bounding box center [574, 328] width 92 height 10
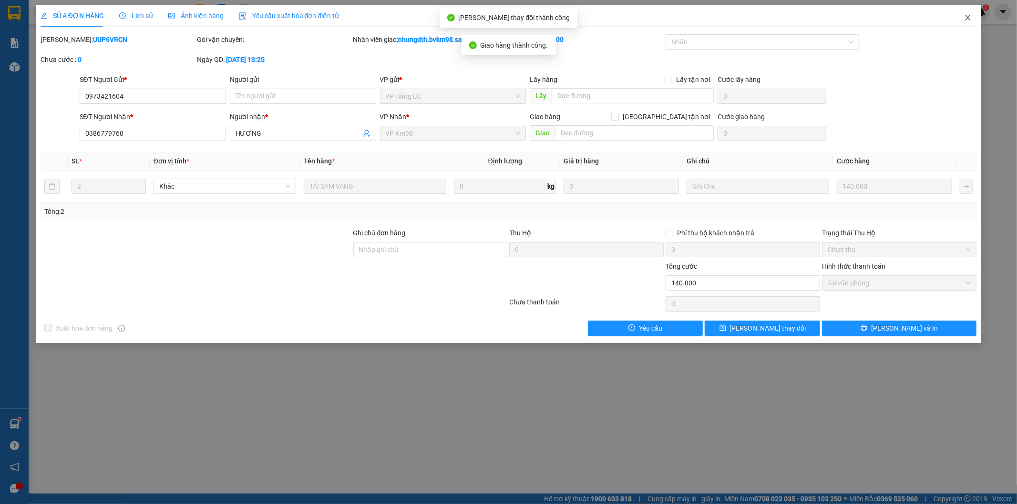
click at [967, 20] on icon "close" at bounding box center [968, 18] width 8 height 8
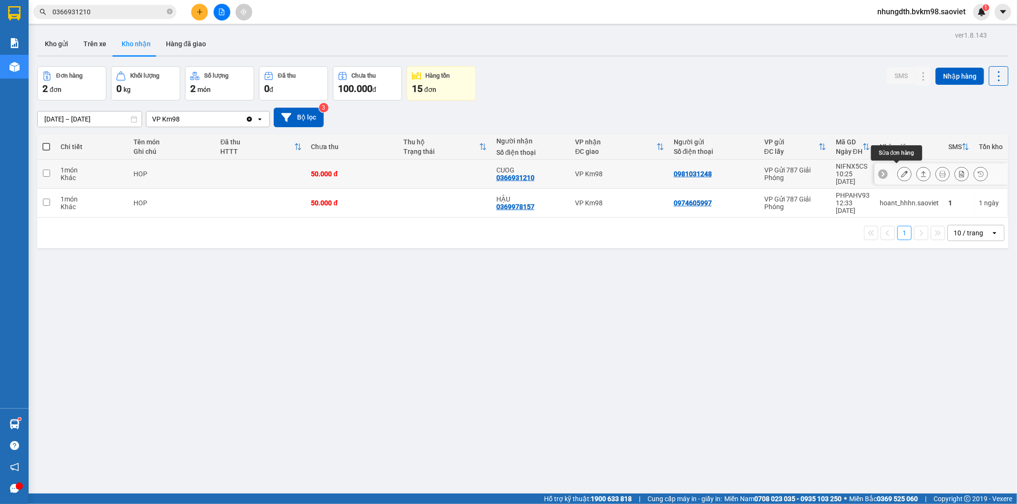
click at [898, 167] on button at bounding box center [904, 174] width 13 height 17
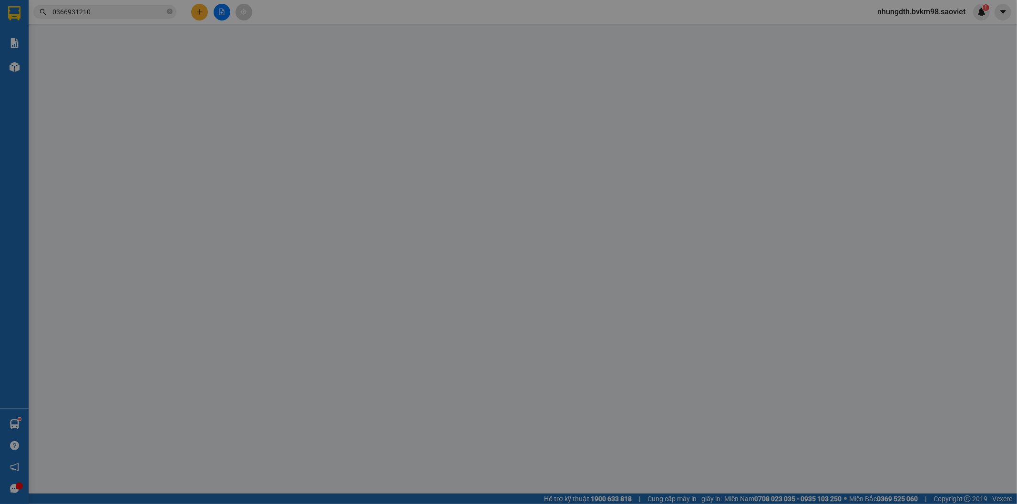
type input "0981031248"
type input "0366931210"
type input "CUOG"
type input "50.000"
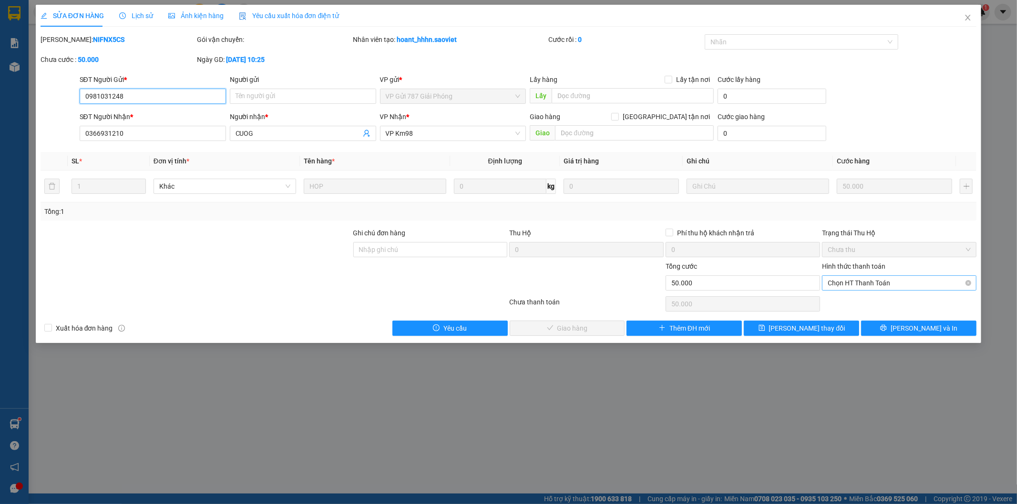
click at [871, 286] on span "Chọn HT Thanh Toán" at bounding box center [899, 283] width 143 height 14
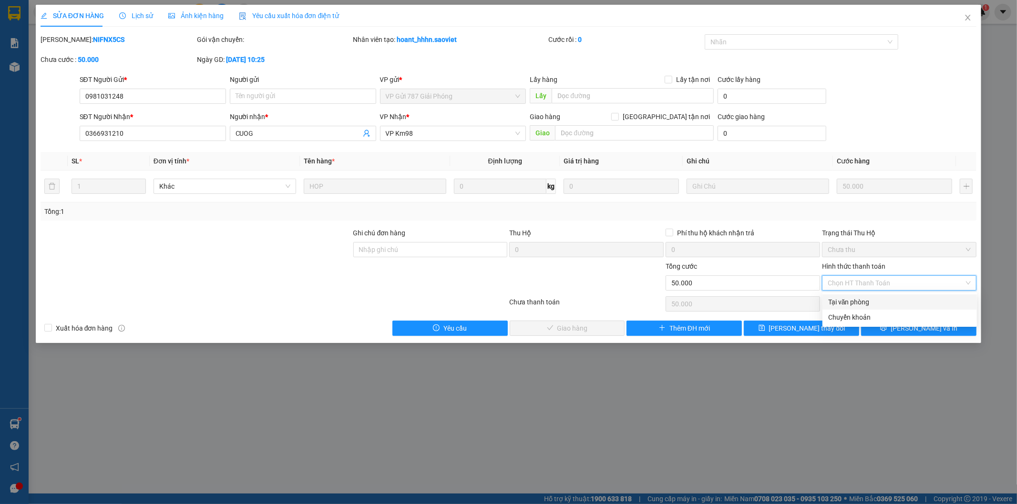
click at [847, 304] on div "Tại văn phòng" at bounding box center [899, 302] width 143 height 10
type input "0"
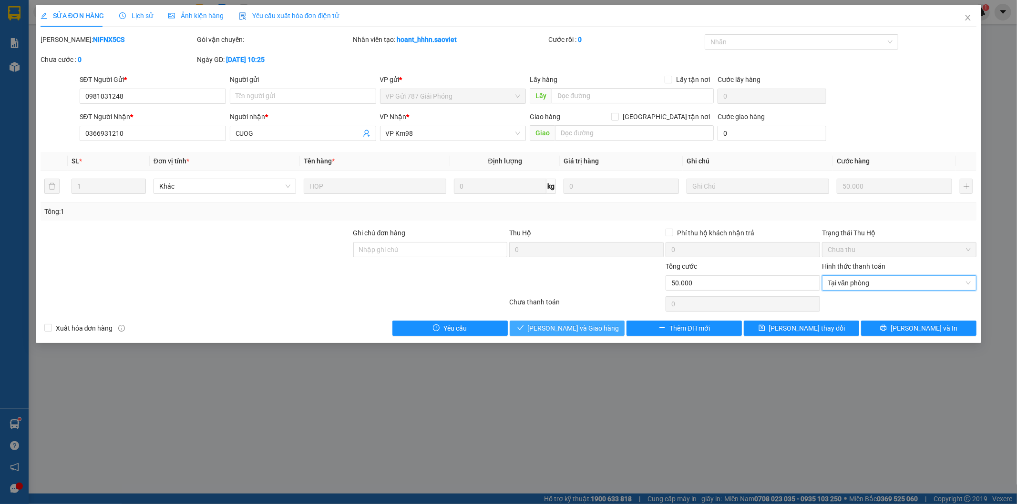
click at [574, 334] on span "[PERSON_NAME] và Giao hàng" at bounding box center [574, 328] width 92 height 10
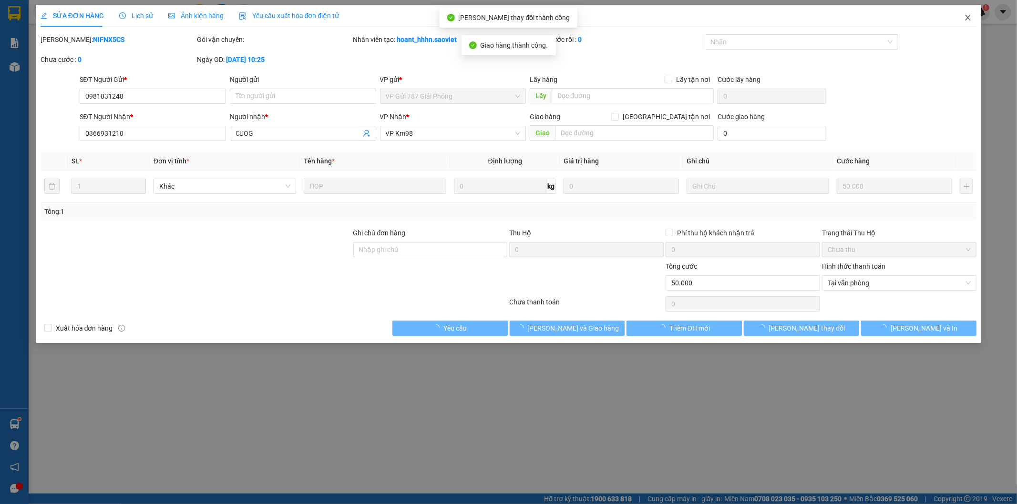
click at [968, 15] on icon "close" at bounding box center [968, 18] width 8 height 8
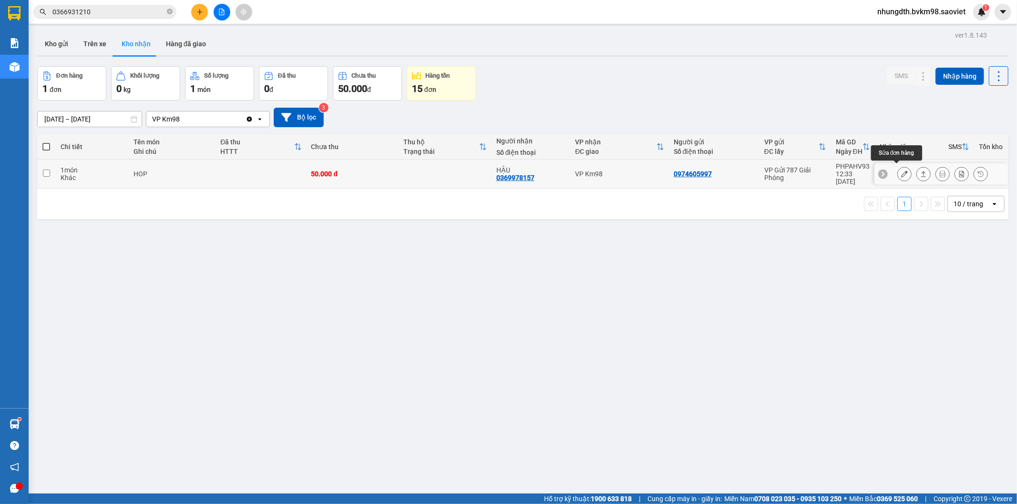
click at [901, 171] on icon at bounding box center [904, 174] width 7 height 7
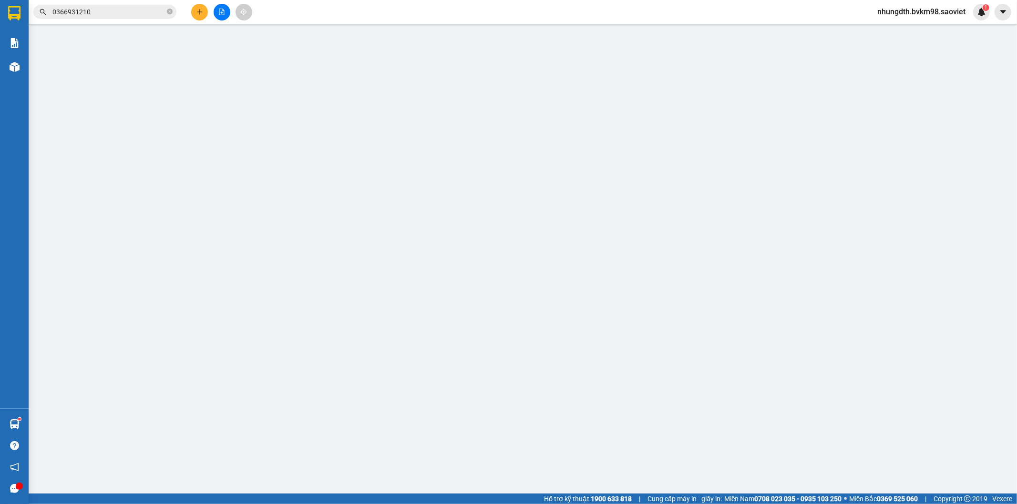
type input "0974605997"
type input "0369978157"
type input "HẬU"
type input "50.000"
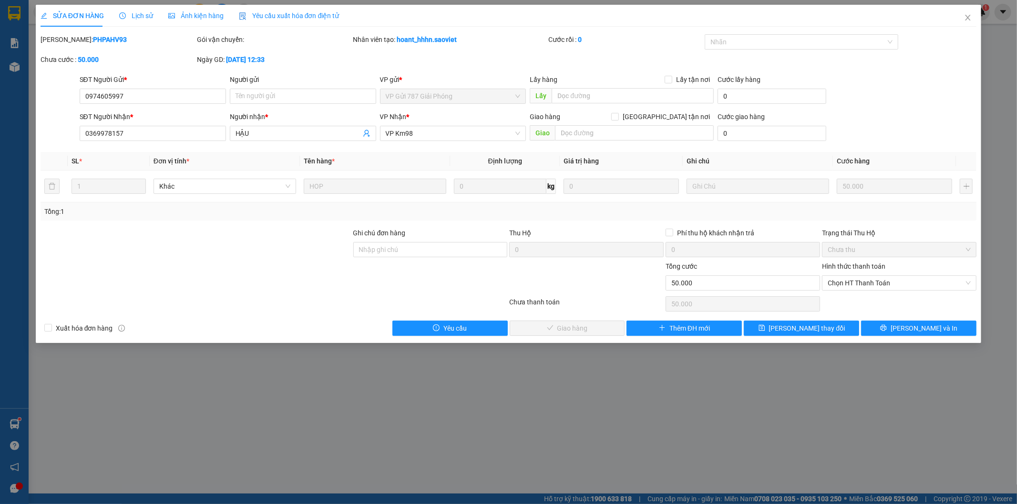
click at [135, 15] on span "Lịch sử" at bounding box center [136, 16] width 34 height 8
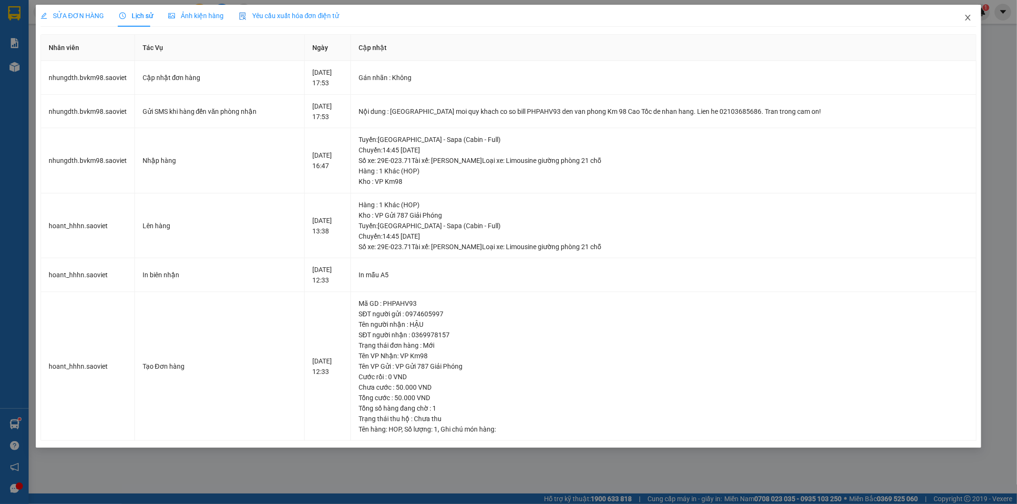
click at [969, 18] on icon "close" at bounding box center [968, 18] width 8 height 8
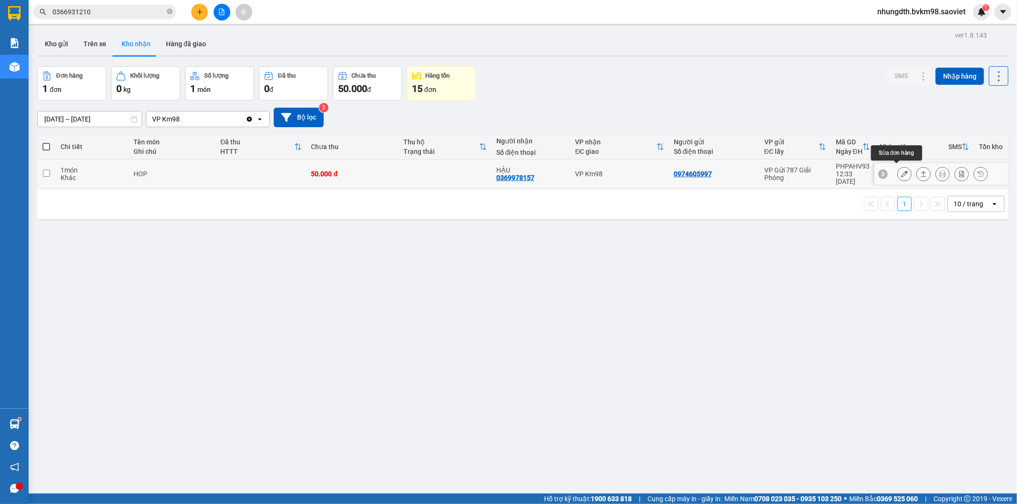
click at [901, 172] on icon at bounding box center [904, 174] width 7 height 7
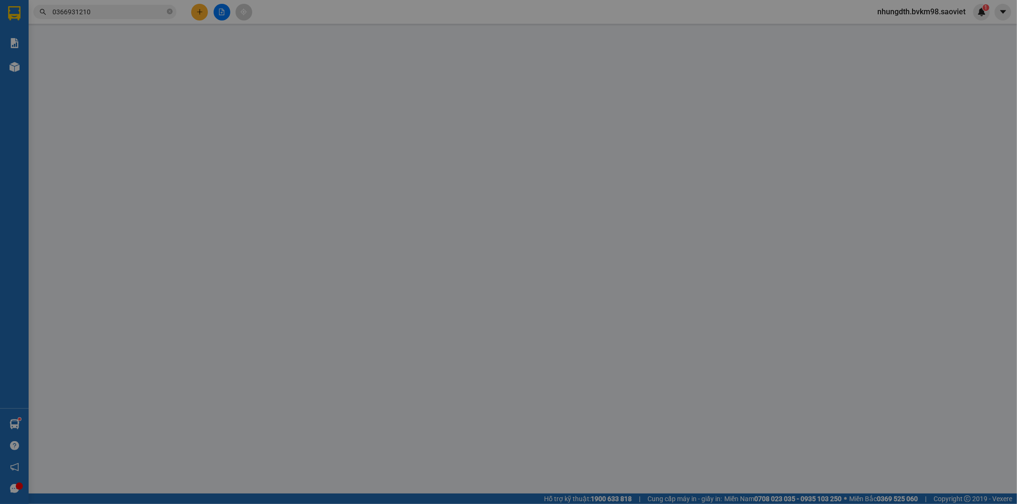
type input "0974605997"
type input "0369978157"
type input "HẬU"
type input "50.000"
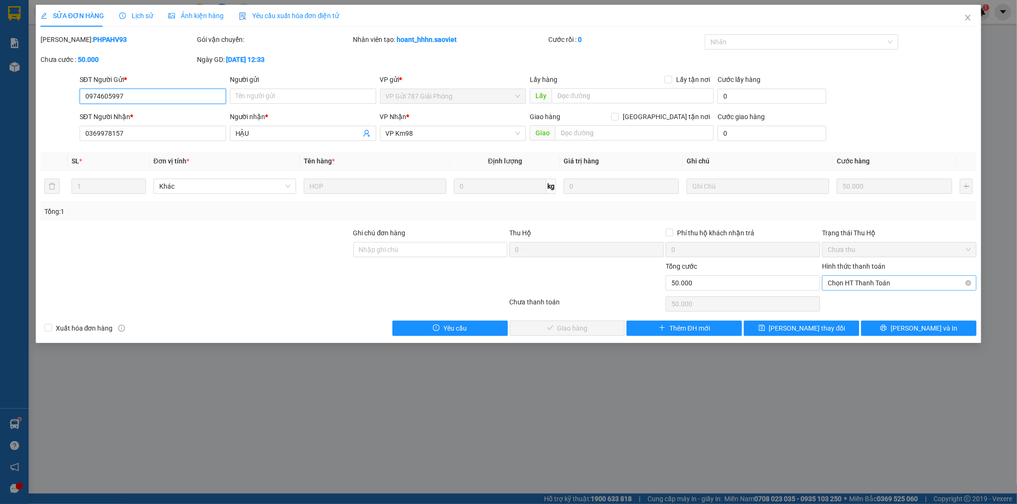
click at [840, 284] on span "Chọn HT Thanh Toán" at bounding box center [899, 283] width 143 height 14
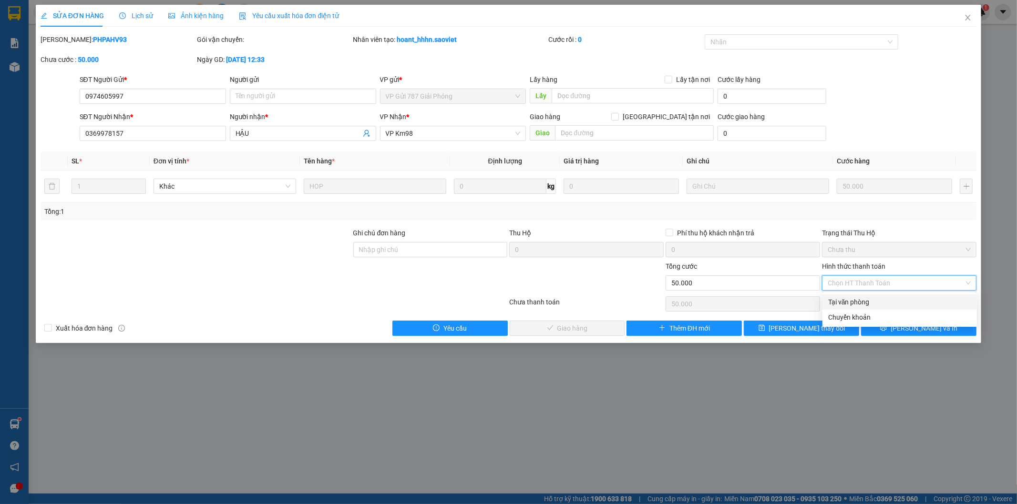
click at [836, 301] on div "Tại văn phòng" at bounding box center [899, 302] width 143 height 10
type input "0"
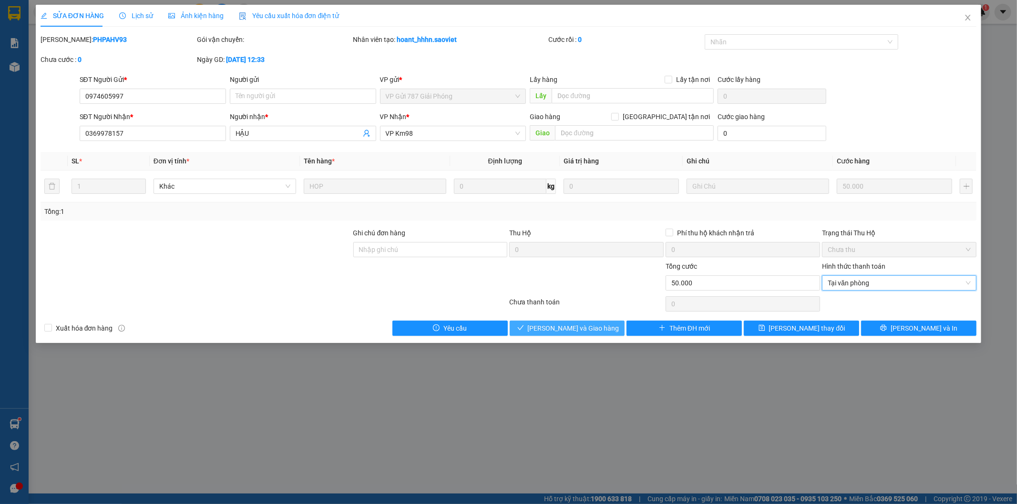
click at [594, 321] on button "[PERSON_NAME] và Giao hàng" at bounding box center [567, 328] width 115 height 15
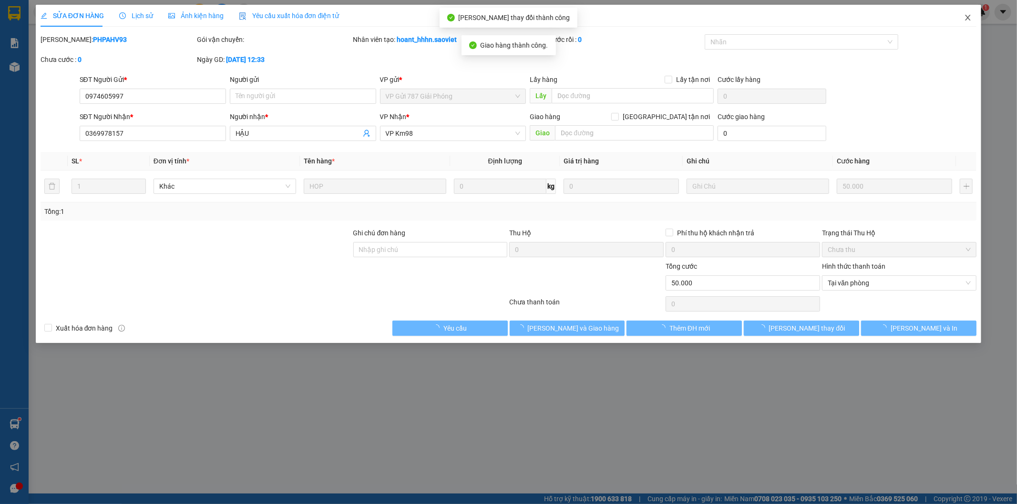
click at [965, 15] on icon "close" at bounding box center [968, 18] width 8 height 8
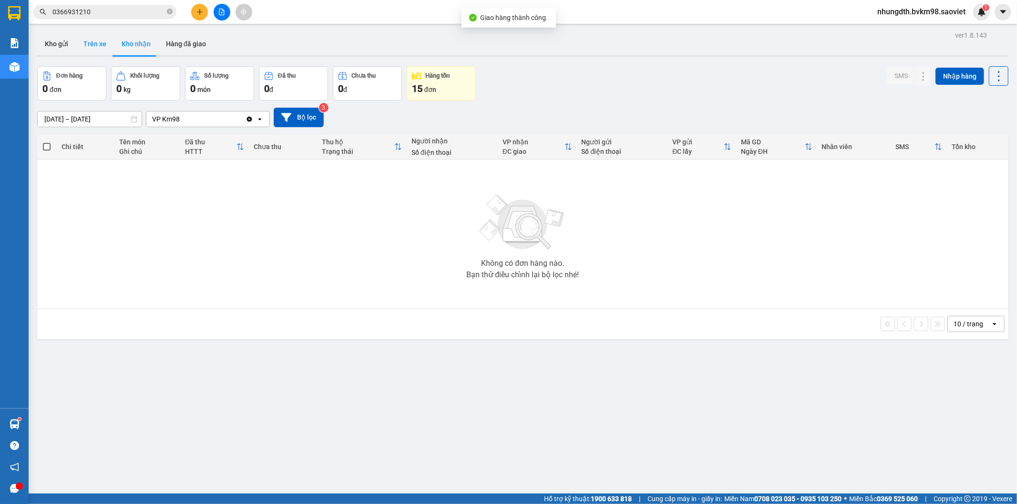
click at [98, 42] on button "Trên xe" at bounding box center [95, 43] width 38 height 23
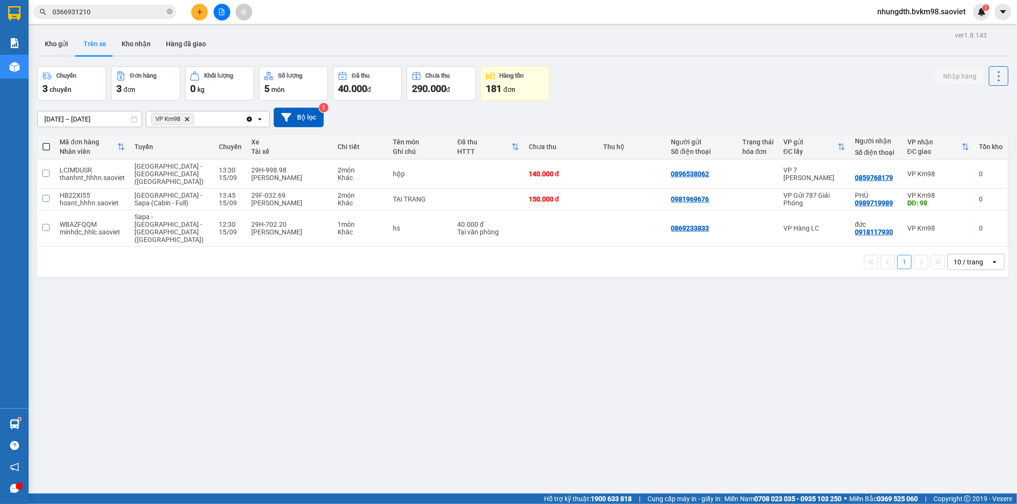
click at [196, 12] on icon "plus" at bounding box center [199, 12] width 7 height 7
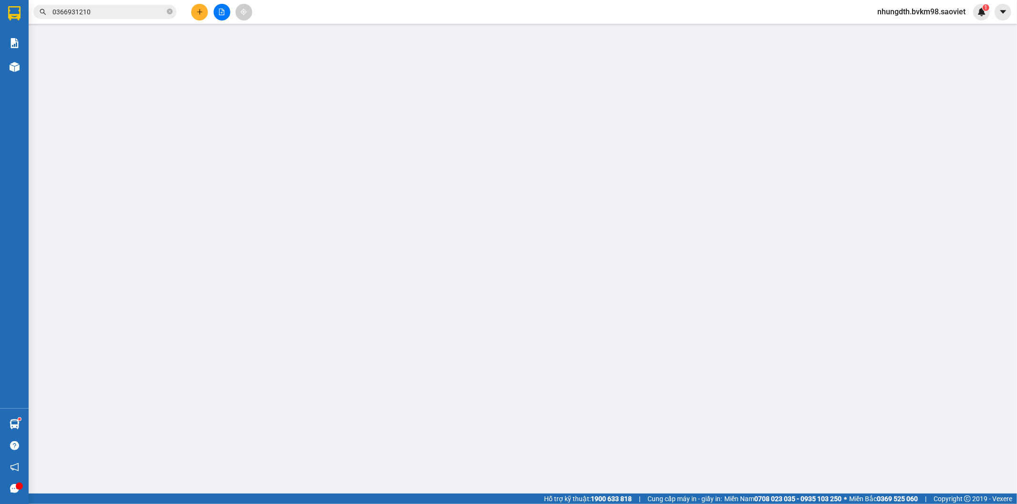
click at [201, 13] on span "Yêu cầu xuất hóa đơn điện tử" at bounding box center [168, 16] width 101 height 8
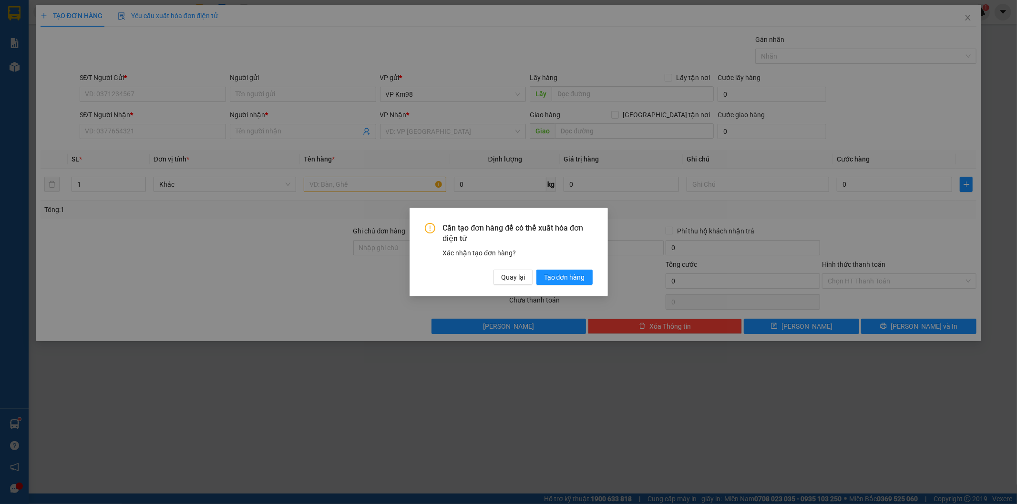
click at [971, 13] on div "Cần tạo đơn hàng để có thể xuất hóa đơn điện tử Xác nhận tạo đơn hàng? Quay lại…" at bounding box center [508, 252] width 1017 height 504
click at [520, 279] on span "Quay lại" at bounding box center [513, 277] width 24 height 10
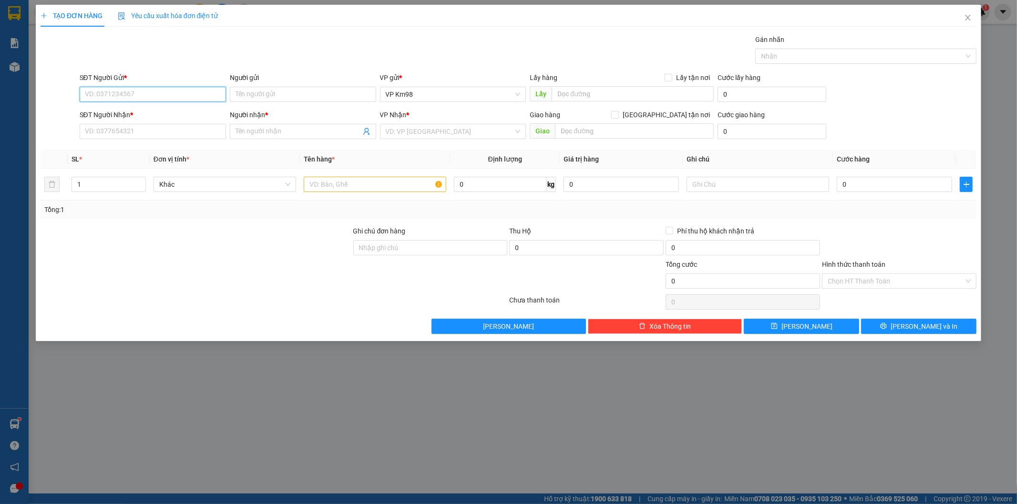
click at [125, 95] on input "SĐT Người Gửi *" at bounding box center [153, 94] width 146 height 15
click at [113, 96] on input "SĐT Người Gửi *" at bounding box center [153, 94] width 146 height 15
type input "0"
type input "0918117930"
click at [104, 133] on input "SĐT Người Nhận *" at bounding box center [153, 131] width 146 height 15
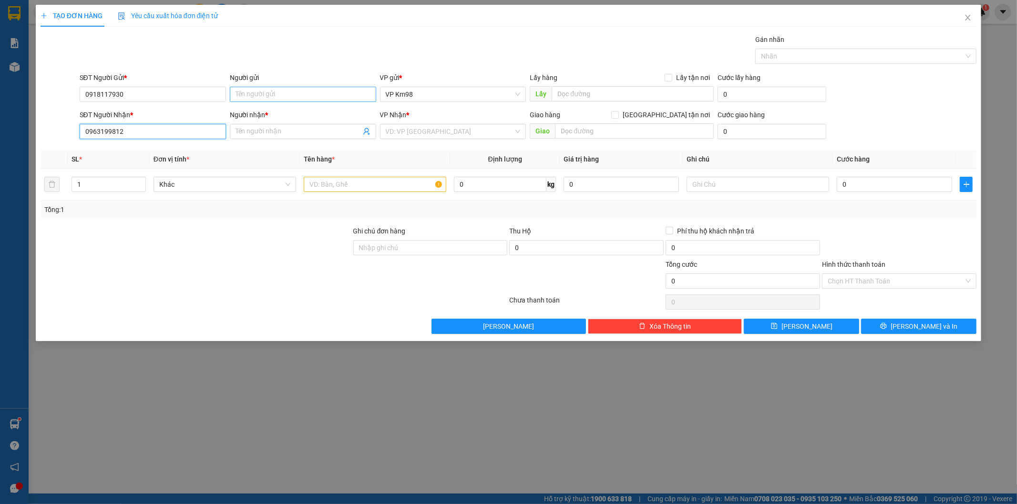
type input "0963199812"
click at [270, 97] on input "Người gửi" at bounding box center [303, 94] width 146 height 15
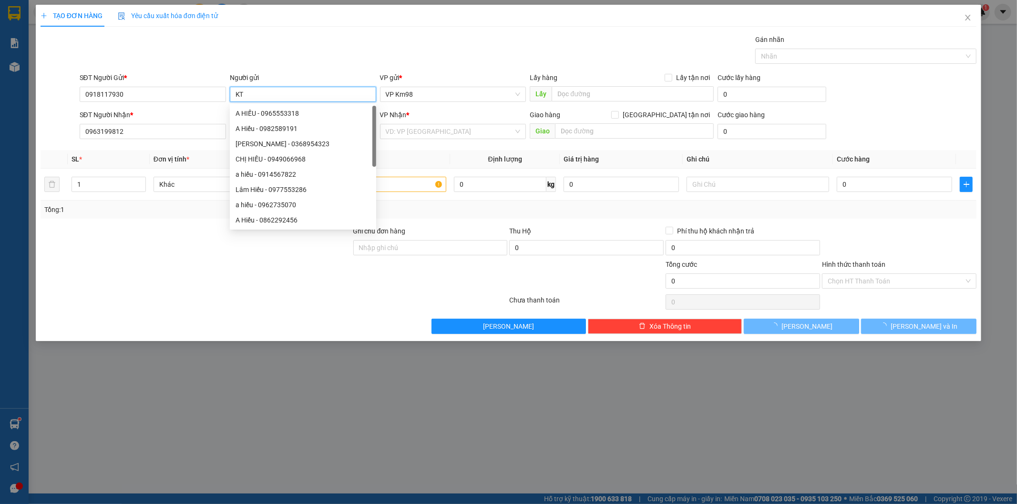
type input "KT"
click at [137, 245] on div at bounding box center [196, 242] width 313 height 33
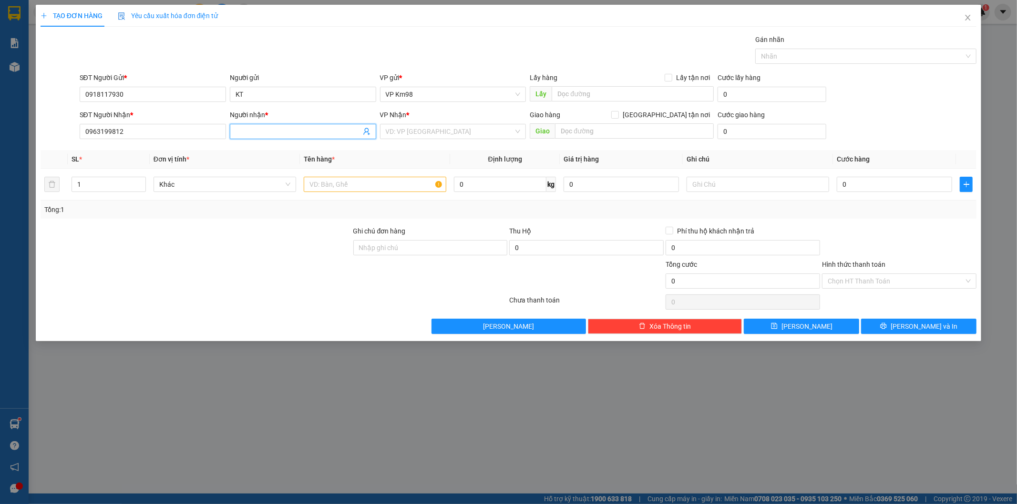
click at [256, 130] on input "Người nhận *" at bounding box center [298, 131] width 125 height 10
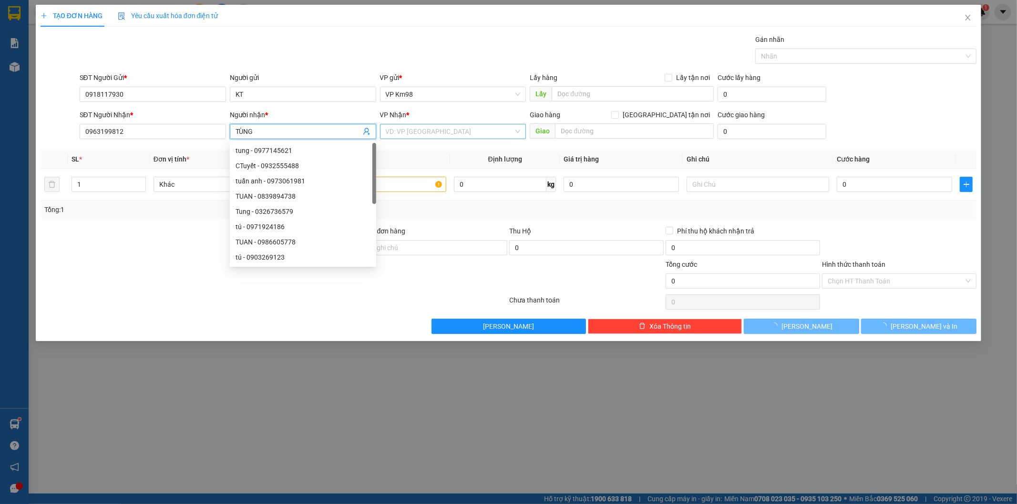
type input "TÙNG"
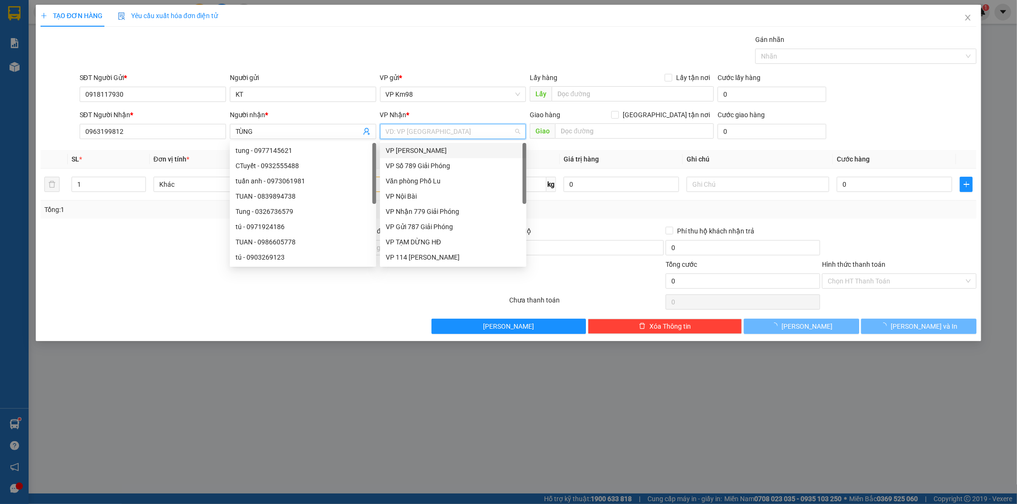
click at [433, 128] on input "search" at bounding box center [450, 131] width 128 height 14
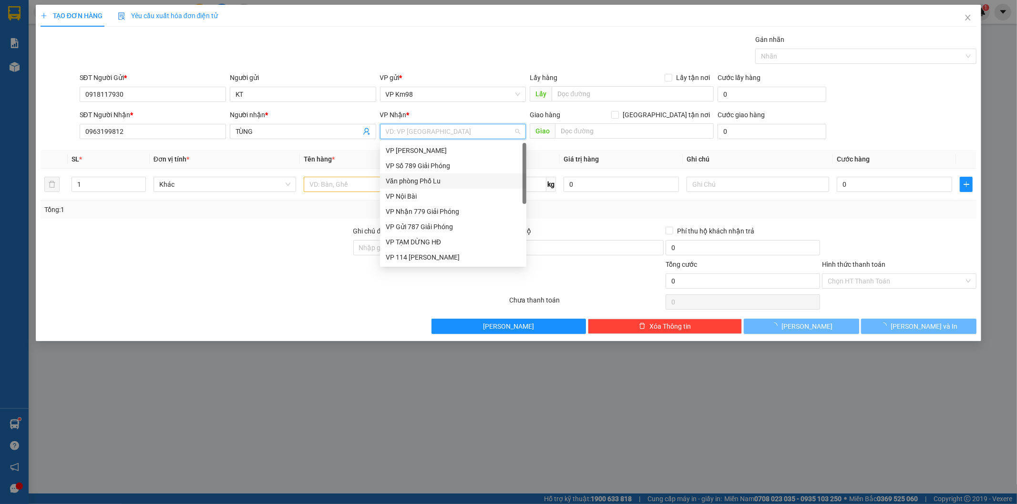
scroll to position [99, 0]
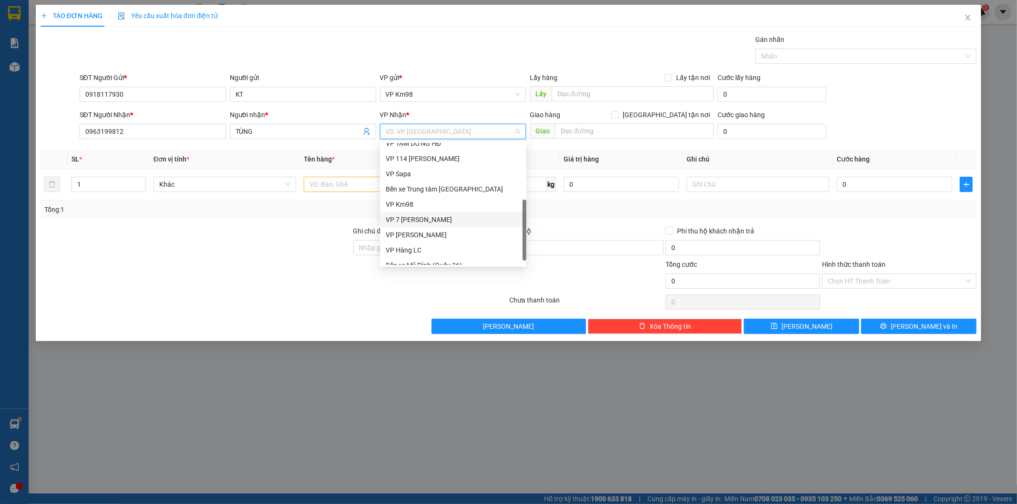
click at [443, 222] on div "VP 7 [PERSON_NAME]" at bounding box center [453, 220] width 135 height 10
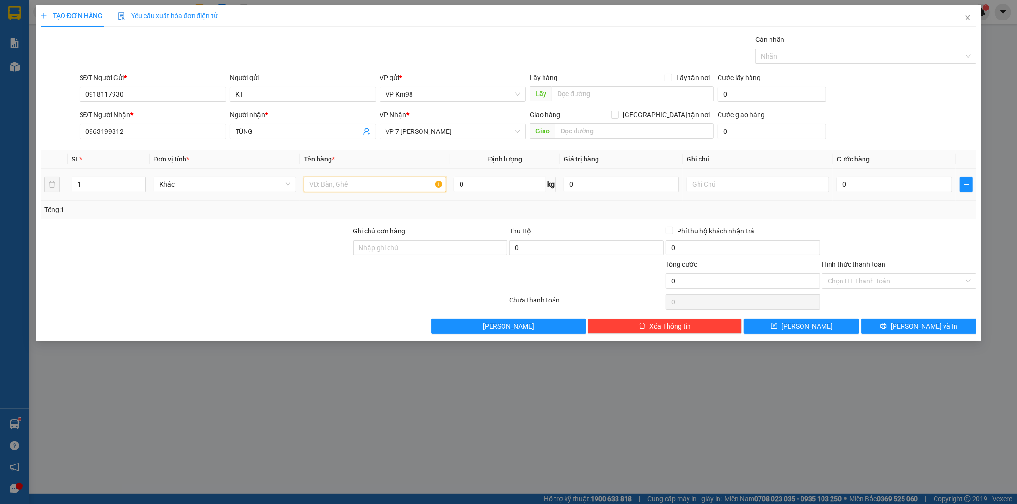
click at [328, 186] on input "text" at bounding box center [375, 184] width 143 height 15
type input "HS"
click at [716, 188] on input "text" at bounding box center [758, 184] width 143 height 15
type input "GỌI SÍP HỘ KHÁCH HÀNG CẦN GẤP"
click at [898, 184] on input "0" at bounding box center [894, 184] width 115 height 15
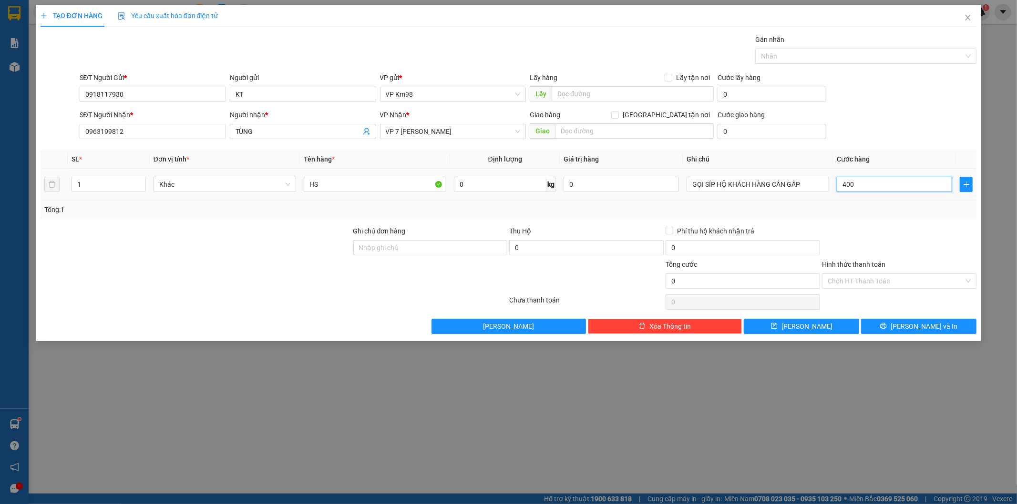
type input "4.000"
type input "40.000"
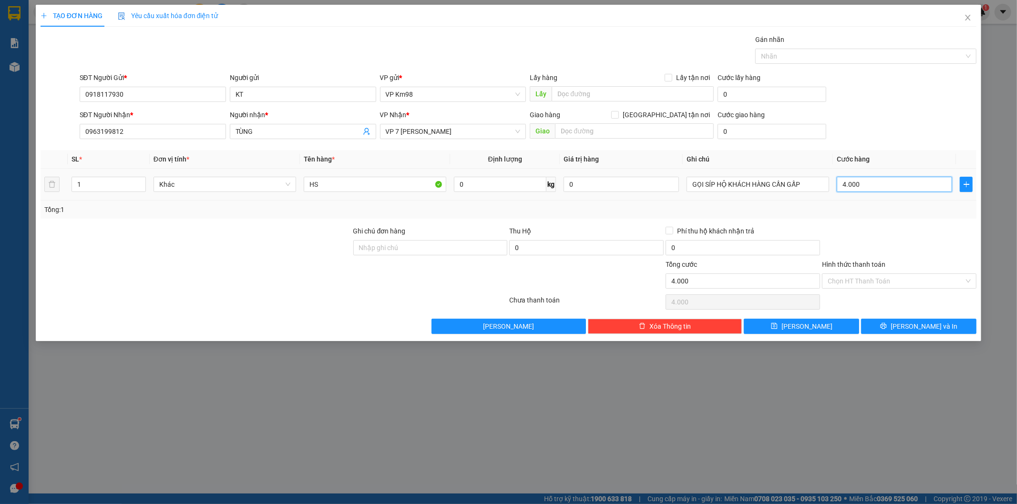
type input "40.000"
type input "4.000"
type input "0"
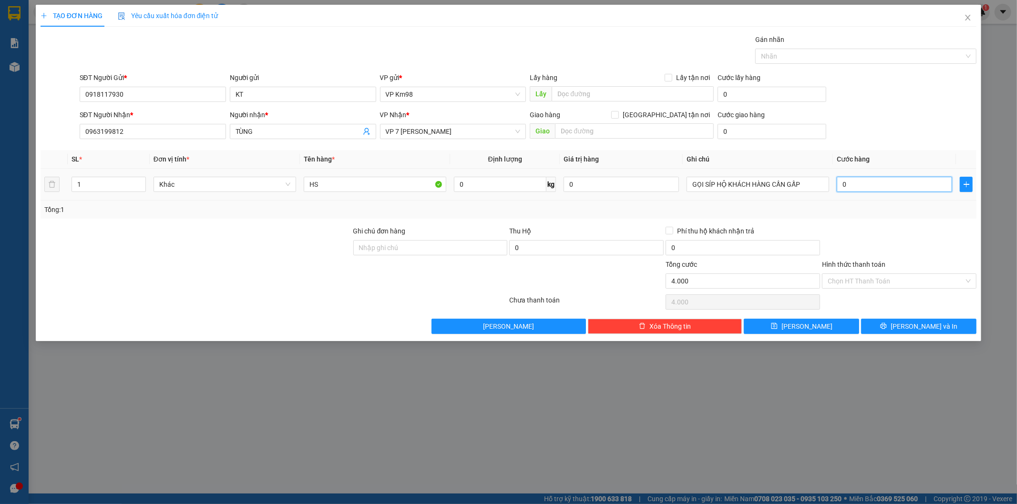
type input "0"
click at [842, 186] on input "0" at bounding box center [894, 184] width 115 height 15
type input "50"
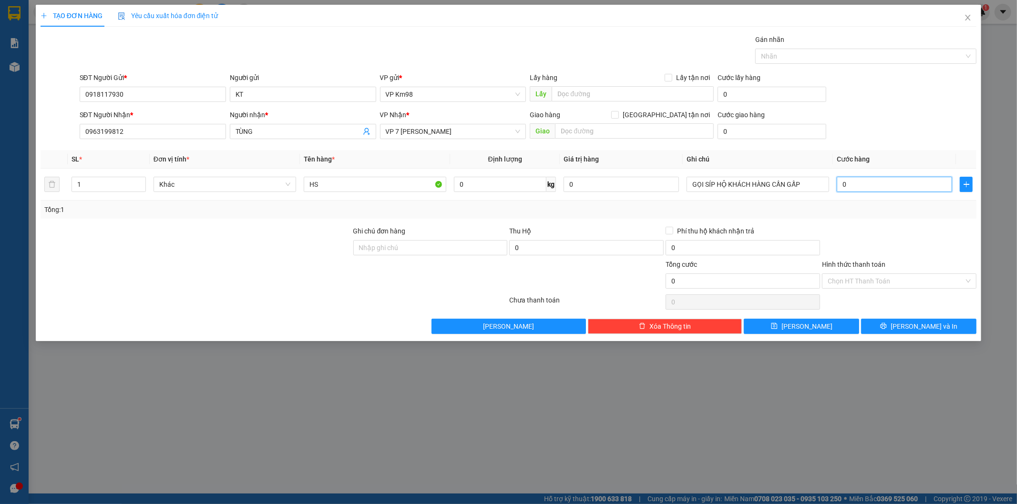
type input "50"
click at [866, 187] on input "50" at bounding box center [894, 184] width 115 height 15
type input "500"
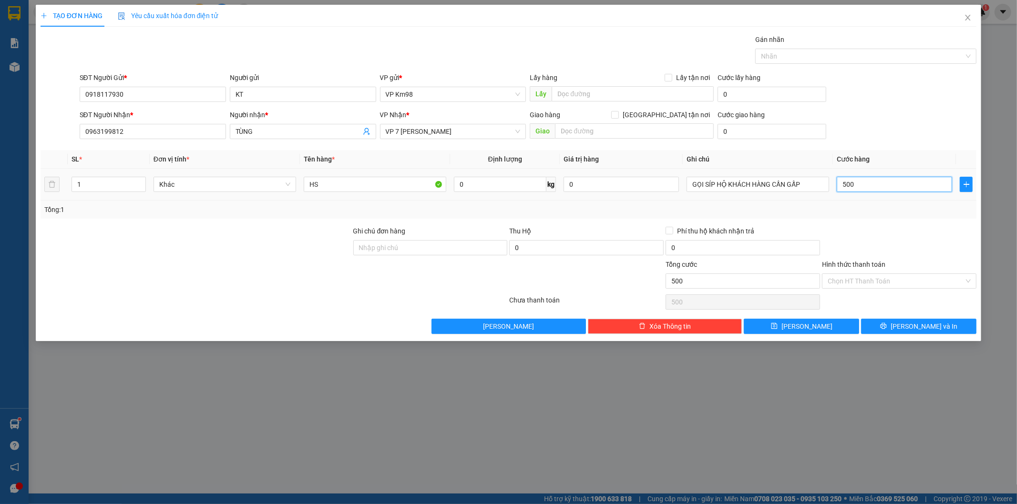
type input "5.000"
type input "50.000"
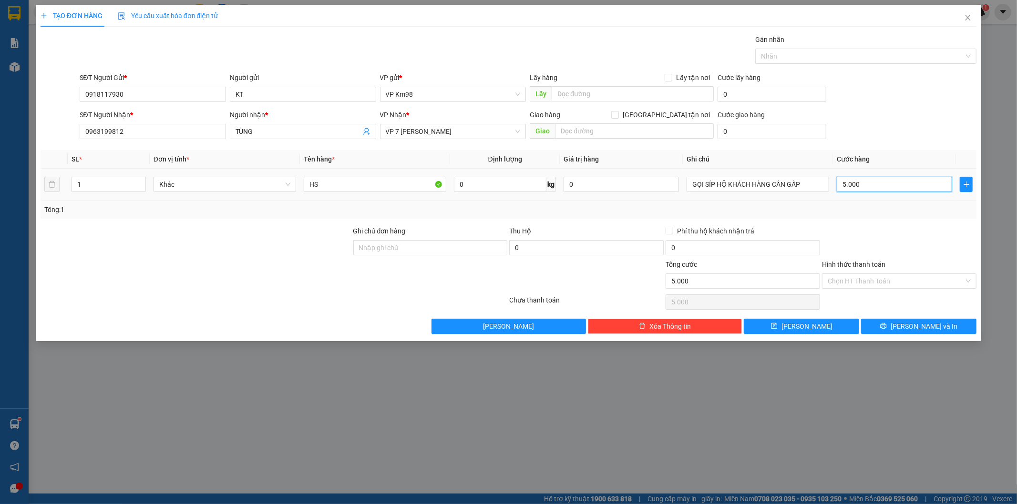
type input "50.000"
click at [878, 263] on label "Hình thức thanh toán" at bounding box center [853, 265] width 63 height 8
click at [878, 274] on input "Hình thức thanh toán" at bounding box center [896, 281] width 136 height 14
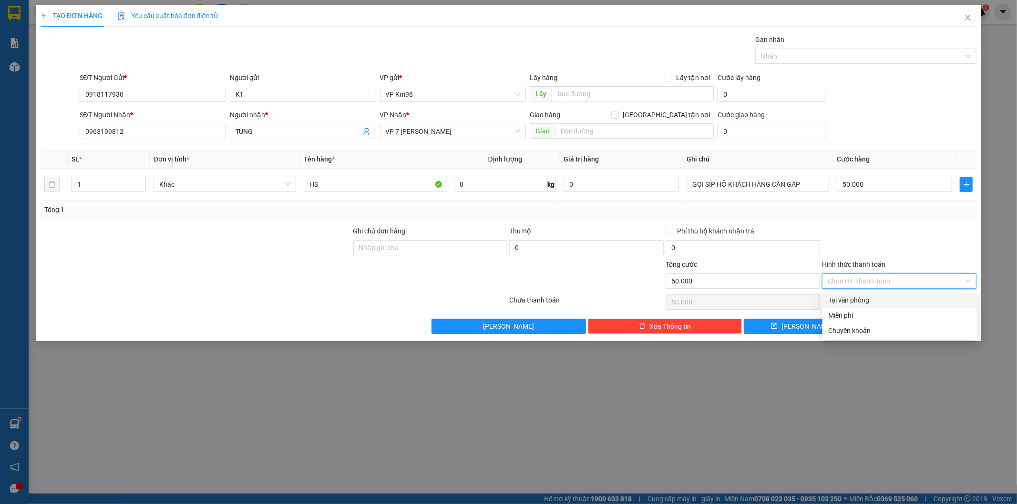
click at [855, 301] on div "Tại văn phòng" at bounding box center [899, 300] width 143 height 10
type input "0"
click at [884, 324] on button "[PERSON_NAME] và In" at bounding box center [918, 326] width 115 height 15
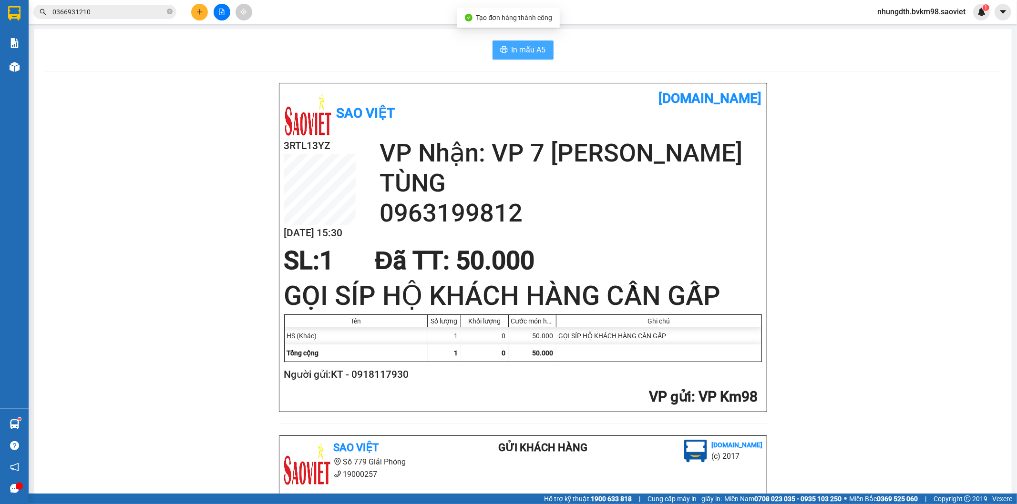
click at [521, 47] on span "In mẫu A5" at bounding box center [529, 50] width 34 height 12
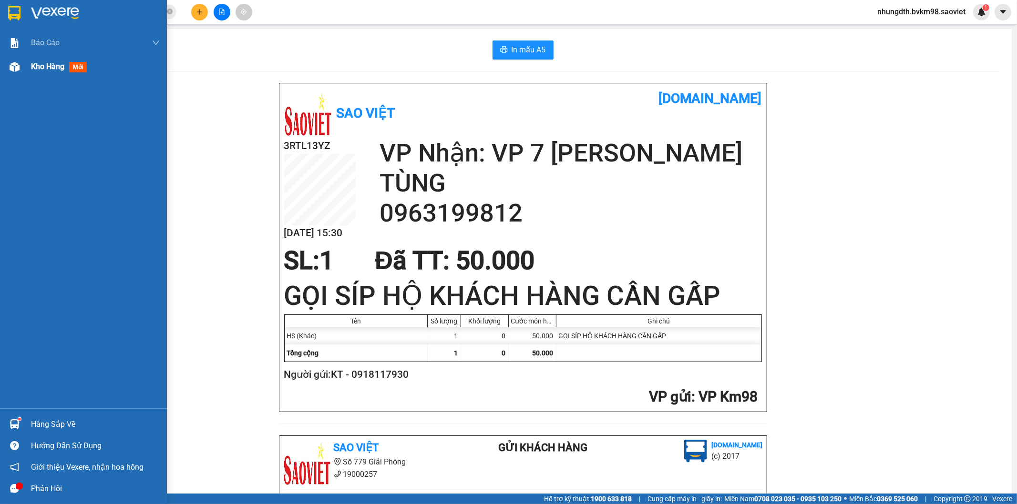
click at [8, 66] on div at bounding box center [14, 67] width 17 height 17
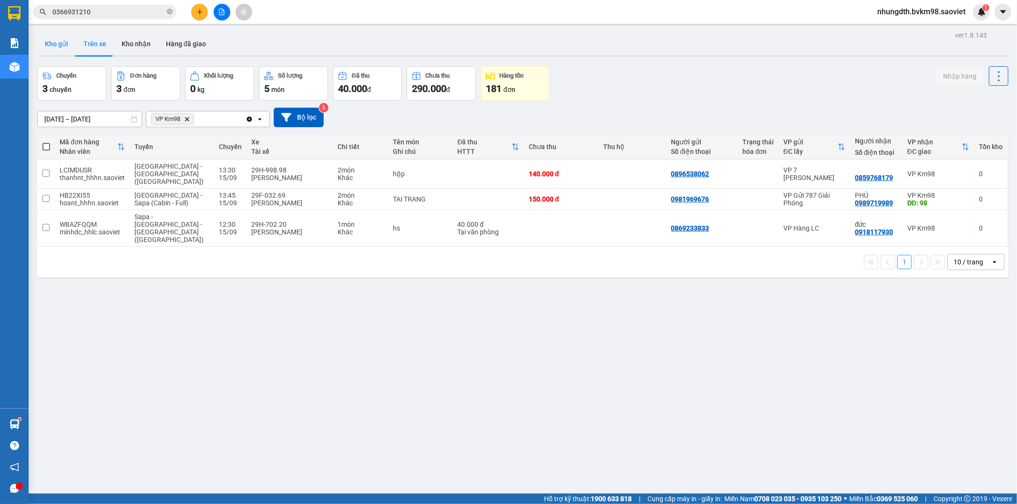
click at [63, 37] on button "Kho gửi" at bounding box center [56, 43] width 39 height 23
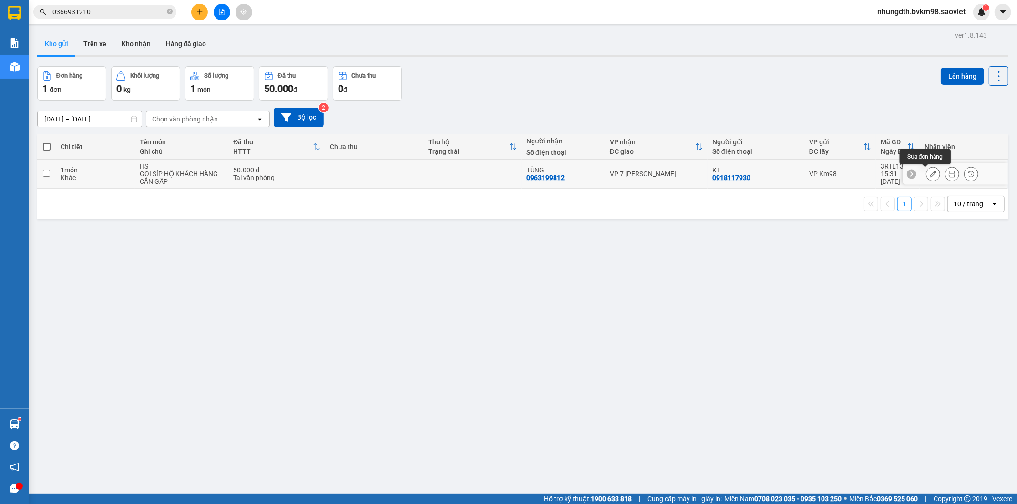
click at [930, 173] on icon at bounding box center [933, 174] width 7 height 7
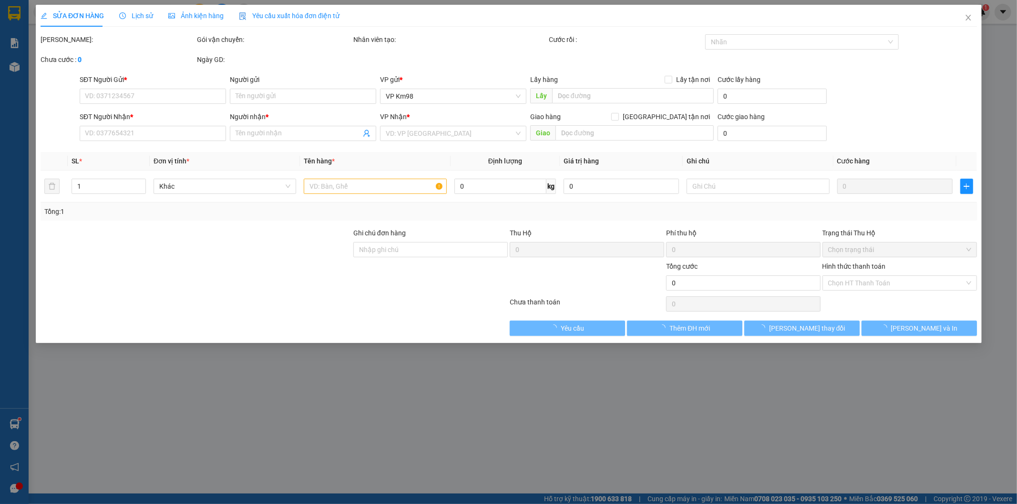
type input "0918117930"
type input "KT"
type input "0963199812"
type input "TÙNG"
type input "50.000"
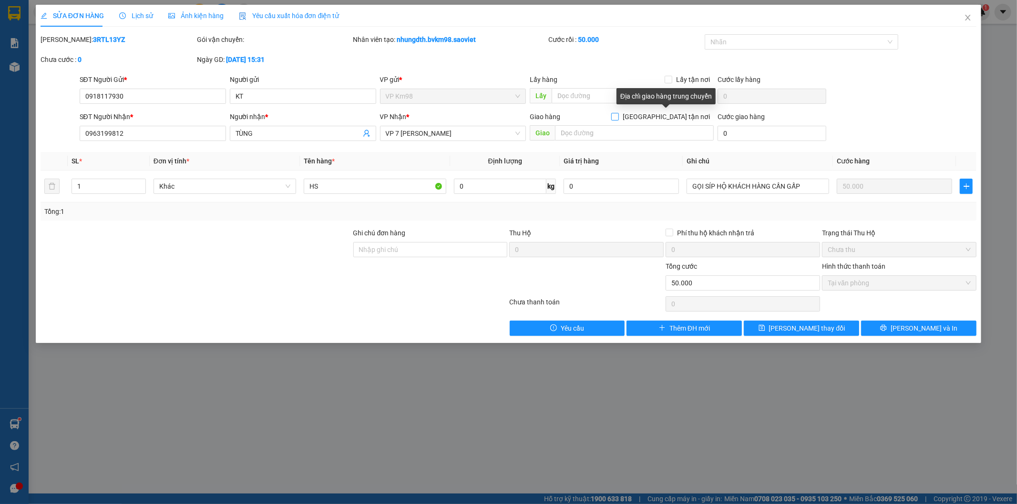
click at [618, 115] on input "[GEOGRAPHIC_DATA] tận nơi" at bounding box center [614, 116] width 7 height 7
checkbox input "true"
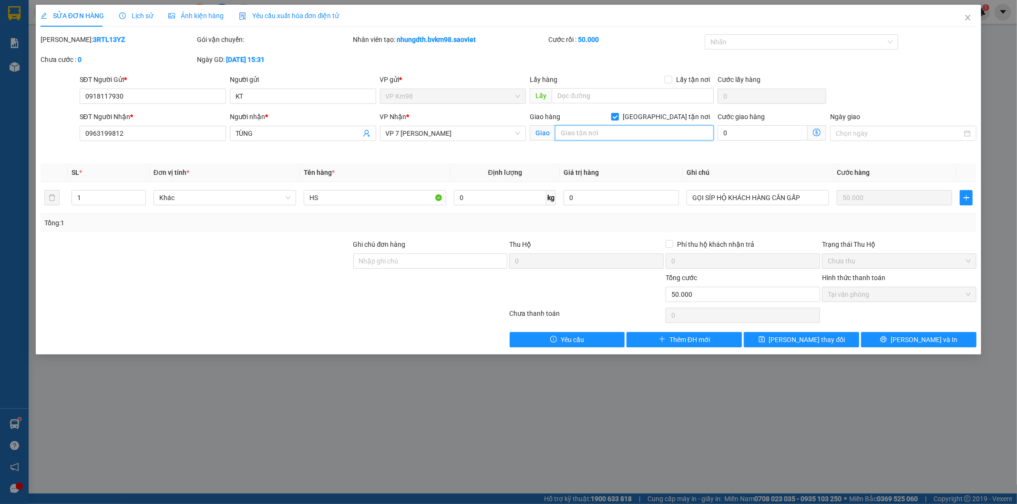
click at [601, 139] on input "text" at bounding box center [634, 132] width 159 height 15
type input "HÀNG TRÊN 70220"
drag, startPoint x: 818, startPoint y: 341, endPoint x: 732, endPoint y: 321, distance: 87.8
click at [817, 341] on span "[PERSON_NAME] thay đổi" at bounding box center [807, 340] width 76 height 10
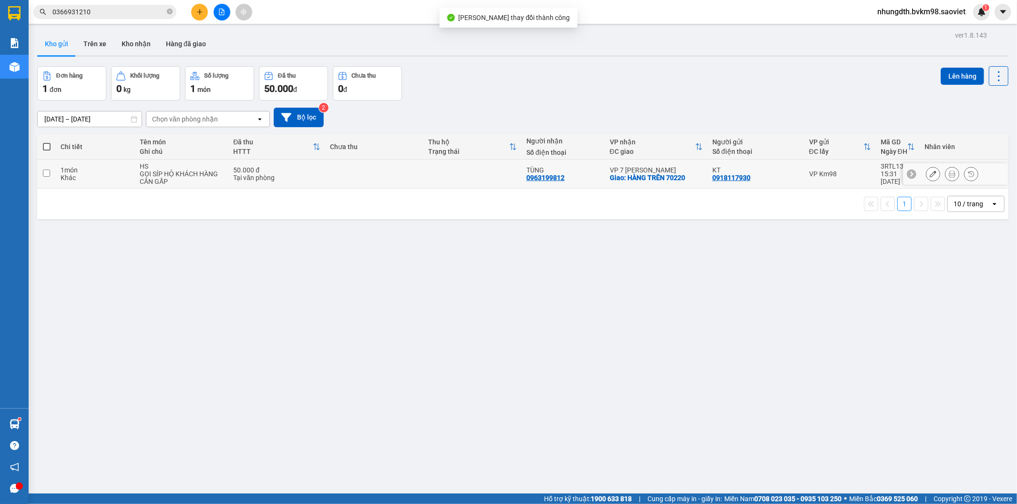
click at [48, 174] on input "checkbox" at bounding box center [46, 173] width 7 height 7
checkbox input "true"
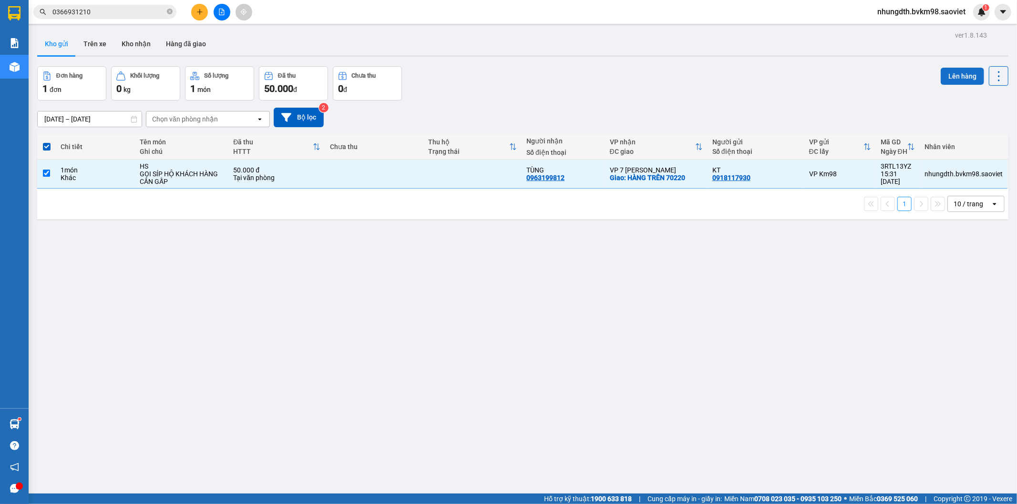
click at [945, 76] on button "Lên hàng" at bounding box center [962, 76] width 43 height 17
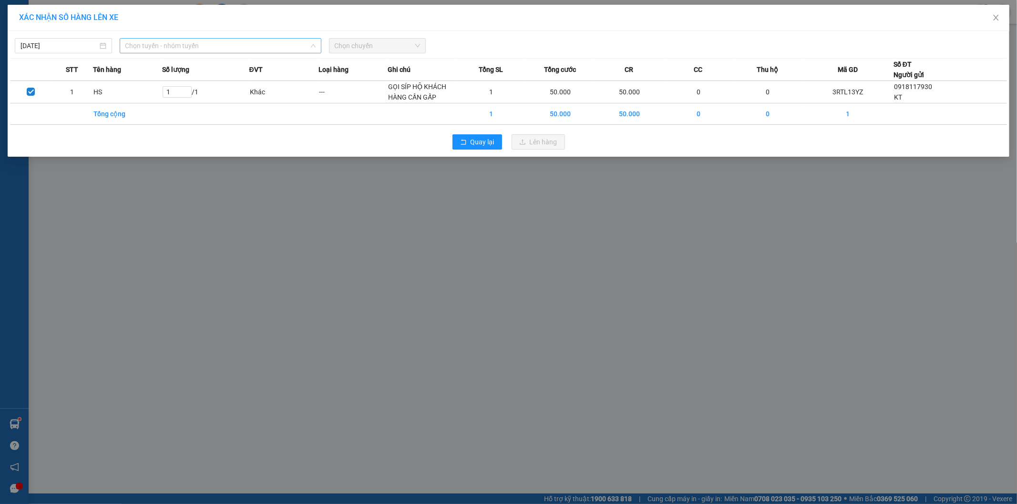
click at [164, 48] on span "Chọn tuyến - nhóm tuyến" at bounding box center [220, 46] width 190 height 14
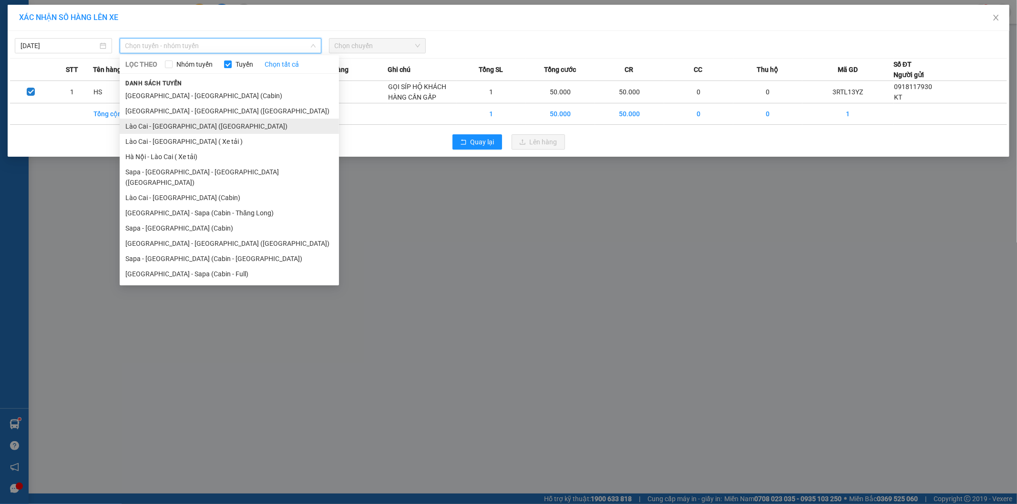
click at [197, 126] on li "Lào Cai - [GEOGRAPHIC_DATA] ([GEOGRAPHIC_DATA])" at bounding box center [229, 126] width 219 height 15
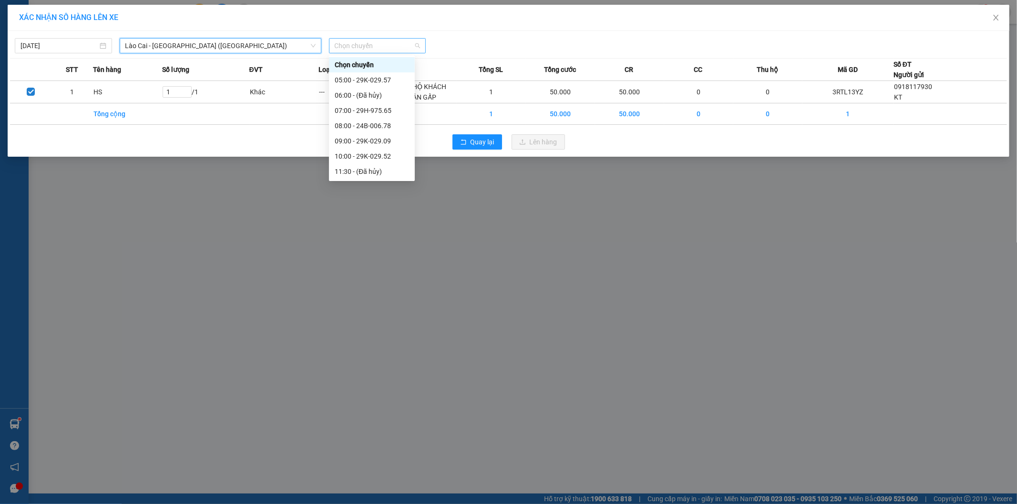
click at [366, 46] on span "Chọn chuyến" at bounding box center [378, 46] width 86 height 14
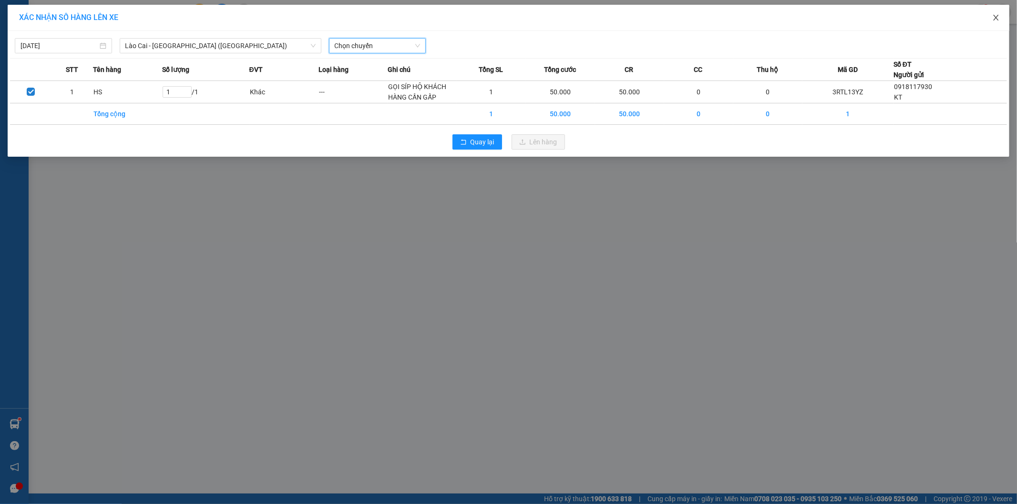
click at [999, 16] on span "Close" at bounding box center [996, 18] width 27 height 27
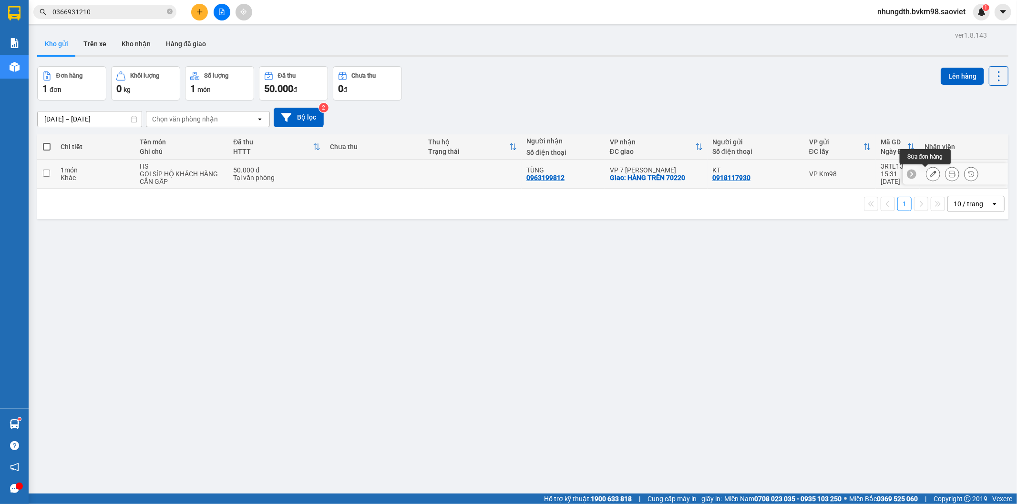
click at [930, 174] on icon at bounding box center [933, 174] width 7 height 7
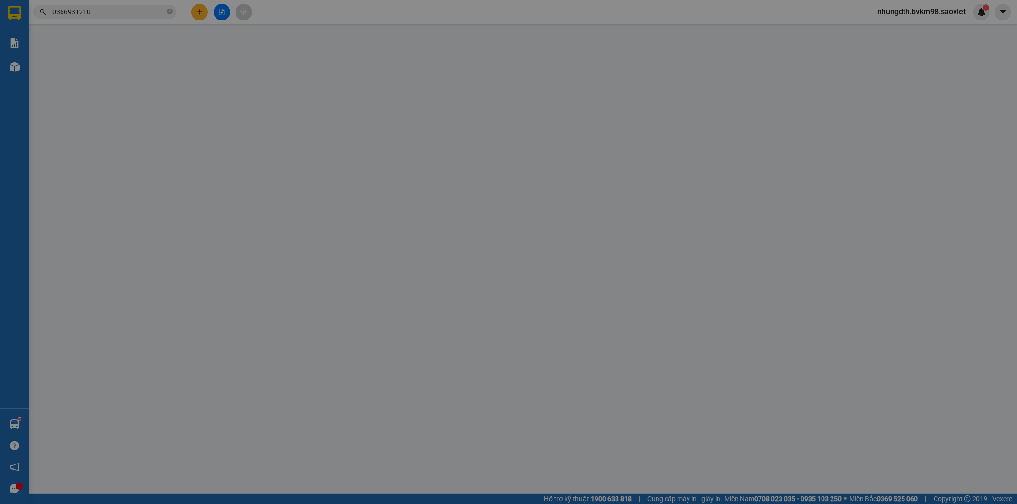
type input "0918117930"
type input "KT"
type input "0963199812"
type input "TÙNG"
checkbox input "true"
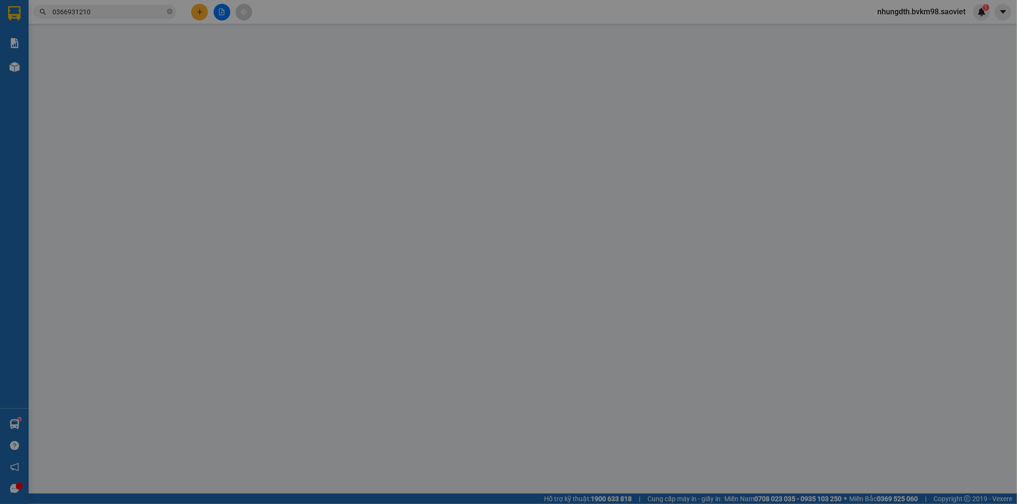
type input "HÀNG TRÊN 70220"
type input "50.000"
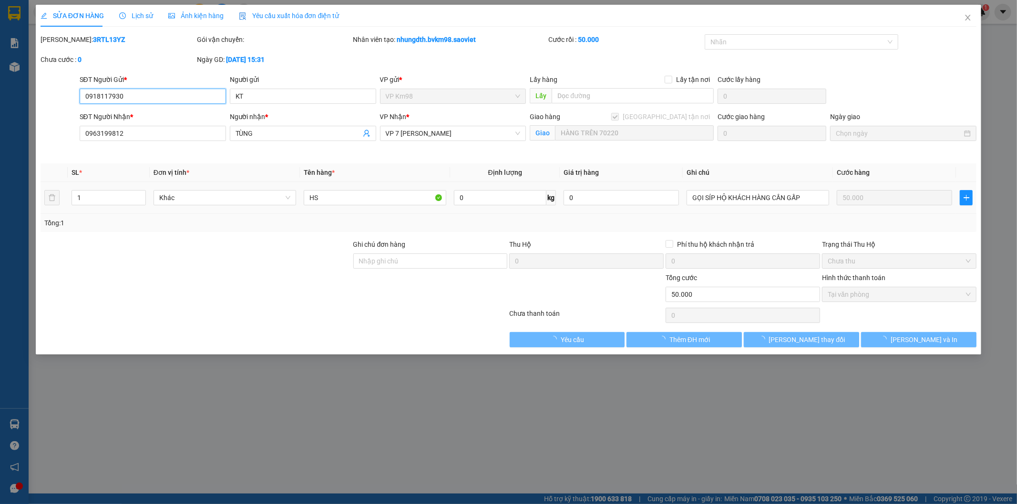
type input "0918117930"
type input "KT"
type input "0963199812"
type input "TÙNG"
checkbox input "true"
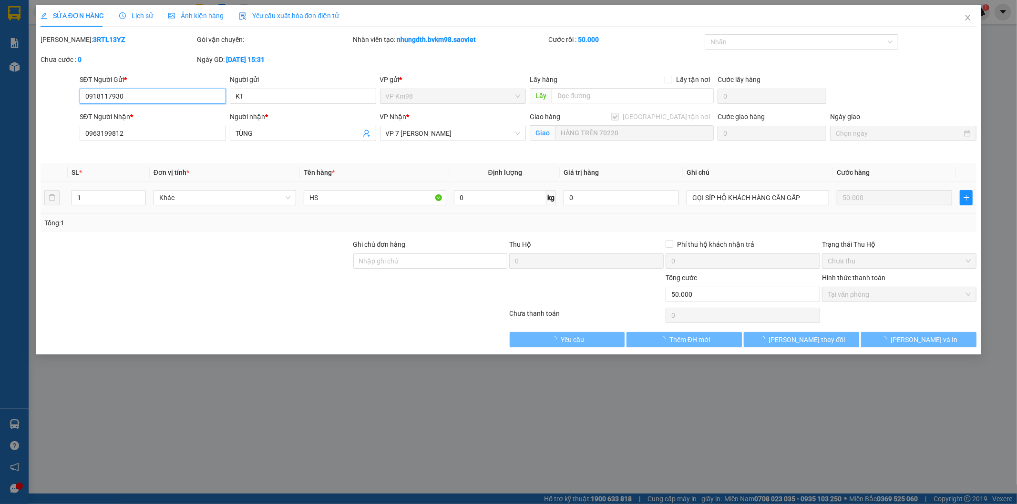
type input "HÀNG TRÊN 70220"
type input "50.000"
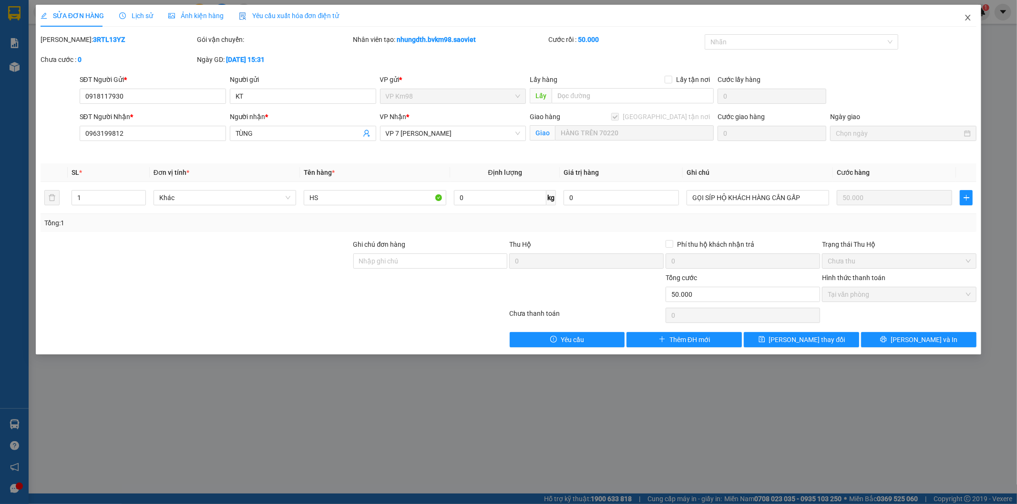
click at [966, 20] on icon "close" at bounding box center [967, 18] width 5 height 6
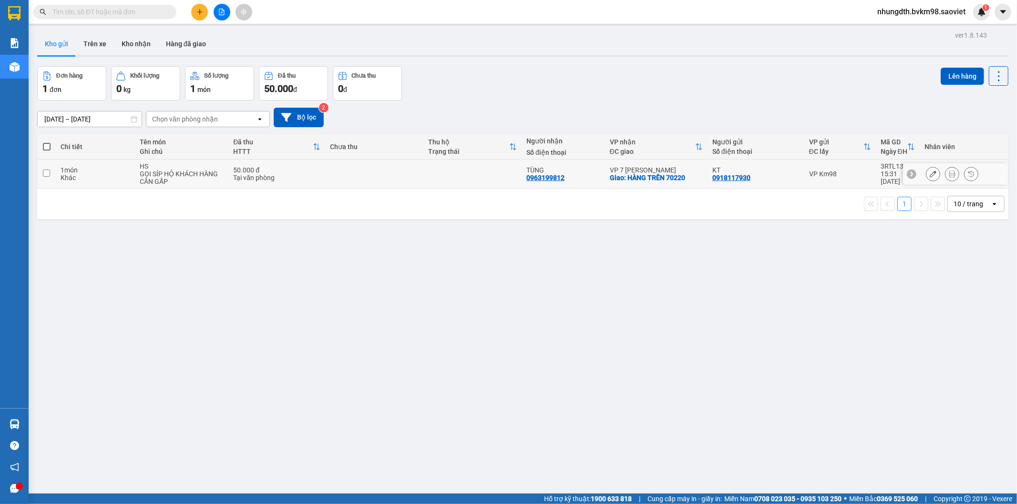
click at [49, 174] on input "checkbox" at bounding box center [46, 173] width 7 height 7
checkbox input "true"
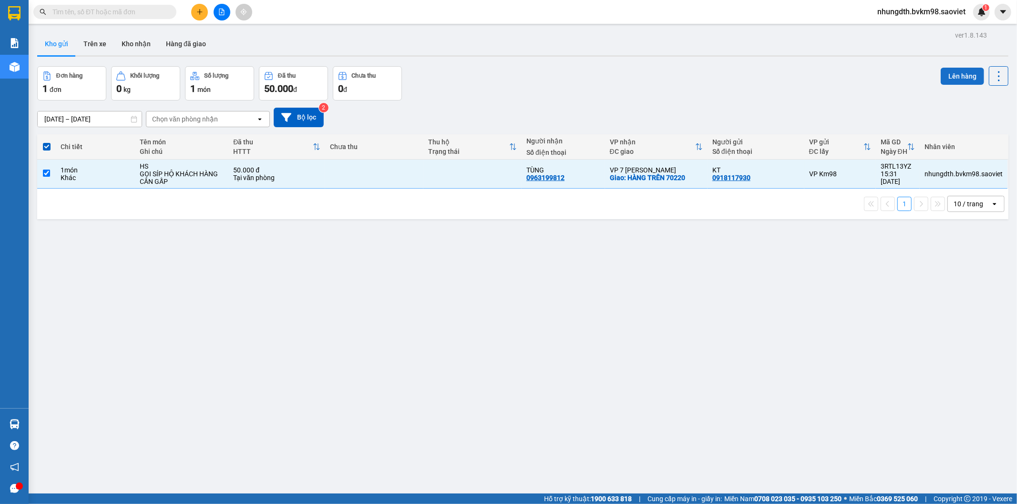
click at [941, 76] on button "Lên hàng" at bounding box center [962, 76] width 43 height 17
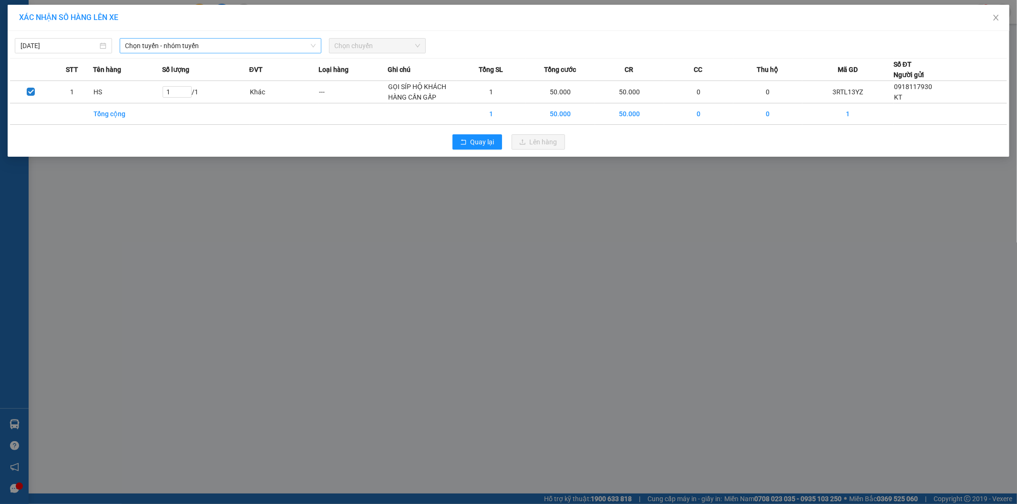
click at [194, 50] on span "Chọn tuyến - nhóm tuyến" at bounding box center [220, 46] width 190 height 14
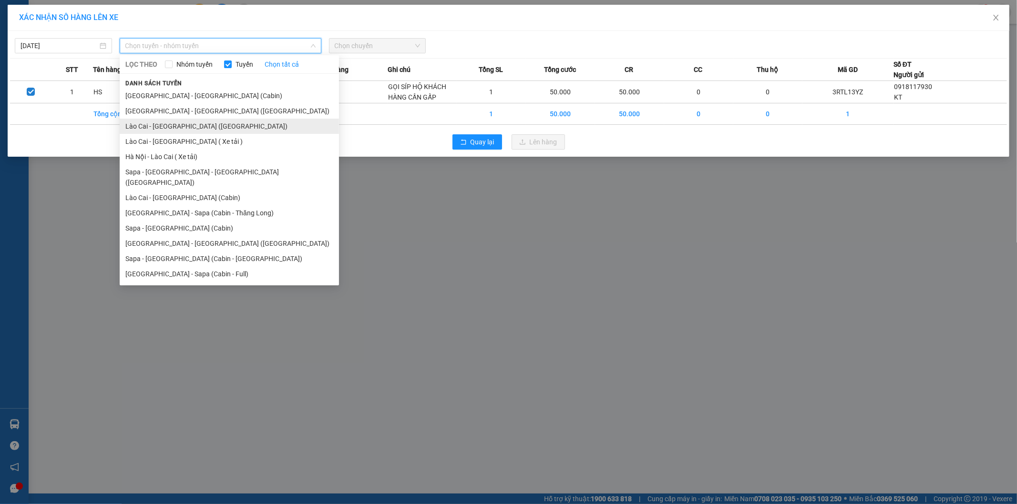
click at [198, 127] on li "Lào Cai - [GEOGRAPHIC_DATA] ([GEOGRAPHIC_DATA])" at bounding box center [229, 126] width 219 height 15
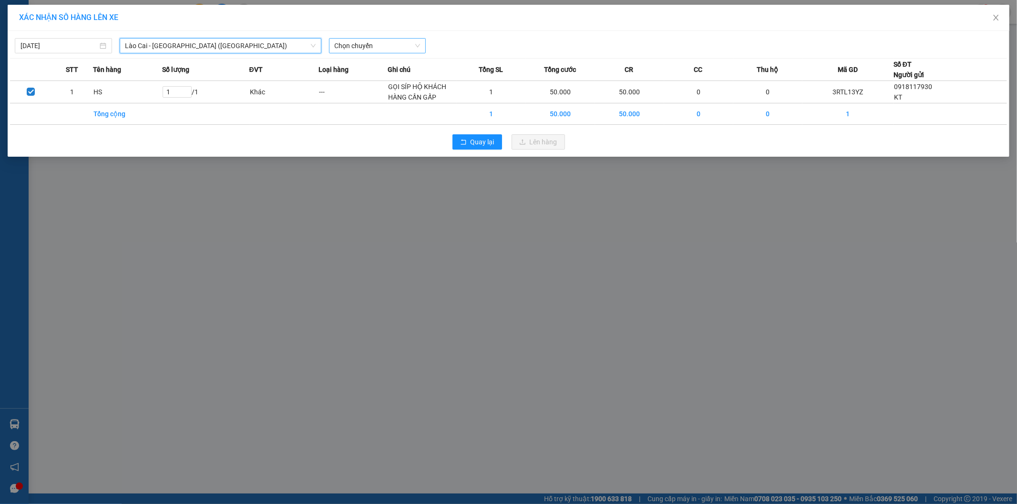
click at [370, 51] on span "Chọn chuyến" at bounding box center [378, 46] width 86 height 14
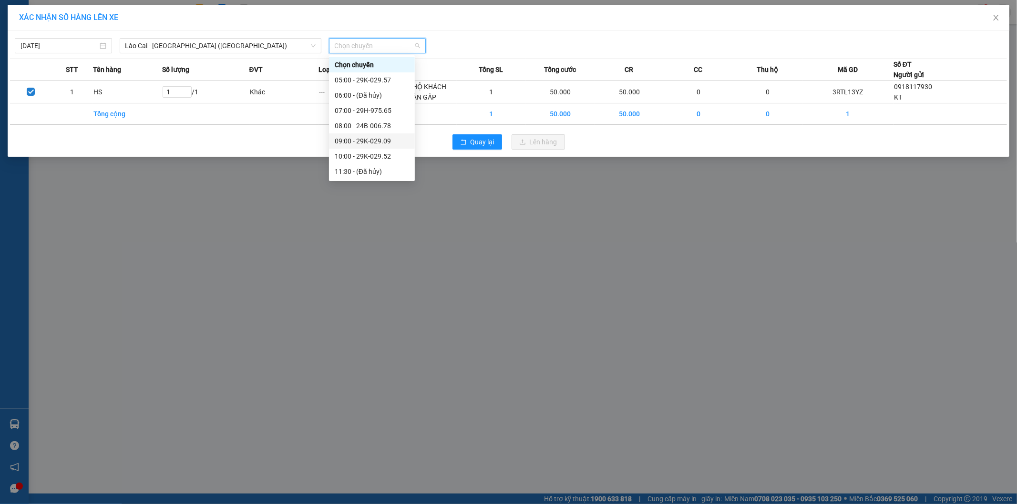
scroll to position [53, 0]
click at [383, 135] on div "13:30 - 29H-702.75" at bounding box center [372, 134] width 74 height 10
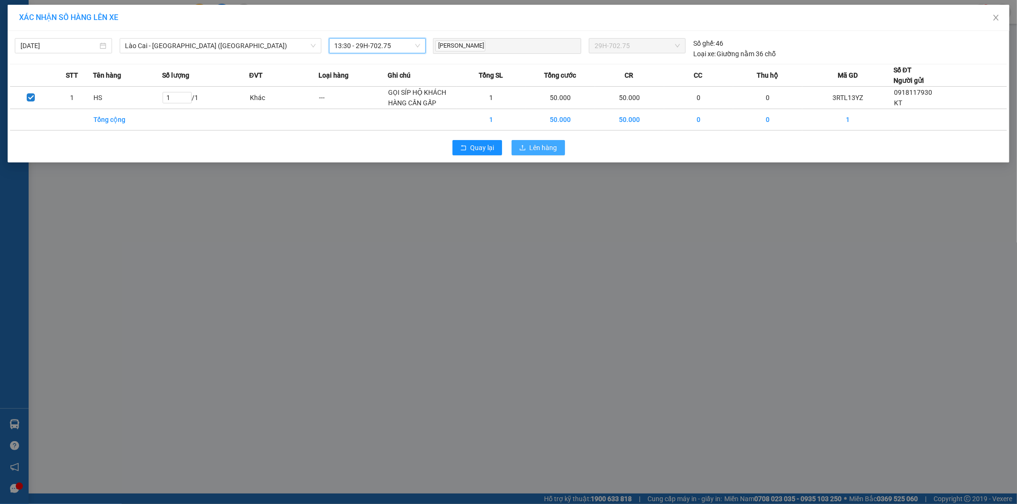
click at [525, 145] on icon "upload" at bounding box center [522, 147] width 7 height 7
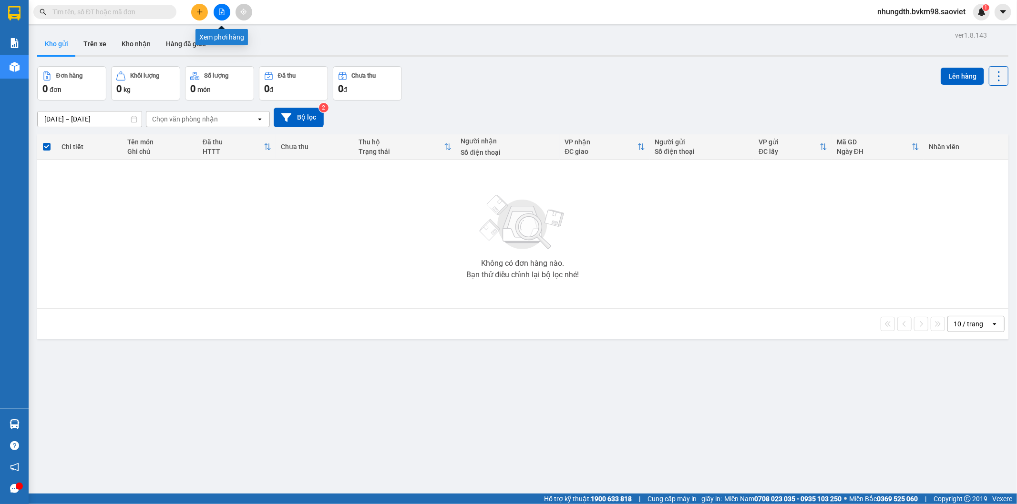
click at [225, 13] on button at bounding box center [222, 12] width 17 height 17
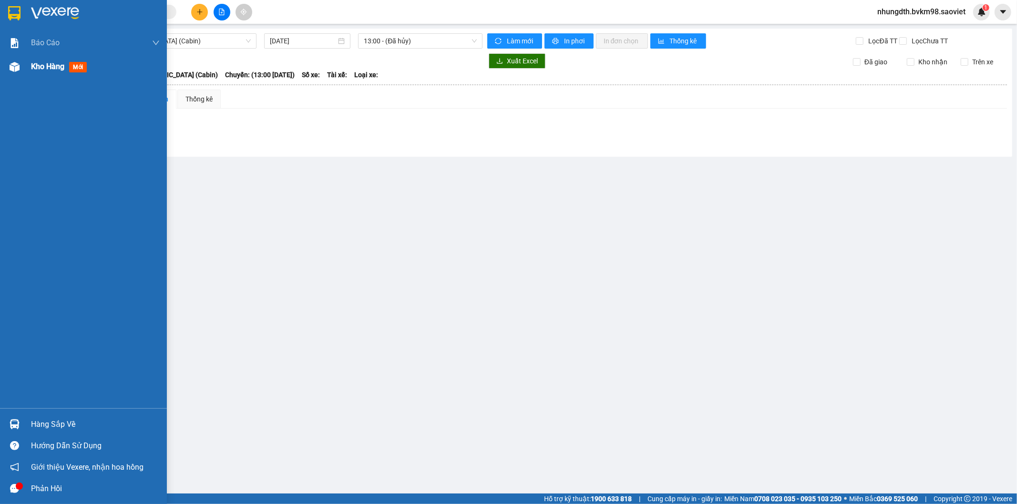
click at [10, 66] on img at bounding box center [15, 67] width 10 height 10
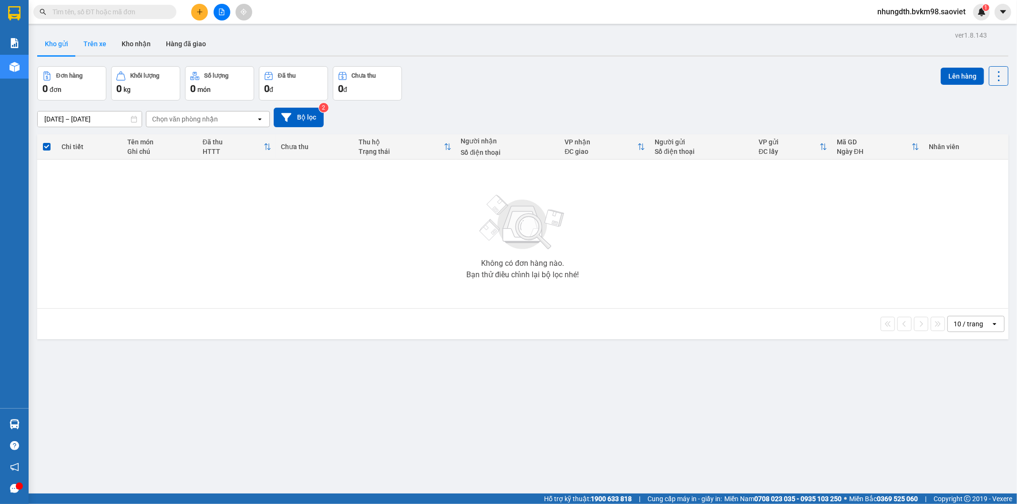
click at [98, 44] on button "Trên xe" at bounding box center [95, 43] width 38 height 23
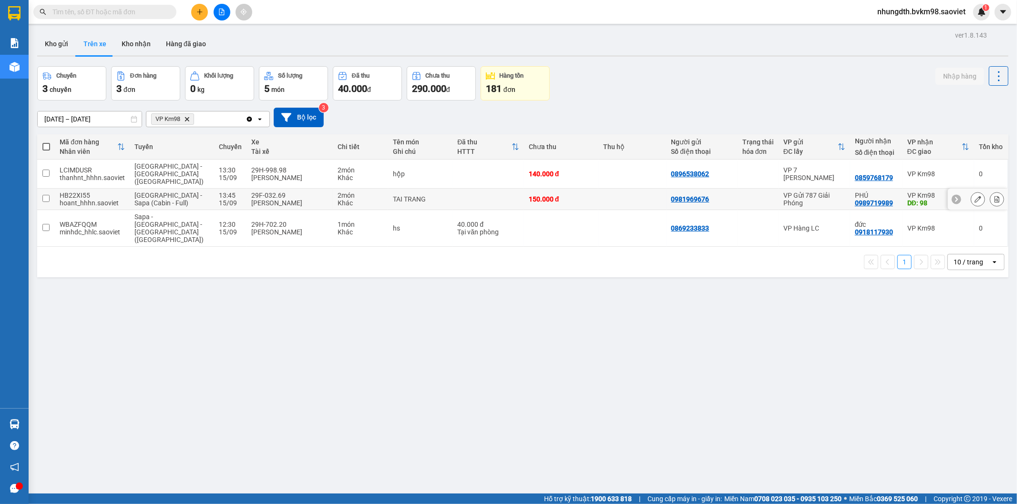
click at [44, 195] on input "checkbox" at bounding box center [45, 198] width 7 height 7
checkbox input "true"
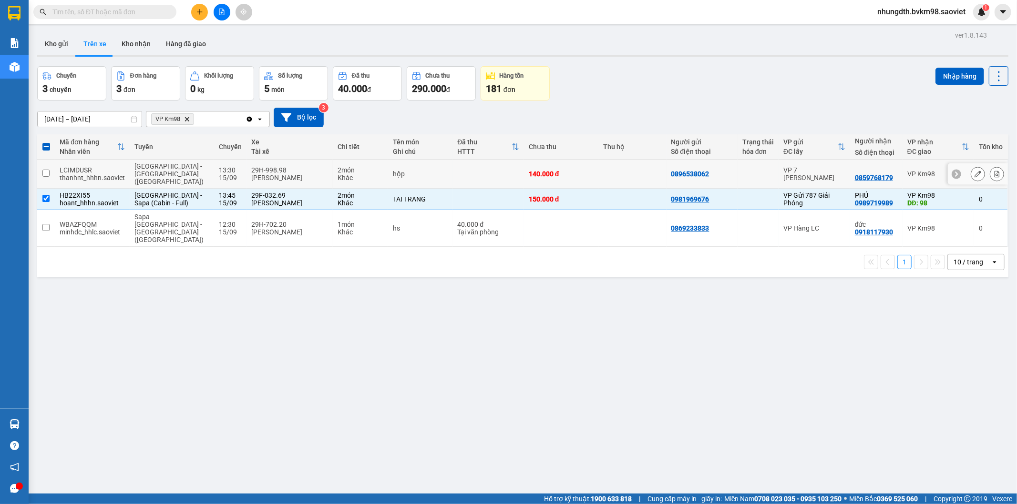
drag, startPoint x: 44, startPoint y: 167, endPoint x: 86, endPoint y: 166, distance: 42.0
click at [44, 170] on input "checkbox" at bounding box center [45, 173] width 7 height 7
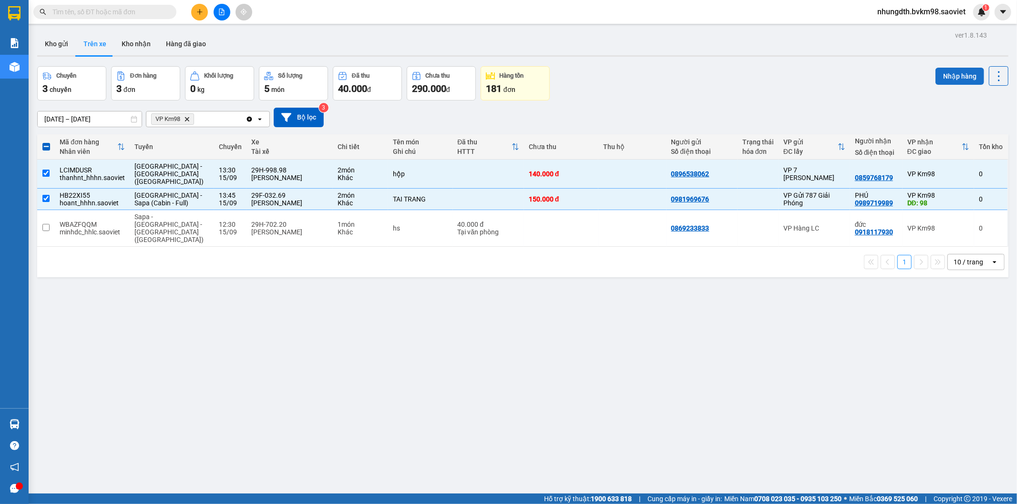
click at [941, 72] on button "Nhập hàng" at bounding box center [959, 76] width 49 height 17
checkbox input "false"
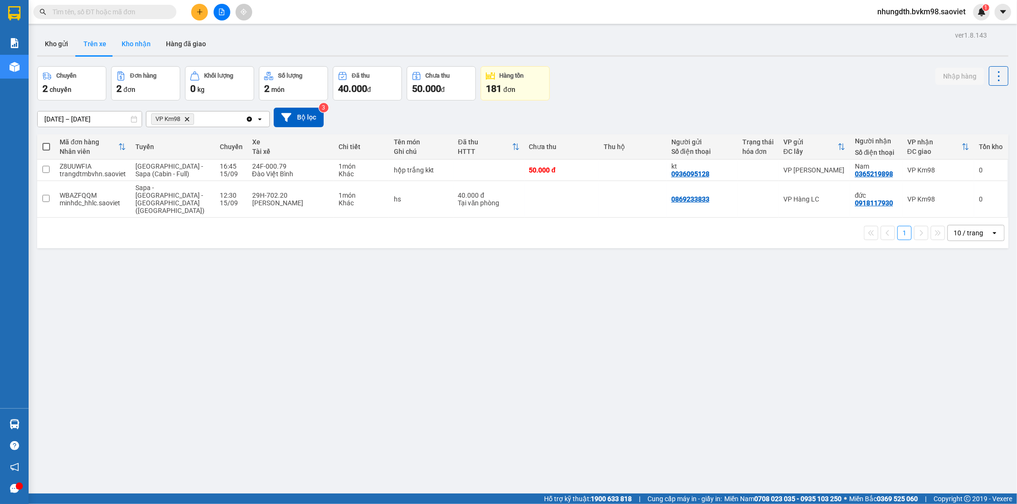
click at [137, 44] on button "Kho nhận" at bounding box center [136, 43] width 44 height 23
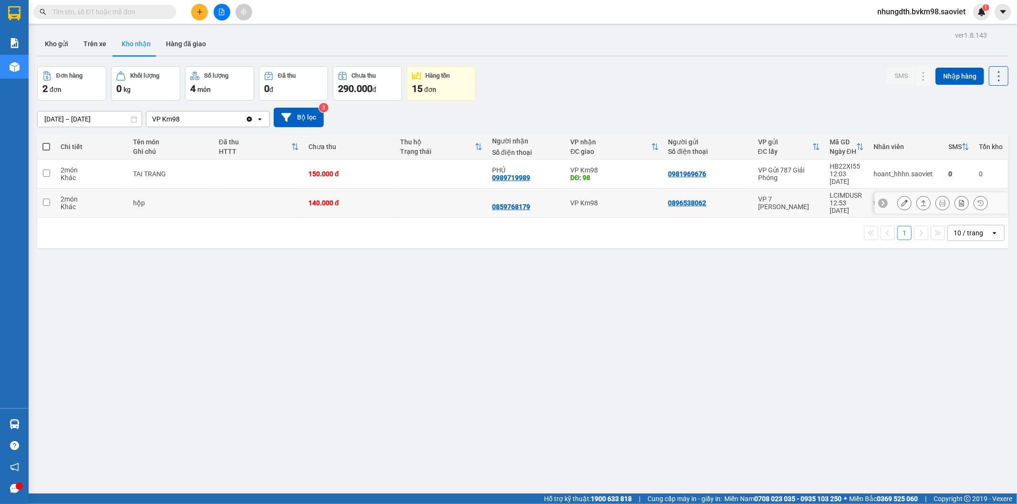
click at [352, 199] on div "140.000 đ" at bounding box center [349, 203] width 82 height 8
checkbox input "true"
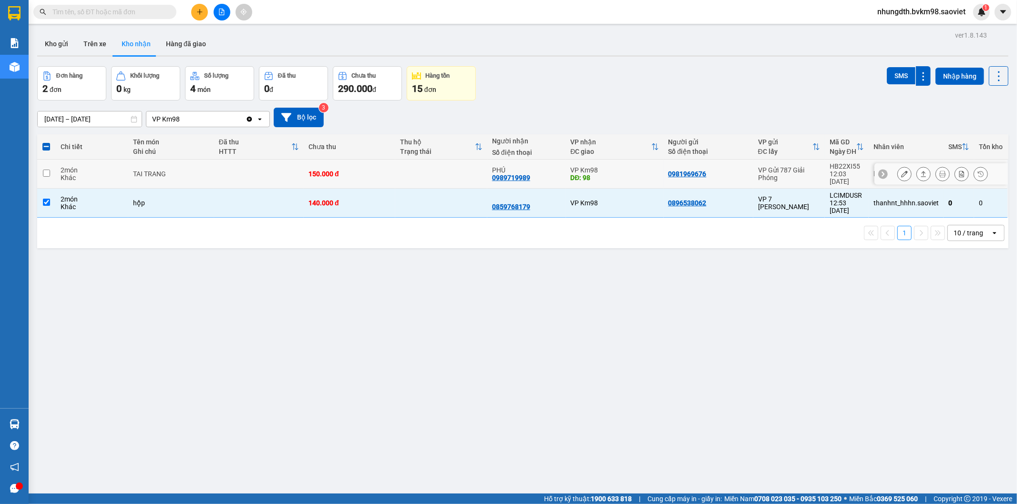
drag, startPoint x: 389, startPoint y: 168, endPoint x: 460, endPoint y: 162, distance: 70.8
click at [390, 167] on td "150.000 đ" at bounding box center [350, 174] width 92 height 29
checkbox input "true"
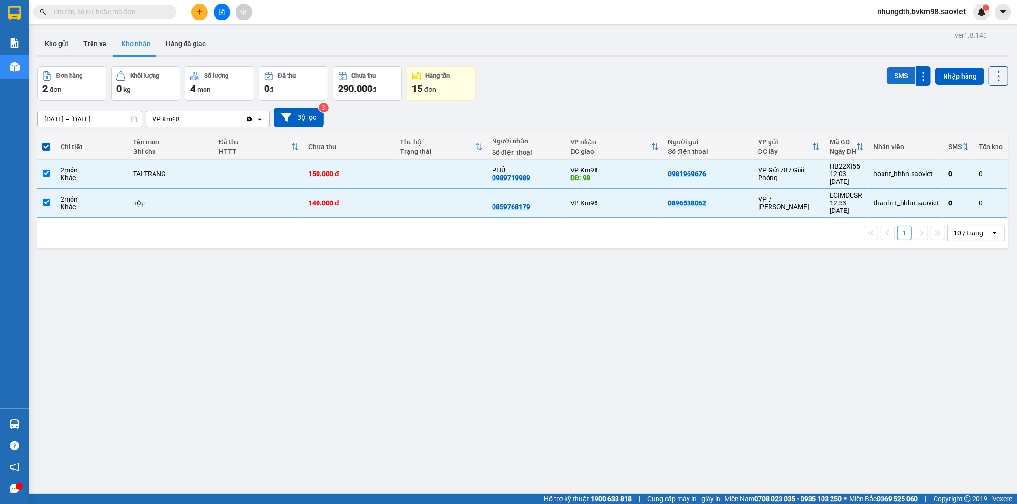
click at [893, 72] on button "SMS" at bounding box center [901, 75] width 29 height 17
click at [899, 175] on button at bounding box center [904, 174] width 13 height 17
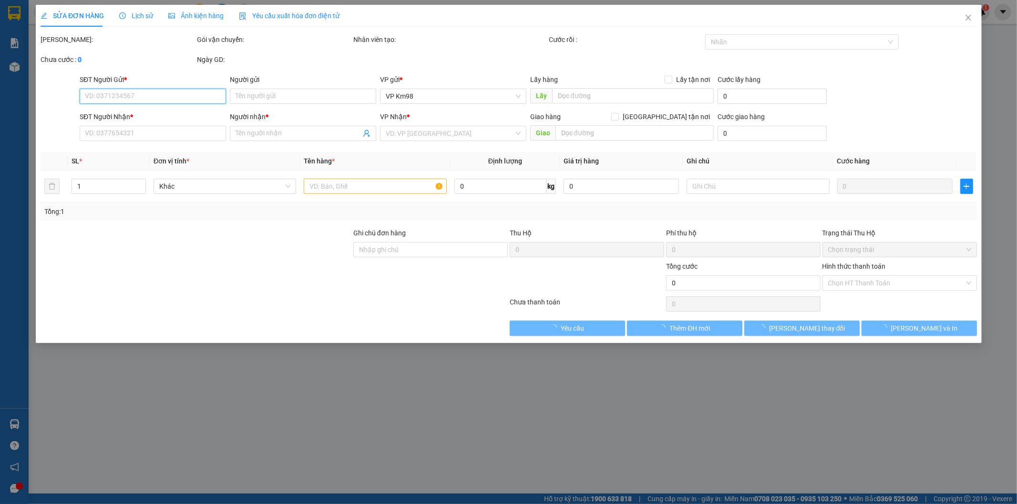
type input "0981969676"
type input "0989719989"
type input "PHÚ"
type input "98"
type input "150.000"
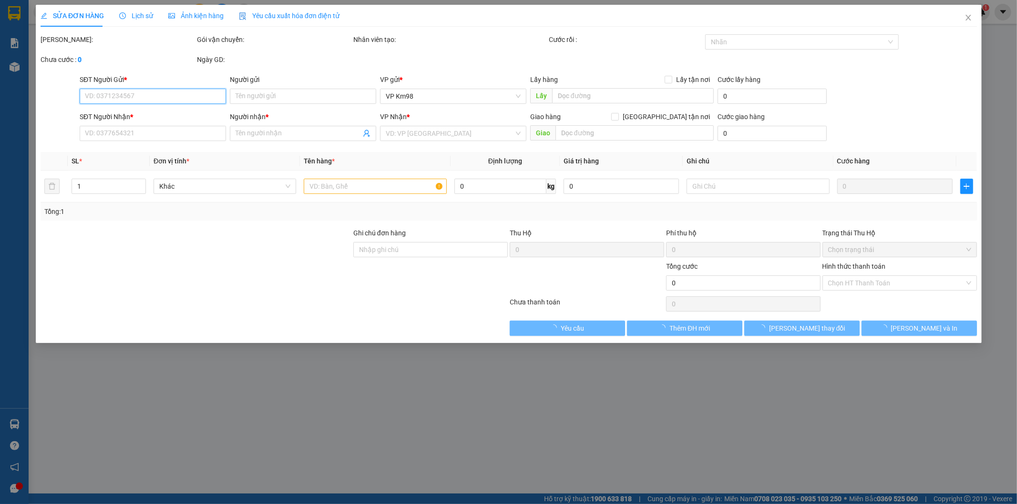
type input "150.000"
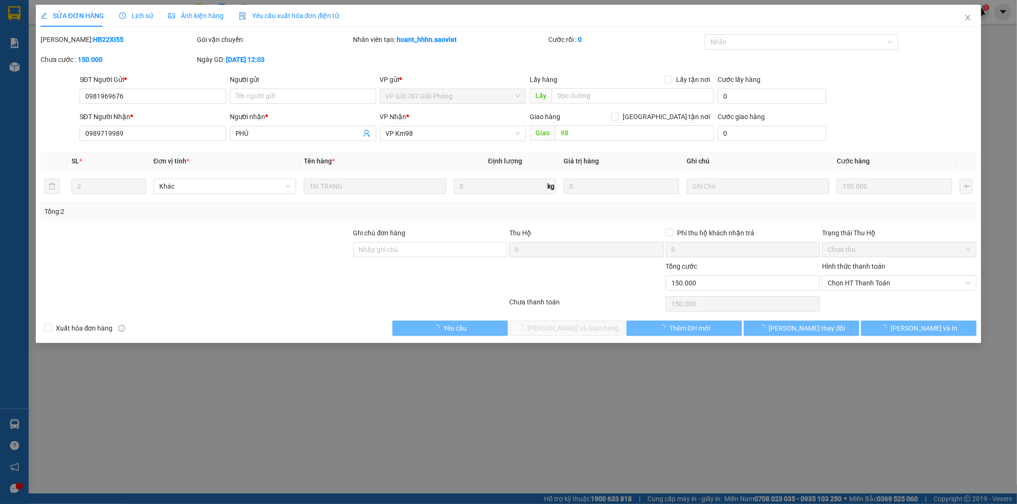
click at [131, 16] on span "Lịch sử" at bounding box center [136, 16] width 34 height 8
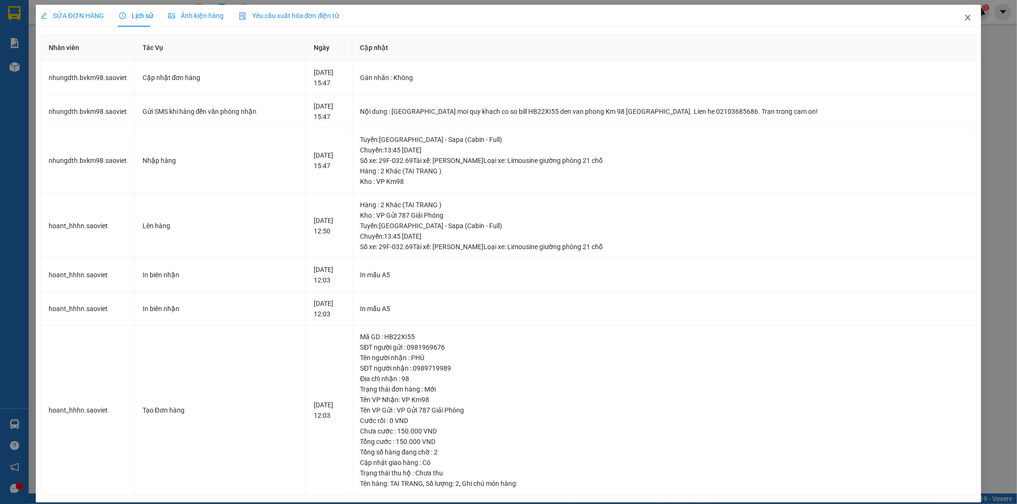
click at [964, 18] on icon "close" at bounding box center [968, 18] width 8 height 8
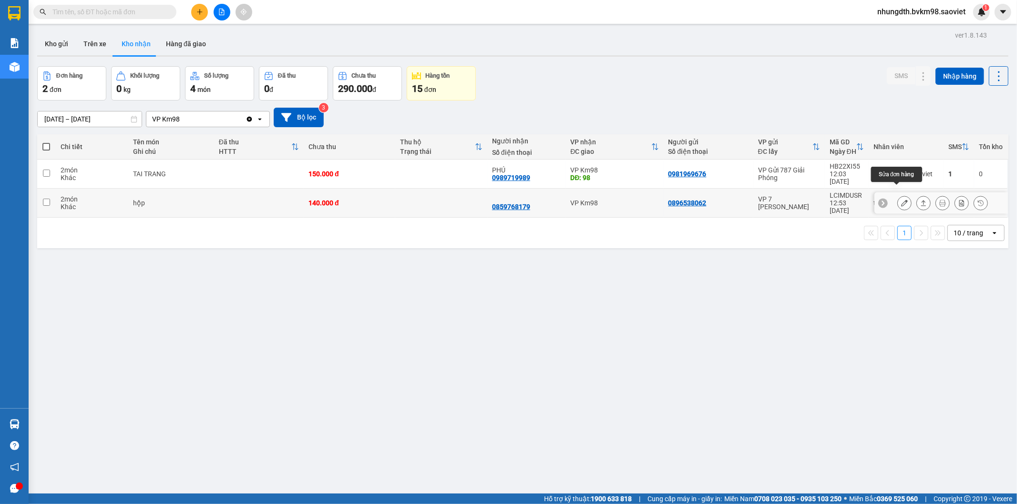
click at [901, 200] on icon at bounding box center [904, 203] width 7 height 7
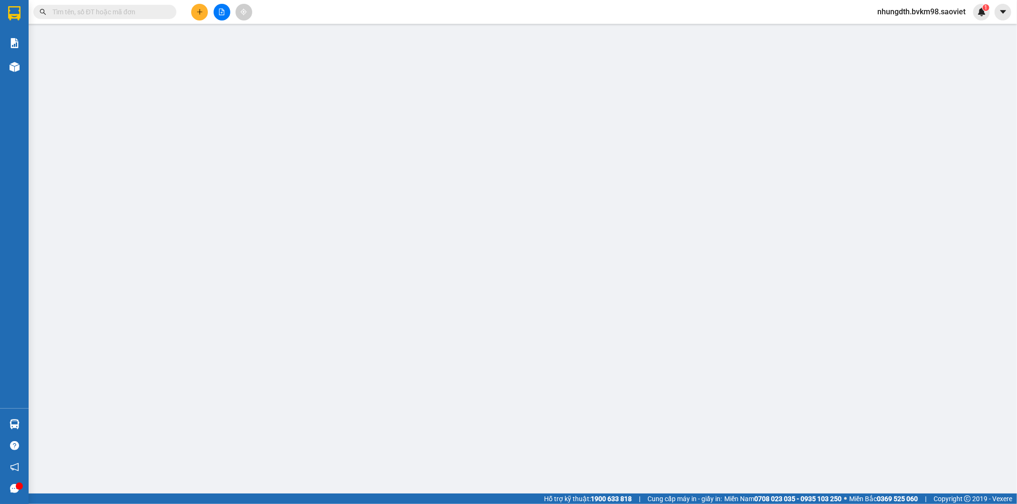
type input "0896538062"
type input "0859768179"
type input "140.000"
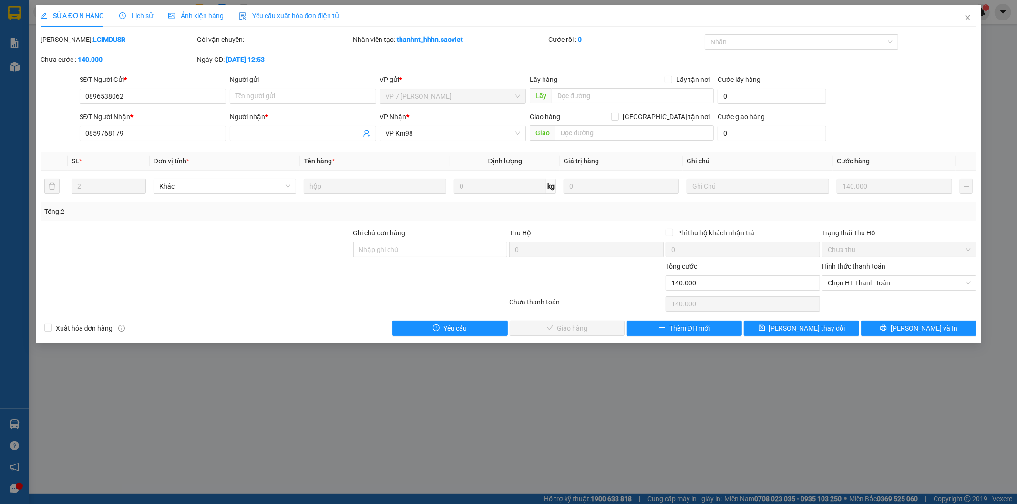
click at [137, 12] on span "Lịch sử" at bounding box center [136, 16] width 34 height 8
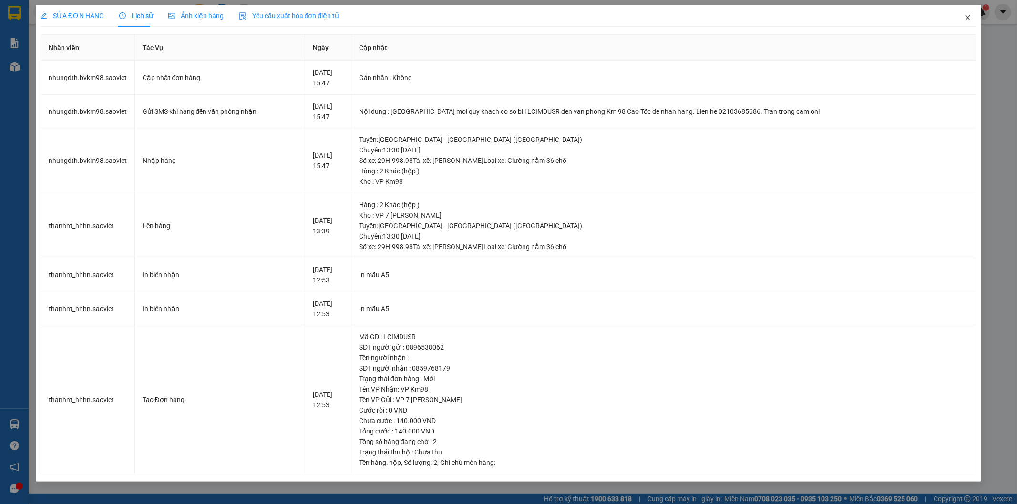
click at [967, 16] on icon "close" at bounding box center [968, 18] width 8 height 8
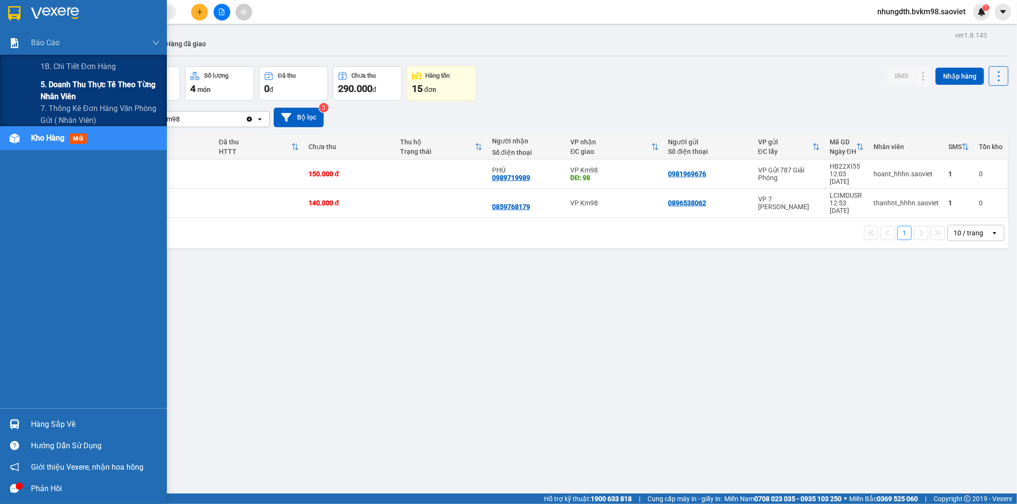
click at [59, 80] on span "5. Doanh thu thực tế theo từng nhân viên" at bounding box center [100, 91] width 119 height 24
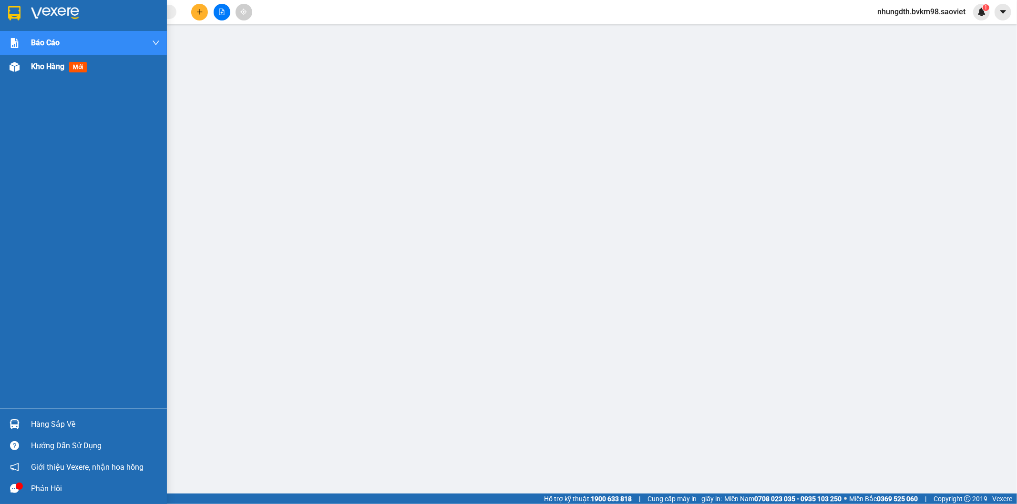
click at [16, 70] on img at bounding box center [15, 67] width 10 height 10
click at [44, 69] on span "Kho hàng" at bounding box center [47, 66] width 33 height 9
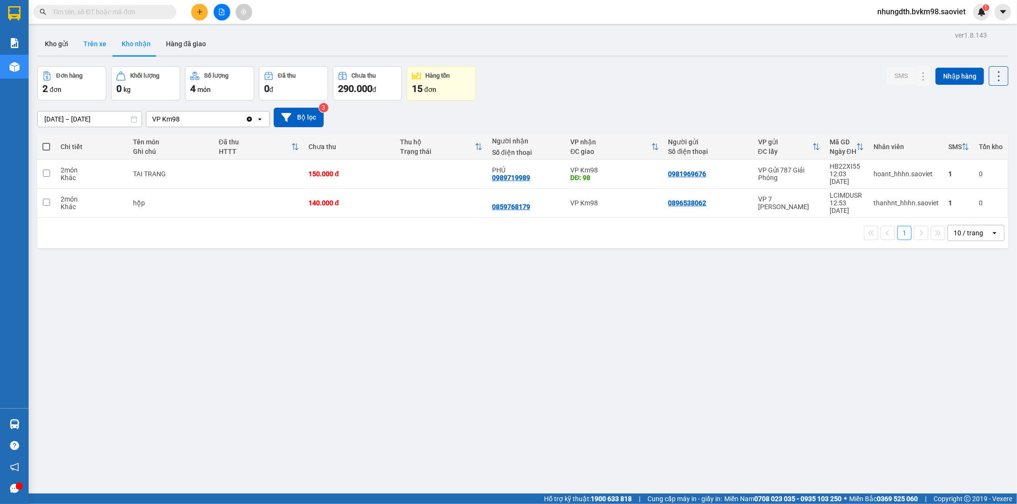
click button "Trên xe"
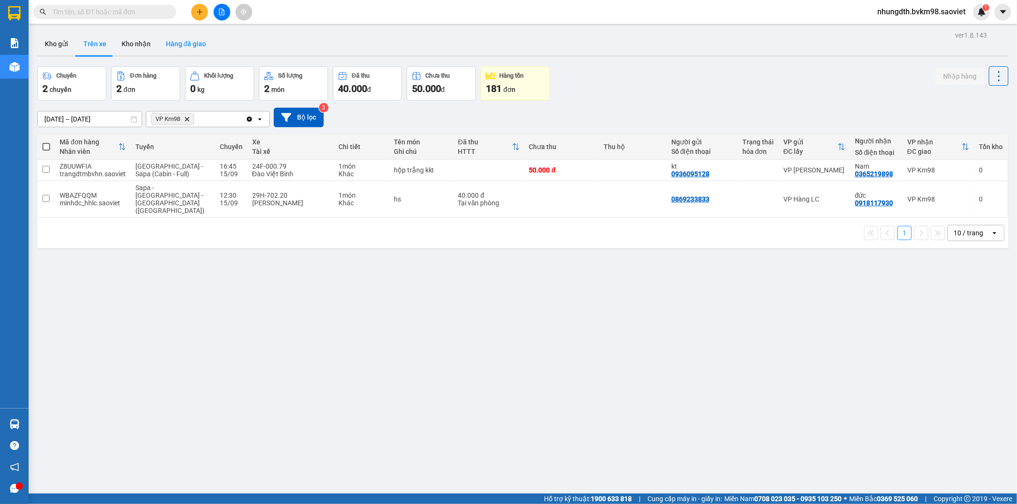
click button "Hàng đã giao"
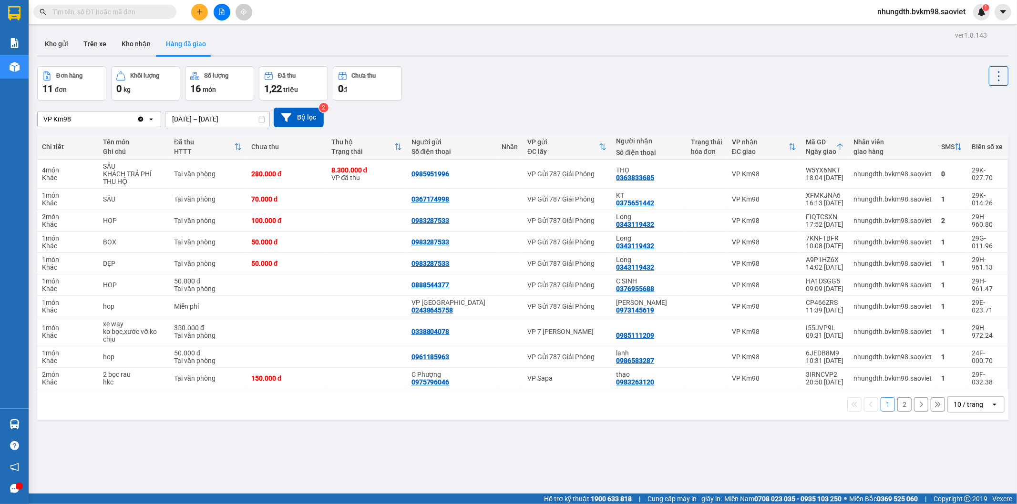
click input "14/09/2025 – 14/09/2025"
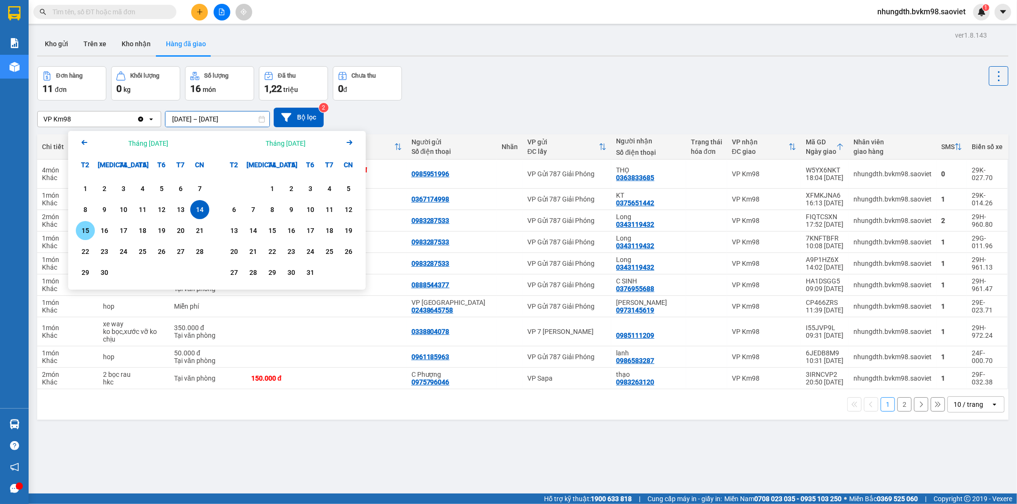
click div "15"
type input "15/09/2025 – 15/09/2025"
